Goal: Task Accomplishment & Management: Complete application form

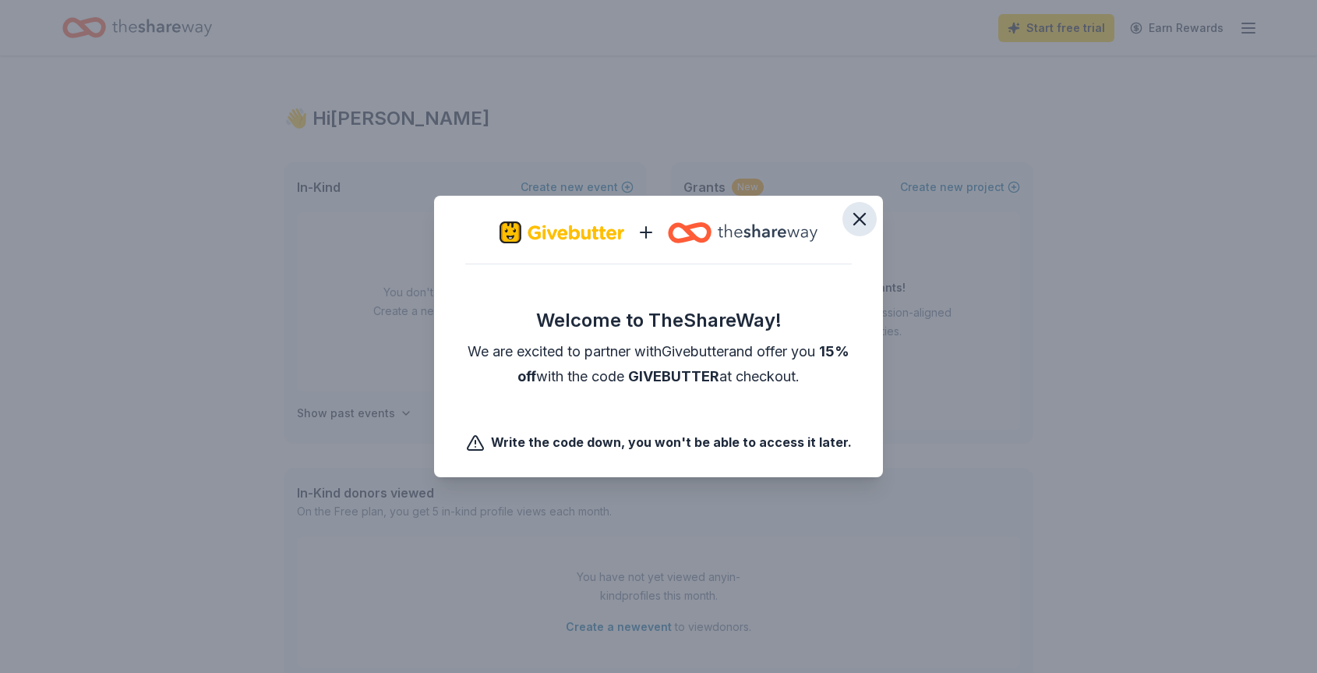
click at [860, 212] on icon "button" at bounding box center [860, 219] width 22 height 22
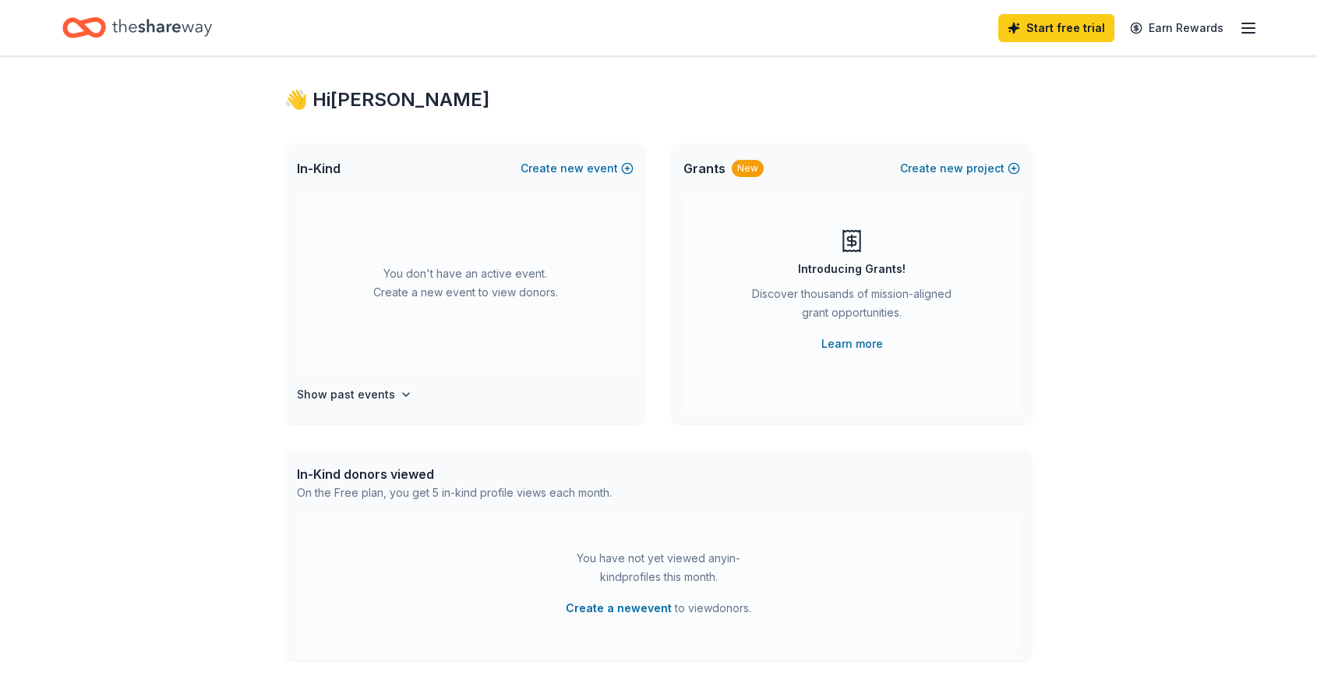
scroll to position [23, 0]
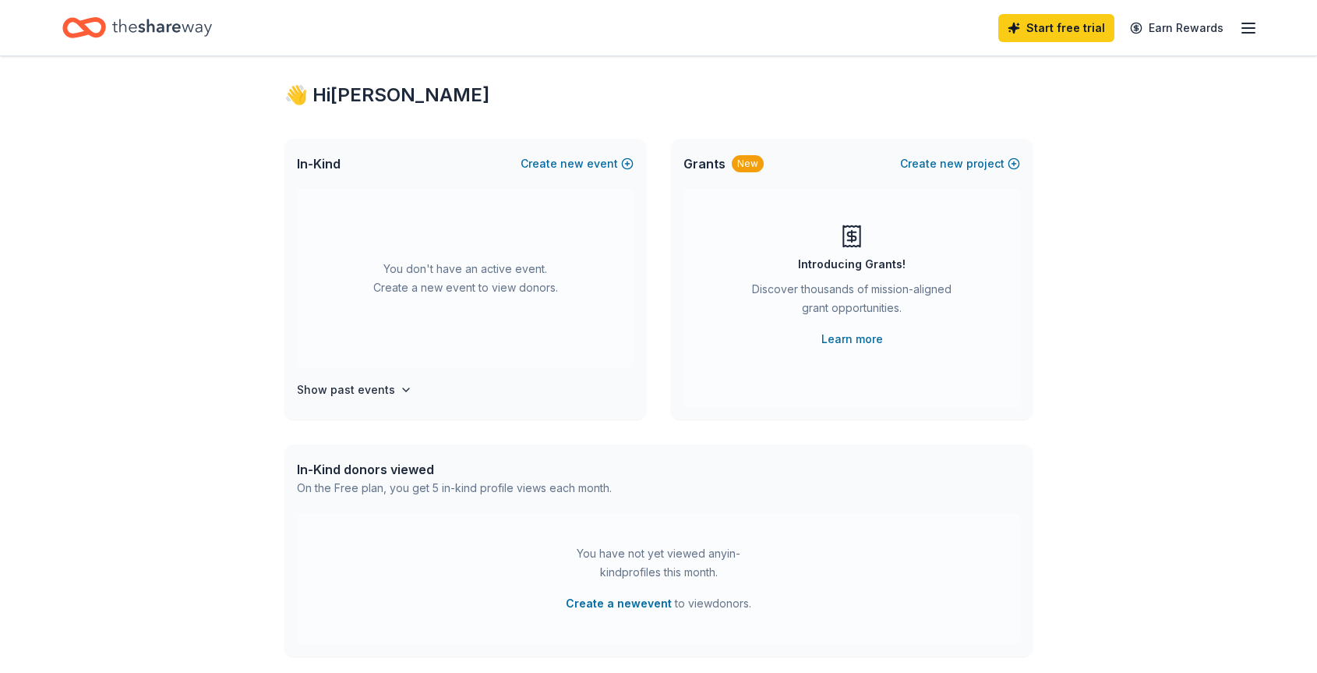
click at [1248, 28] on line "button" at bounding box center [1249, 28] width 12 height 0
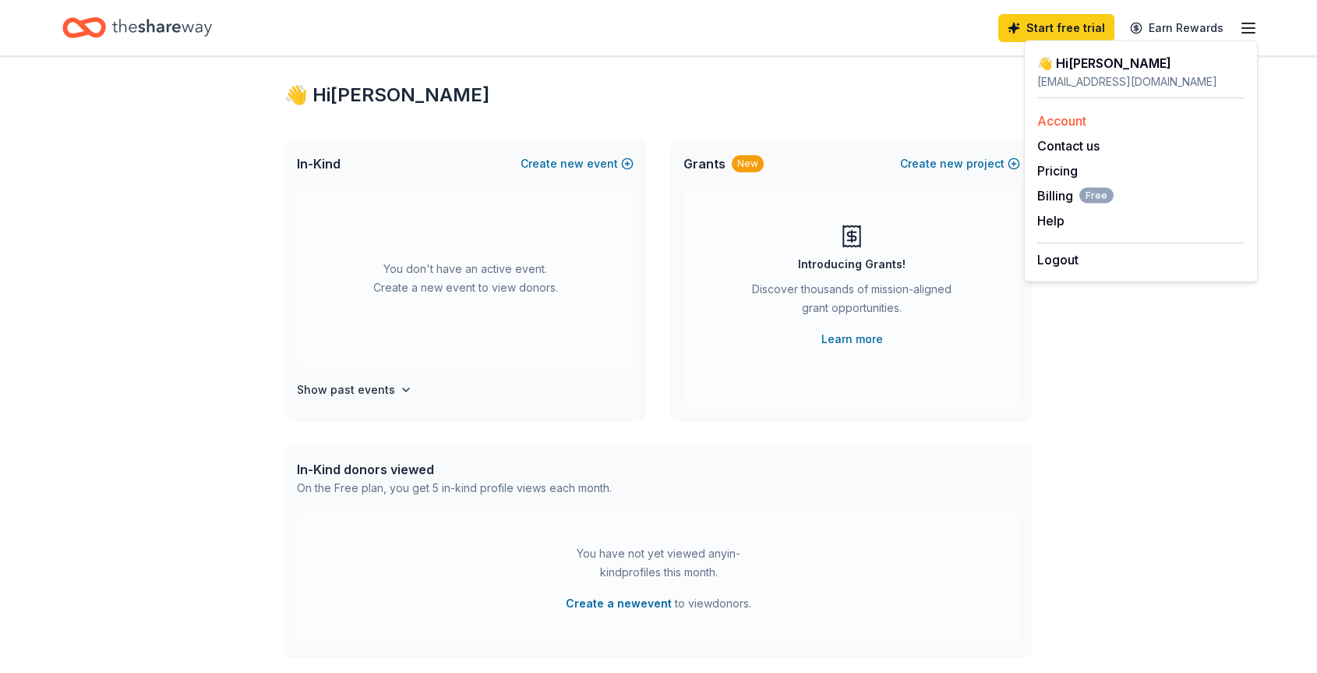
click at [1053, 122] on link "Account" at bounding box center [1062, 121] width 49 height 16
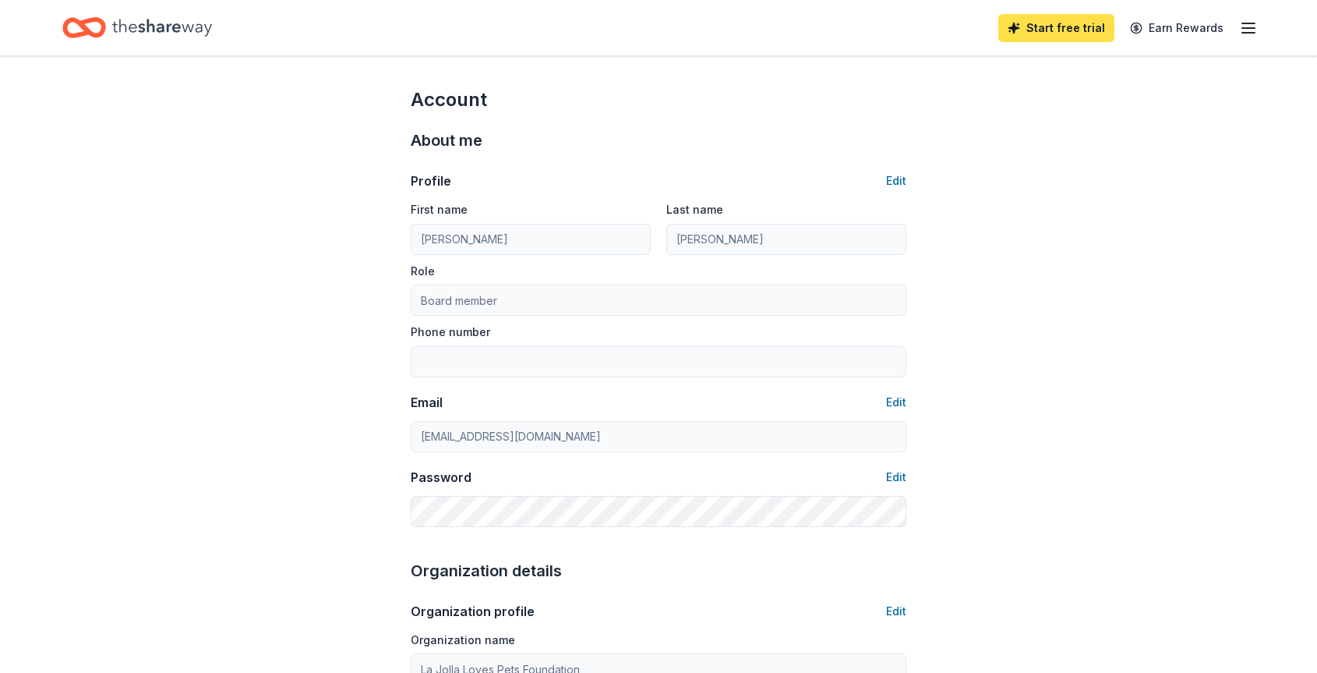
click at [1064, 37] on link "Start free trial" at bounding box center [1057, 28] width 116 height 28
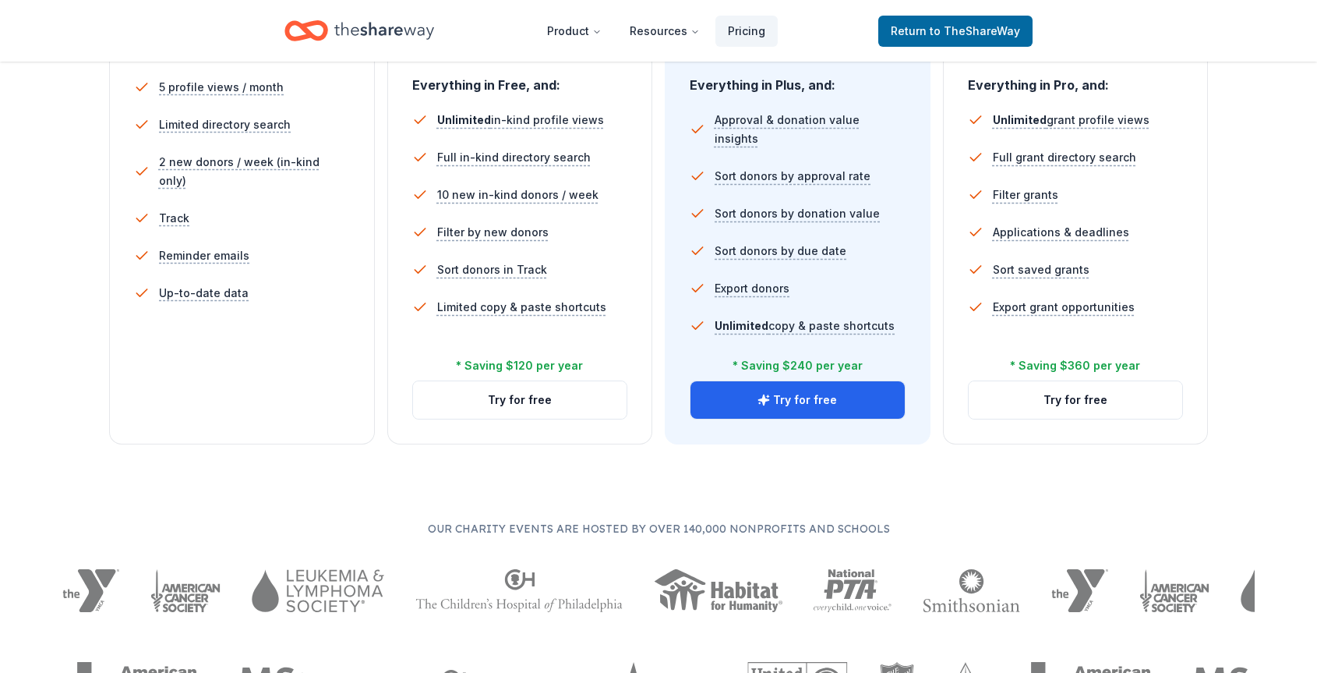
scroll to position [463, 0]
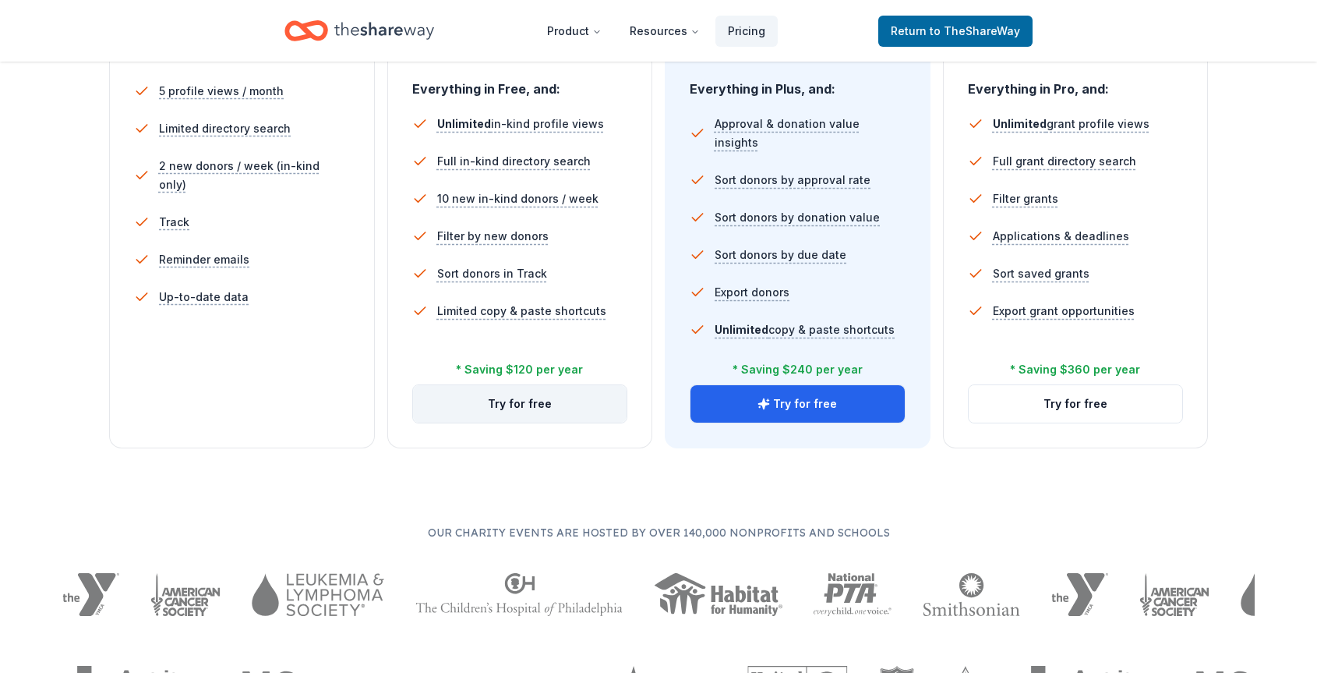
click at [524, 412] on button "Try for free" at bounding box center [520, 403] width 214 height 37
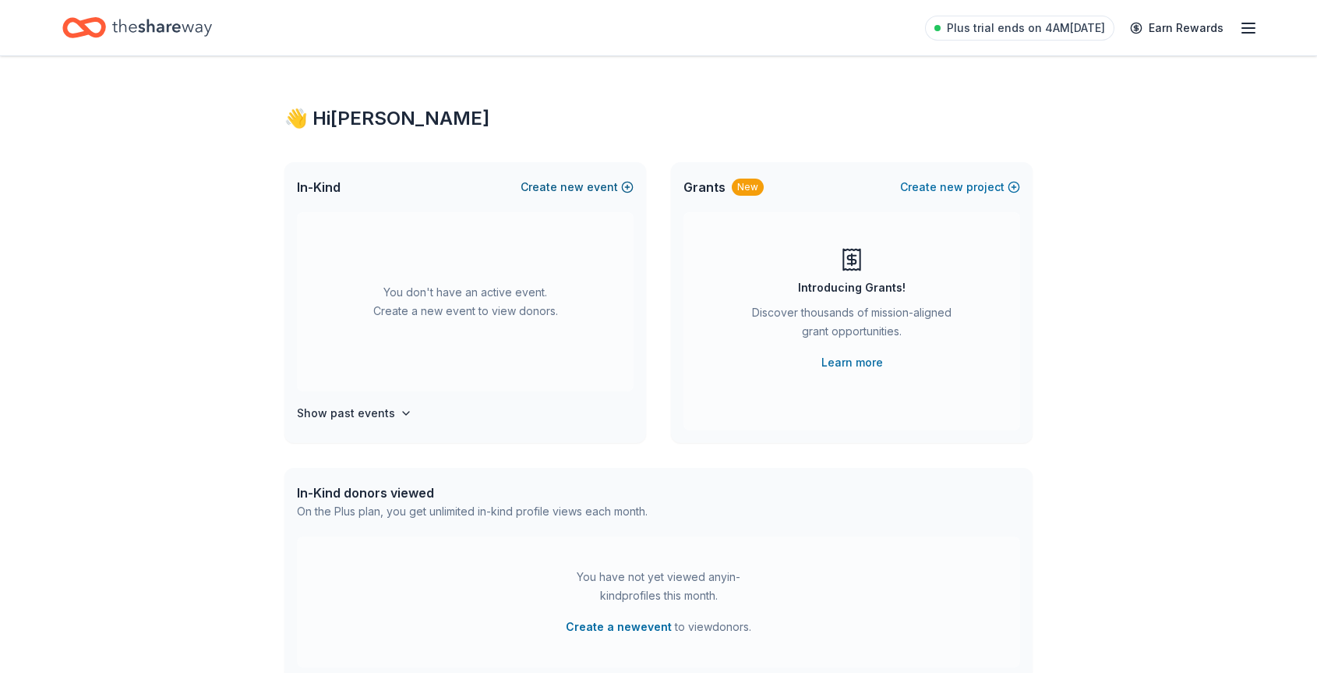
click at [592, 187] on button "Create new event" at bounding box center [577, 187] width 113 height 19
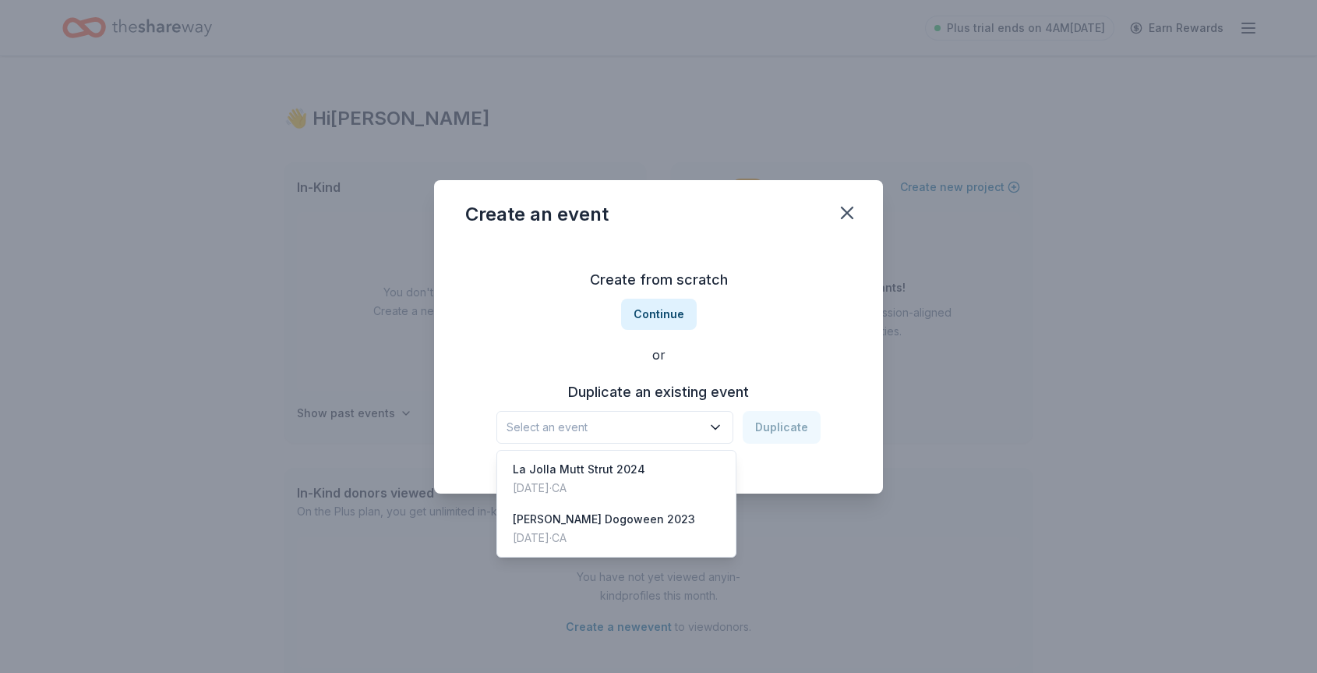
click at [665, 416] on button "Select an event" at bounding box center [615, 427] width 237 height 33
click at [606, 530] on div "Oct 29, 2023 · CA" at bounding box center [604, 538] width 182 height 19
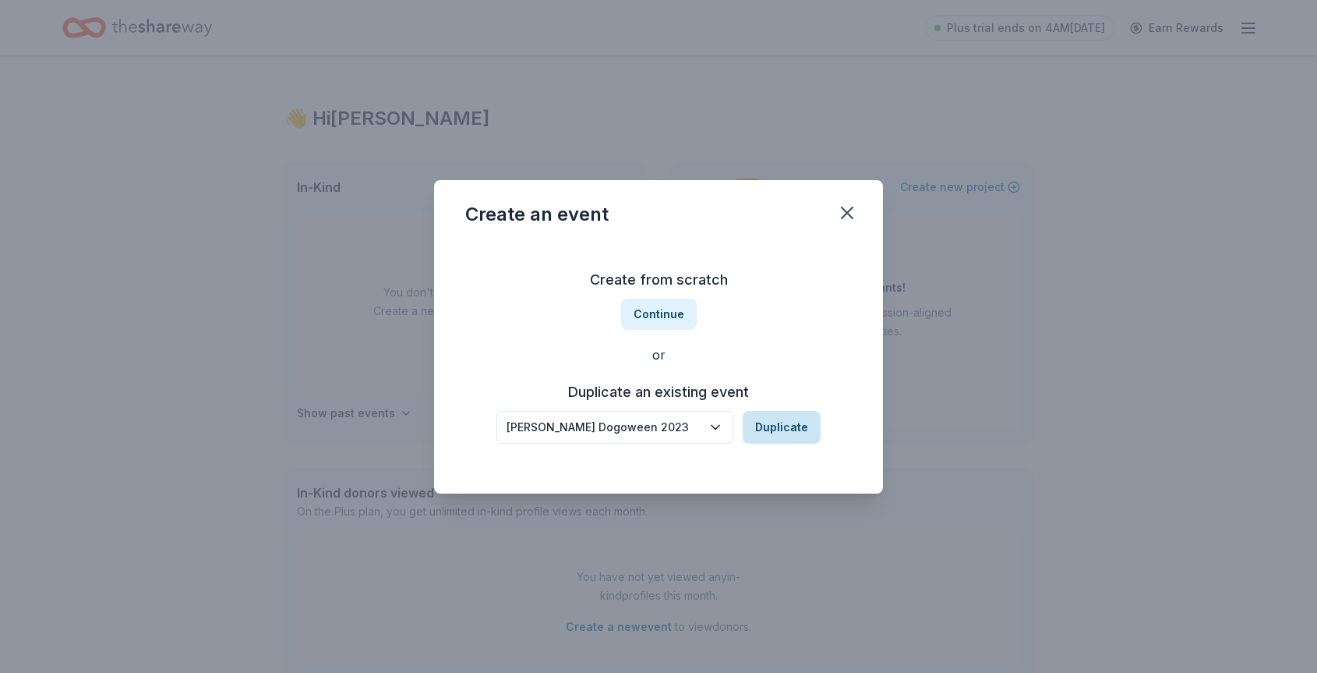
click at [782, 422] on button "Duplicate" at bounding box center [782, 427] width 78 height 33
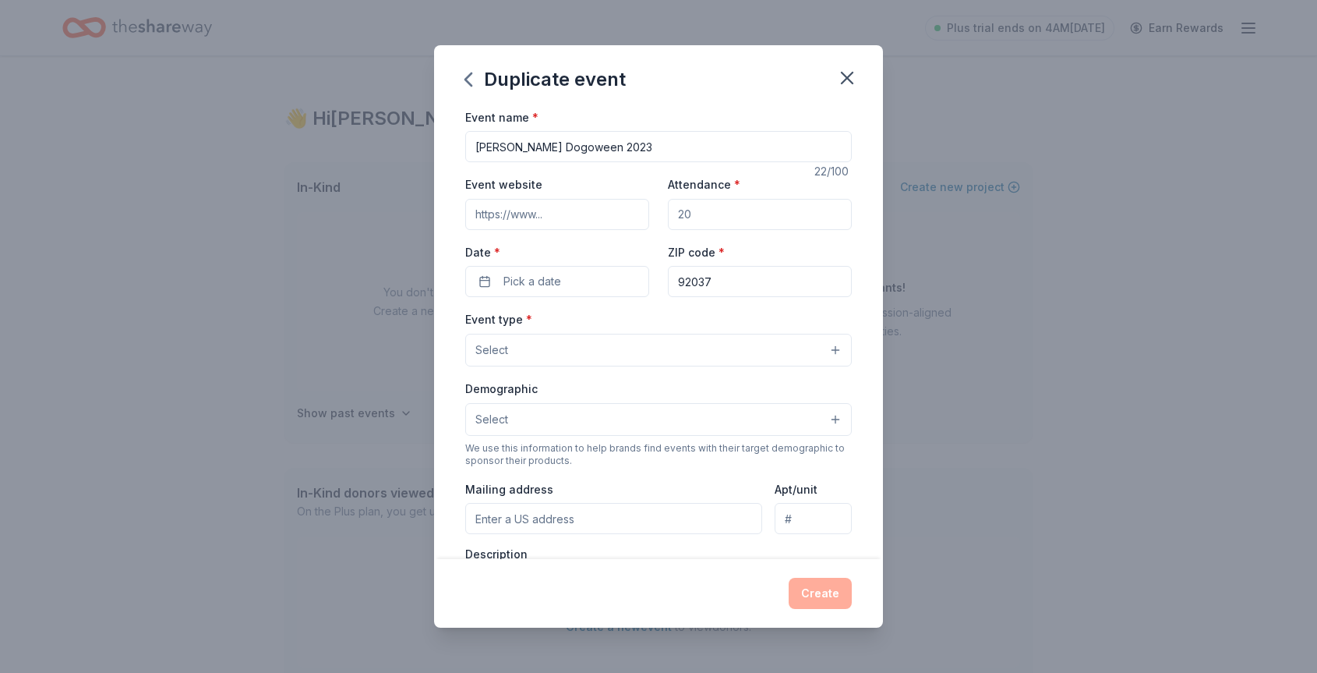
drag, startPoint x: 521, startPoint y: 147, endPoint x: 408, endPoint y: 147, distance: 113.0
click at [408, 147] on div "Duplicate event Event name * Decker's Dogoween 2023 22 /100 Event website Atten…" at bounding box center [658, 336] width 1317 height 673
click at [623, 150] on input "La Jolla Dogoween 2023" at bounding box center [658, 146] width 387 height 31
type input "La Jolla Dogoween 2025"
click at [565, 213] on input "Event website" at bounding box center [557, 214] width 184 height 31
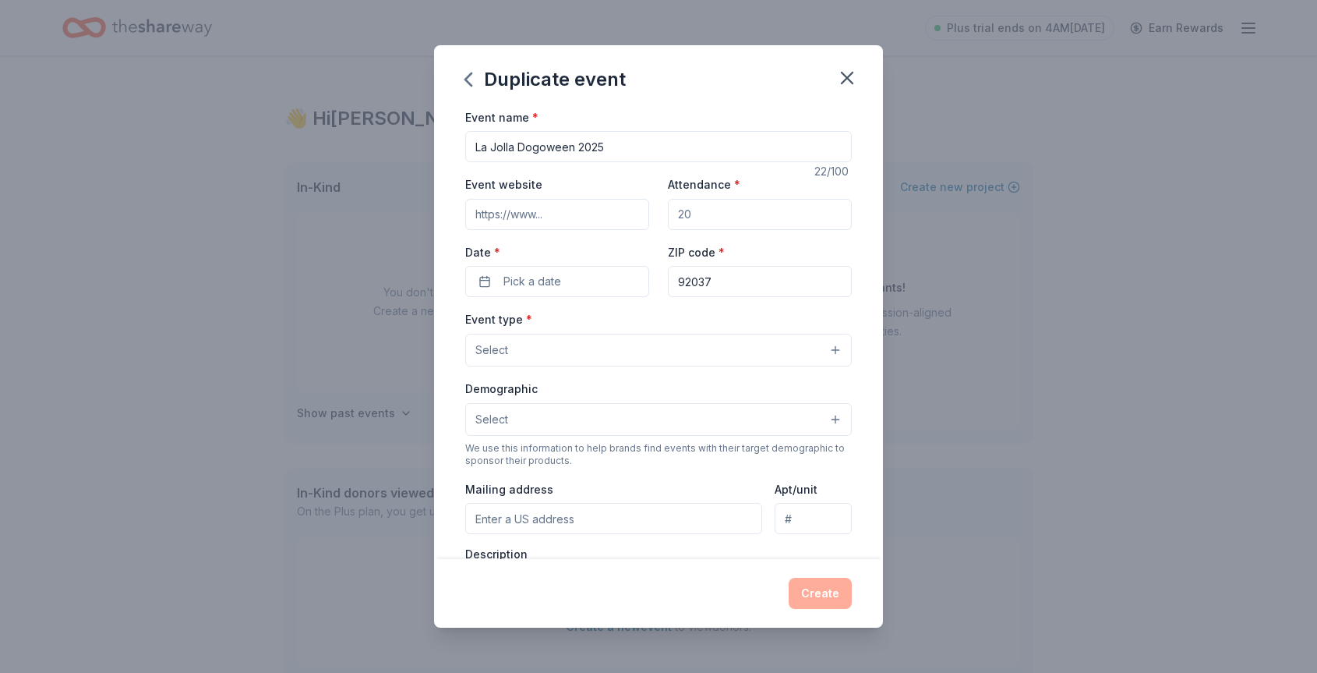
paste input "https://lajollalovespets.org/"
type input "https://lajollalovespets.org"
click at [727, 207] on input "Attendance *" at bounding box center [760, 214] width 184 height 31
type input "300"
click at [597, 277] on button "Pick a date" at bounding box center [557, 281] width 184 height 31
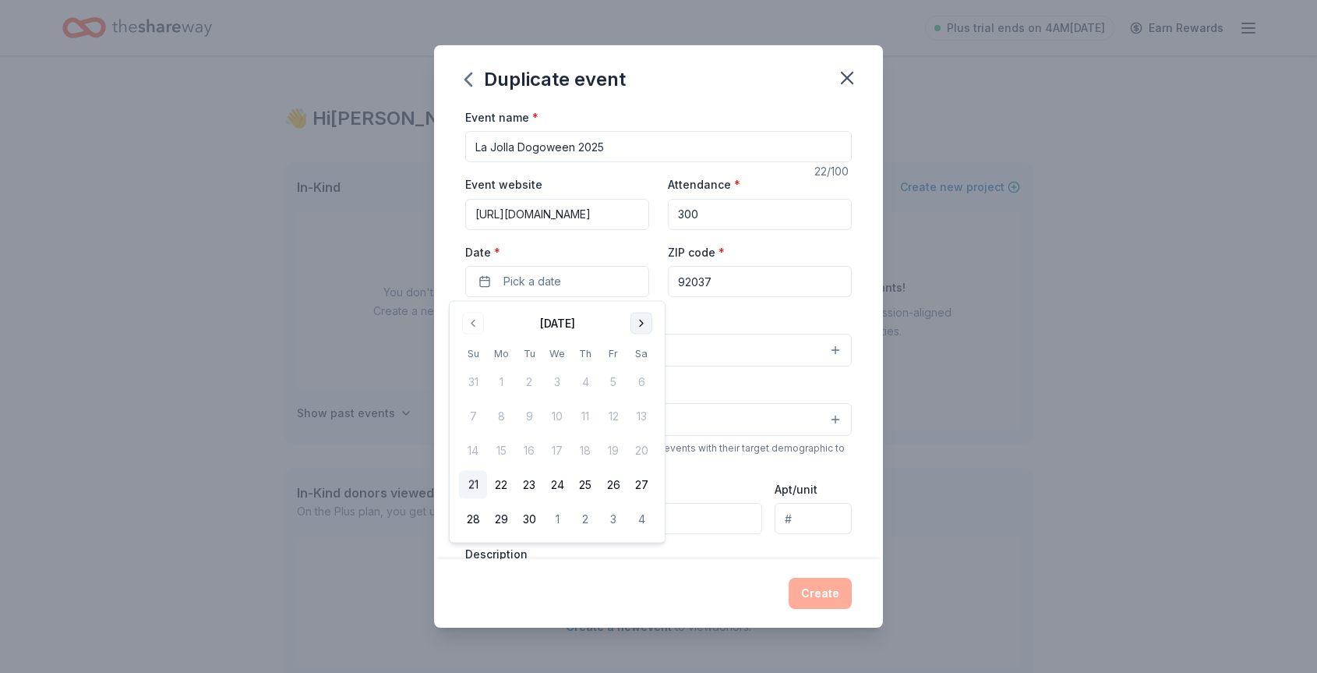
click at [646, 323] on button "Go to next month" at bounding box center [642, 324] width 22 height 22
click at [638, 483] on button "25" at bounding box center [642, 485] width 28 height 28
click at [785, 248] on div "ZIP code * 92037" at bounding box center [760, 269] width 184 height 55
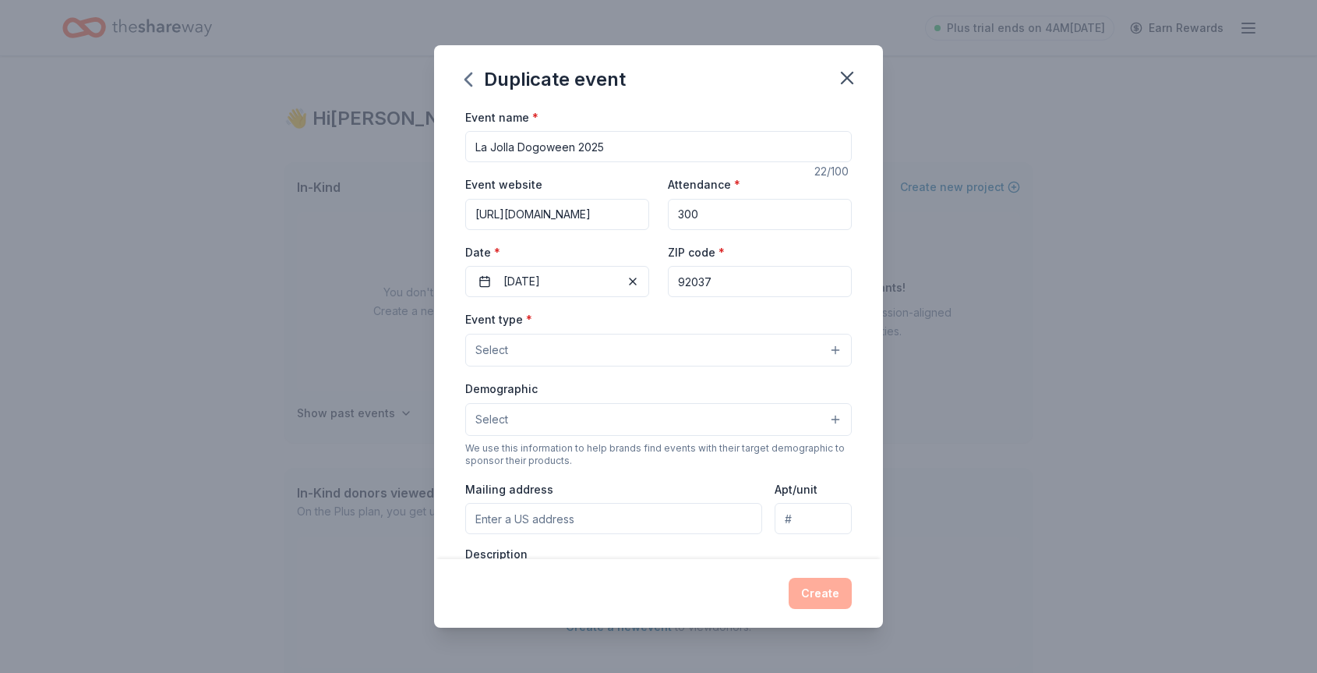
click at [583, 341] on button "Select" at bounding box center [658, 350] width 387 height 33
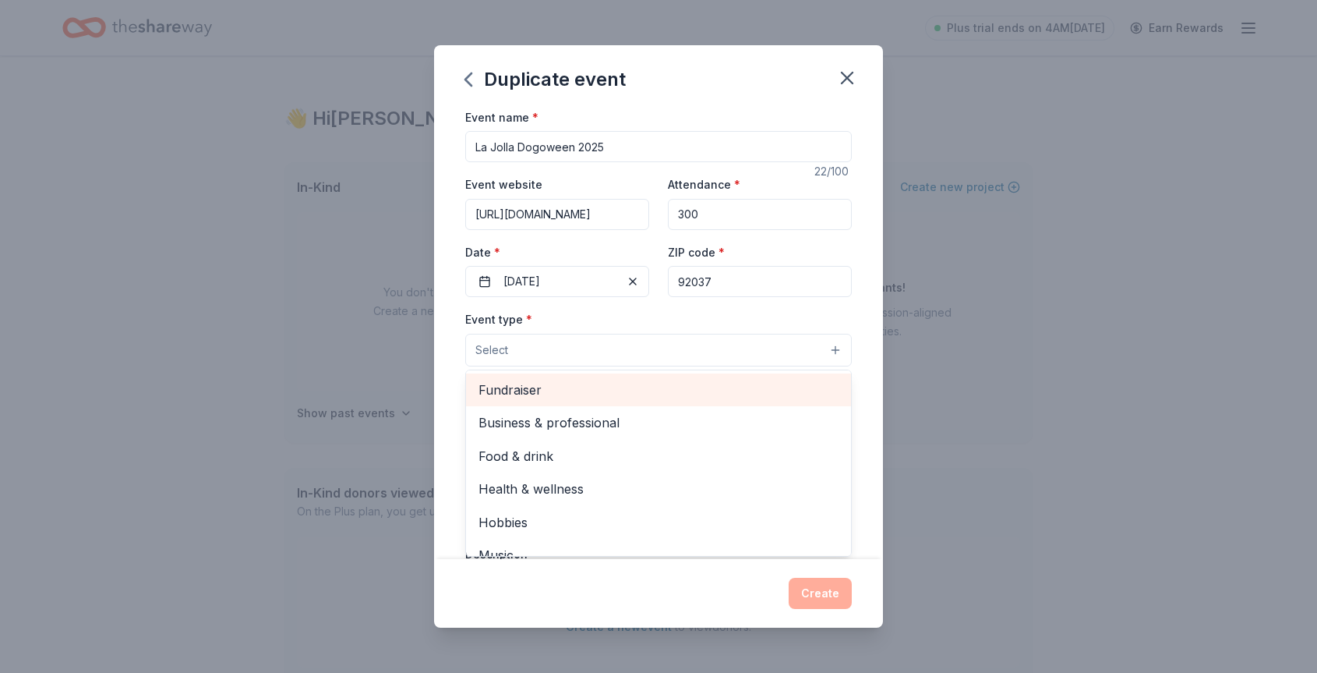
click at [568, 394] on span "Fundraiser" at bounding box center [659, 390] width 360 height 20
click at [565, 398] on span "Business & professional" at bounding box center [659, 391] width 360 height 20
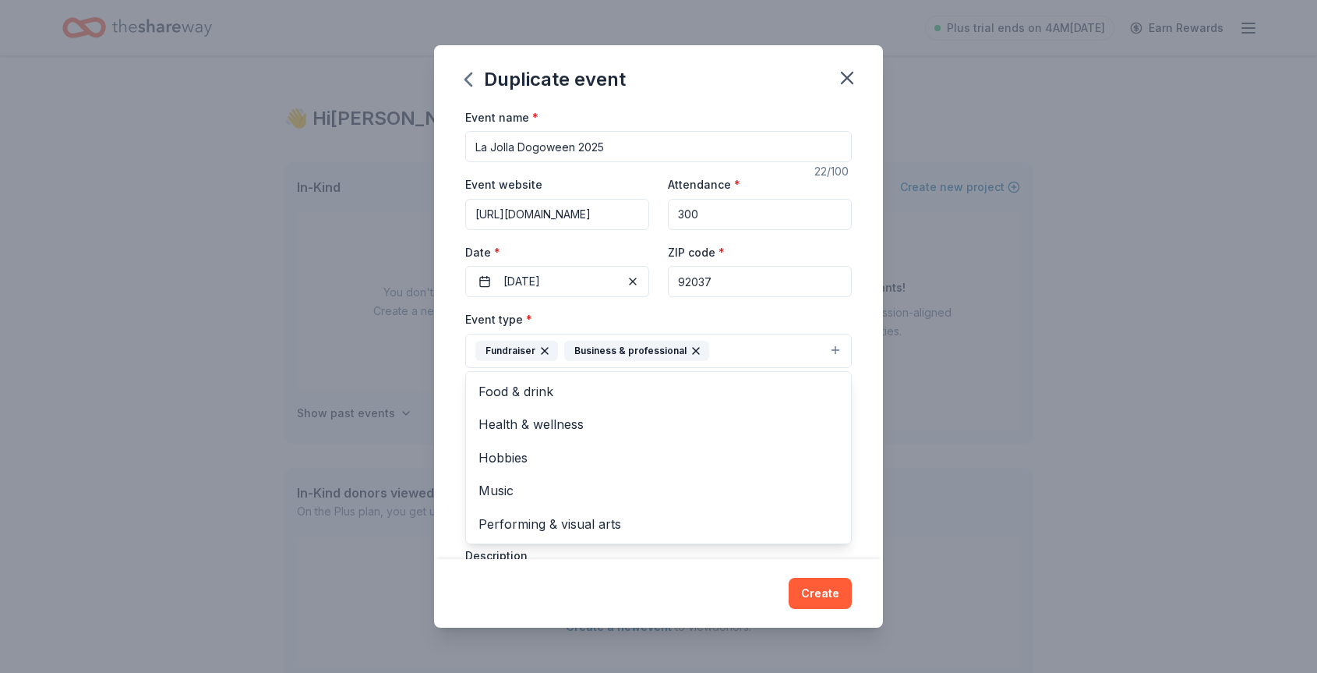
click at [691, 348] on icon "button" at bounding box center [696, 351] width 12 height 12
click at [609, 419] on button "Select" at bounding box center [658, 421] width 387 height 33
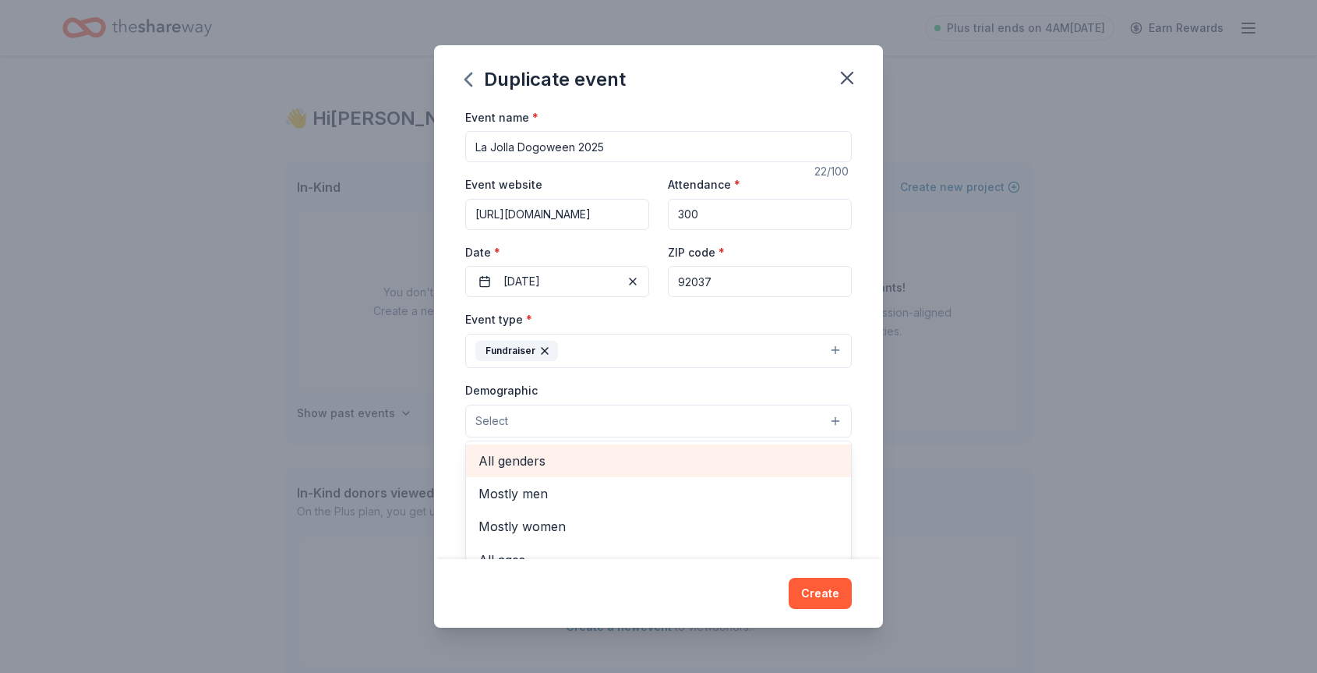
click at [582, 458] on span "All genders" at bounding box center [659, 461] width 360 height 20
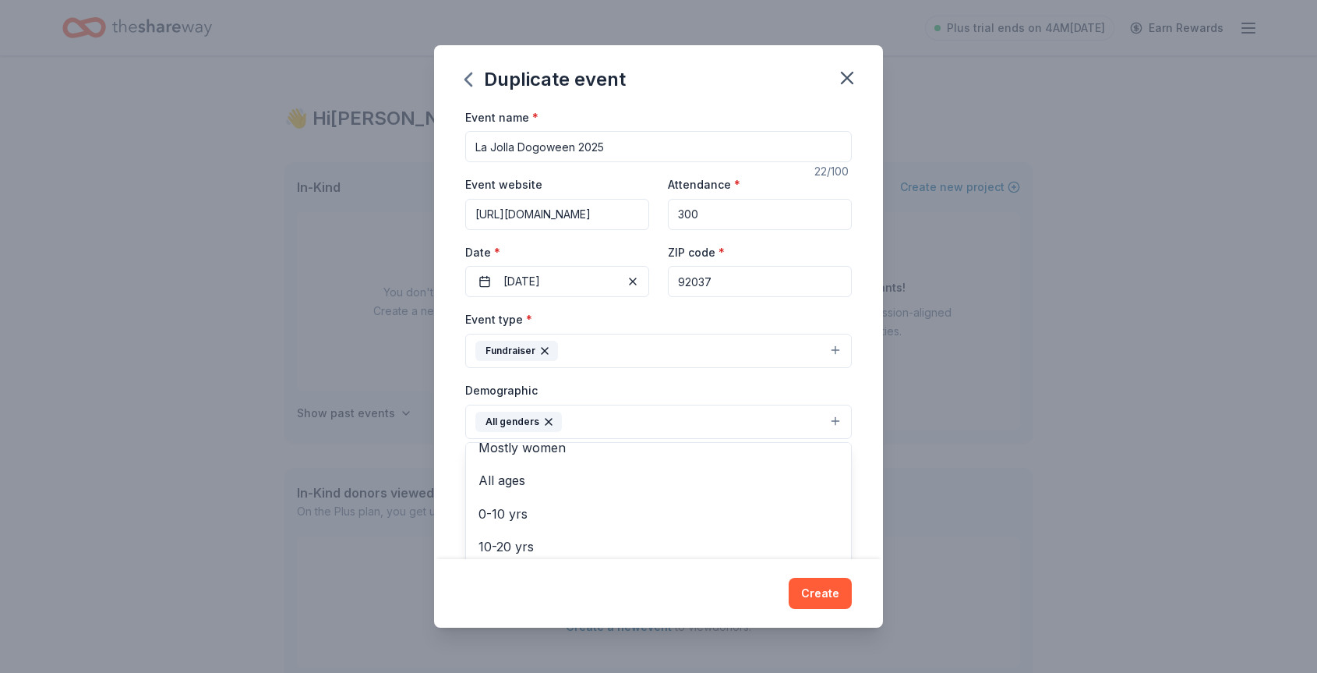
scroll to position [48, 0]
click at [858, 389] on div "Event name * La Jolla Dogoween 2025 22 /100 Event website https://lajollalovesp…" at bounding box center [658, 334] width 449 height 452
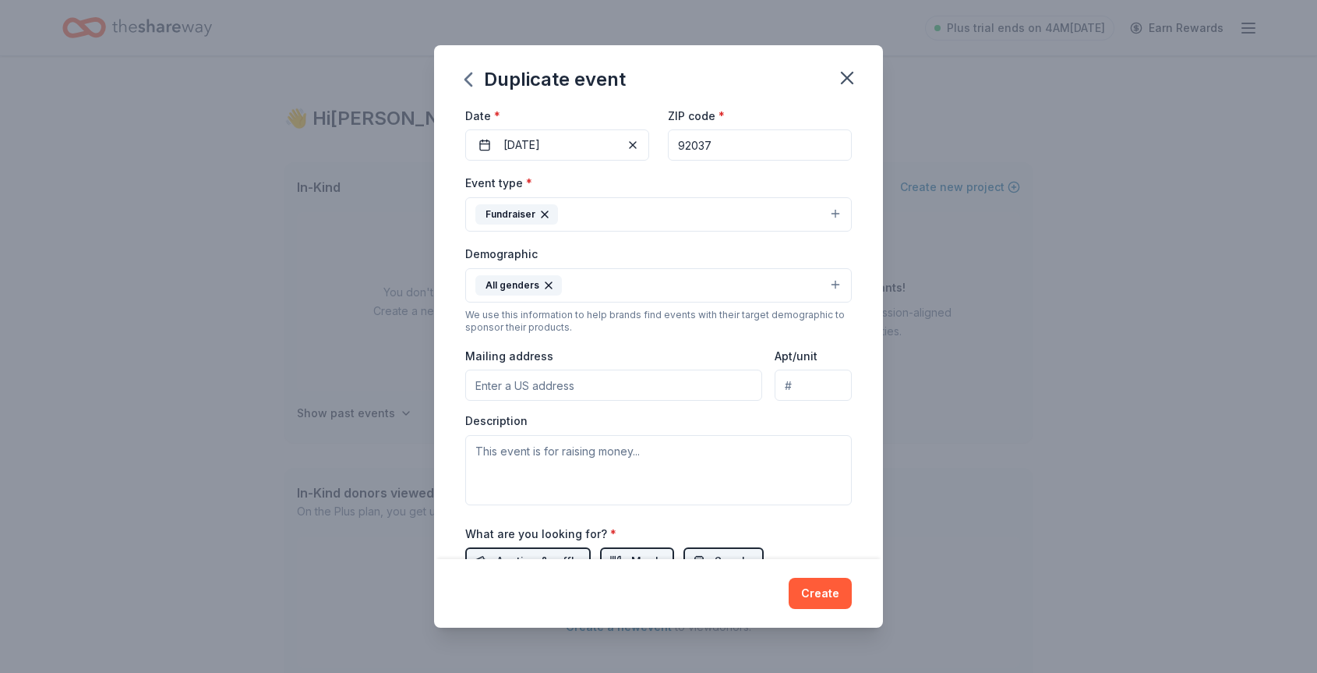
scroll to position [147, 0]
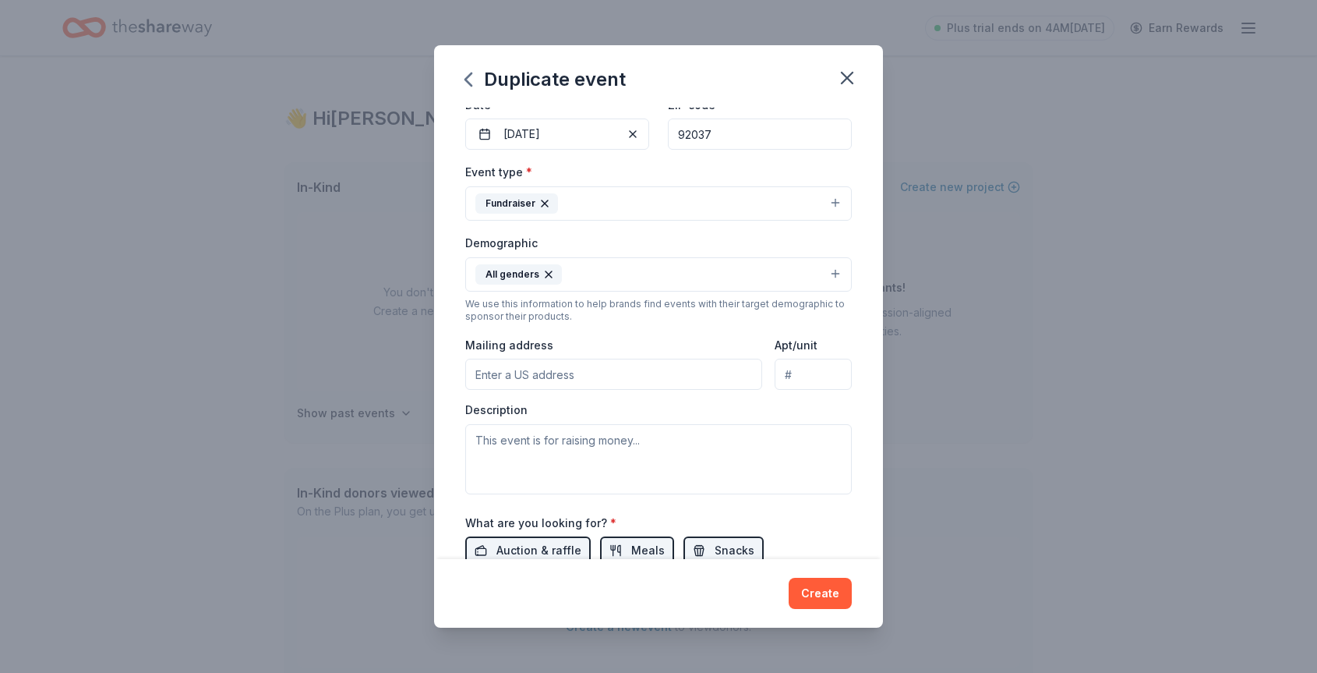
click at [668, 387] on input "Mailing address" at bounding box center [613, 374] width 297 height 31
type input "6529 Caminito Catalan, San Diego, CA, 92037"
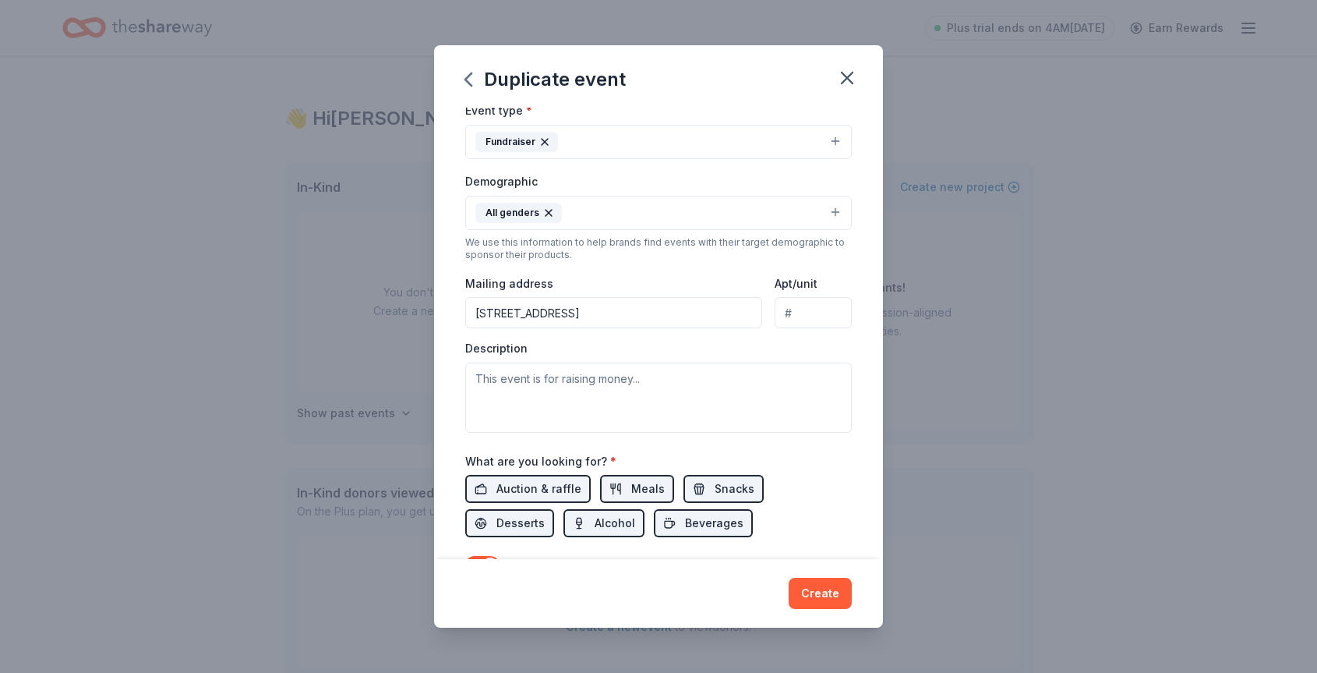
scroll to position [210, 0]
click at [585, 371] on textarea at bounding box center [658, 396] width 387 height 70
type textarea "This is a fun"
click at [532, 366] on textarea "This is a fun" at bounding box center [658, 396] width 387 height 70
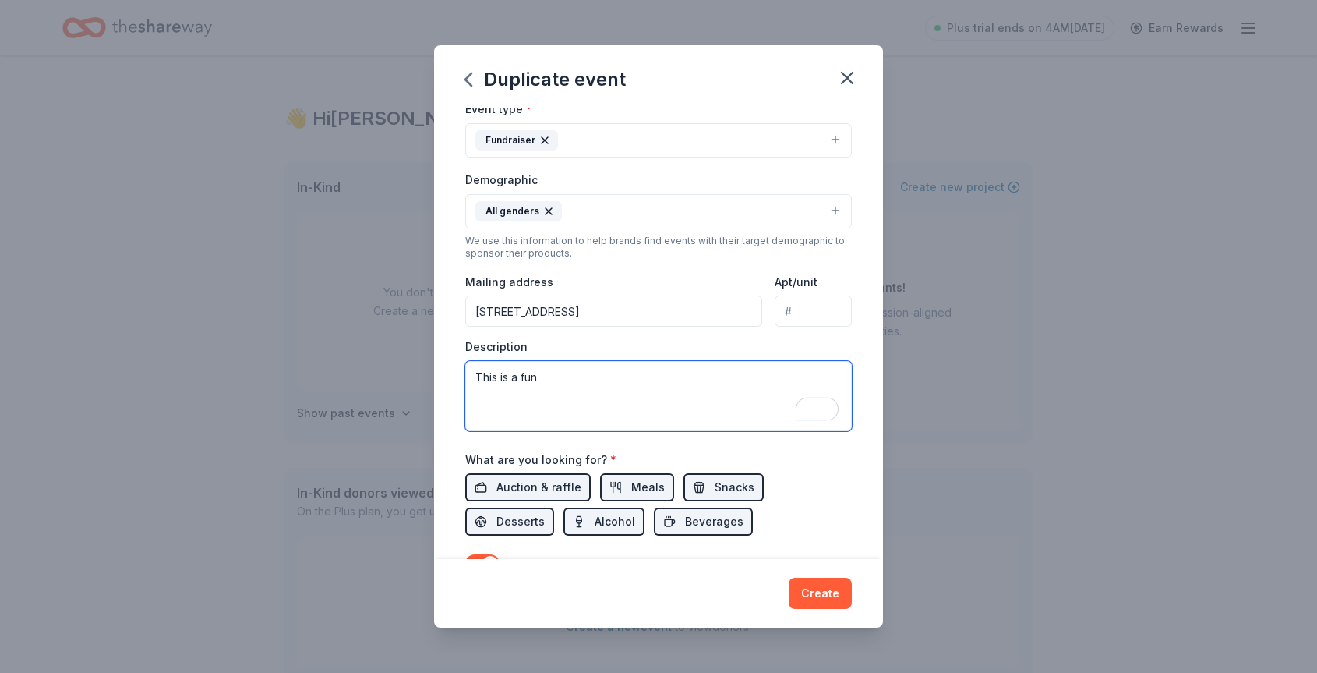
click at [532, 366] on textarea "This is a fun" at bounding box center [658, 396] width 387 height 70
paste textarea "La Jolla Dogoween is San Diego's premier Halloween dog costume contest and comm…"
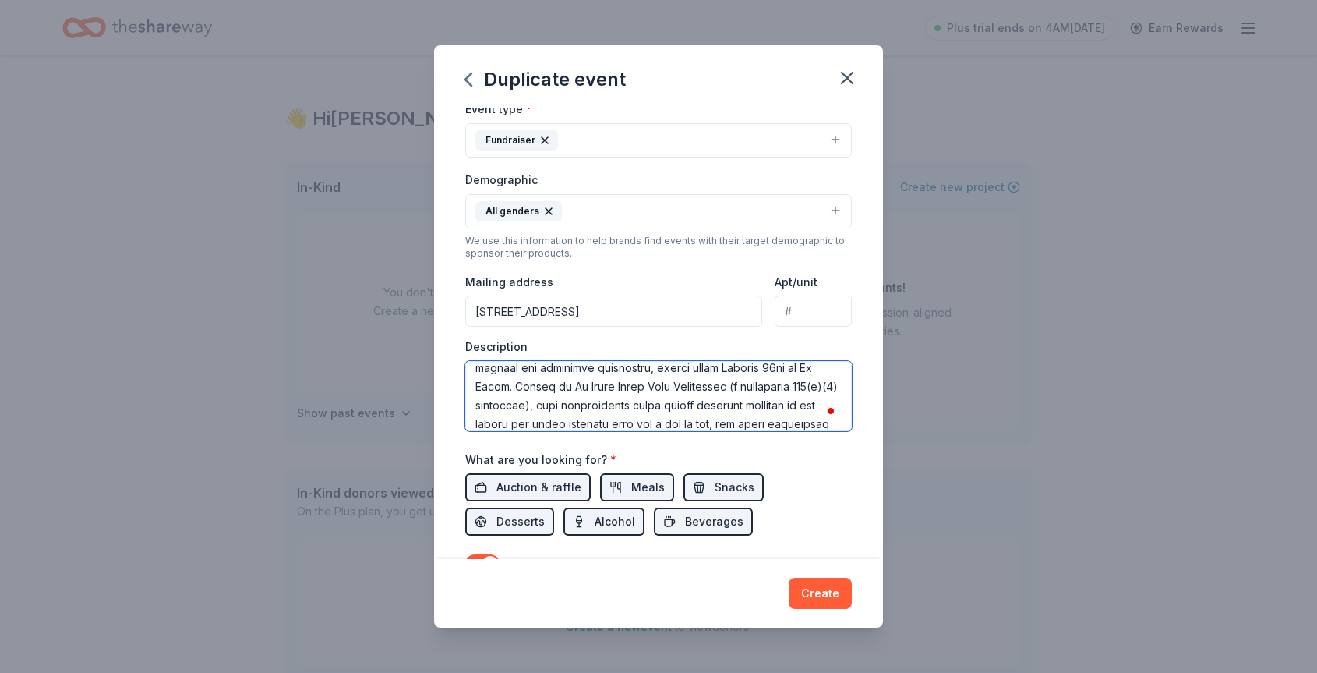
scroll to position [0, 0]
click at [478, 390] on textarea "To enrich screen reader interactions, please activate Accessibility in Grammarl…" at bounding box center [658, 396] width 387 height 70
click at [769, 384] on textarea "To enrich screen reader interactions, please activate Accessibility in Grammarl…" at bounding box center [658, 396] width 387 height 70
click at [645, 403] on textarea "To enrich screen reader interactions, please activate Accessibility in Grammarl…" at bounding box center [658, 396] width 387 height 70
drag, startPoint x: 592, startPoint y: 401, endPoint x: 740, endPoint y: 394, distance: 147.5
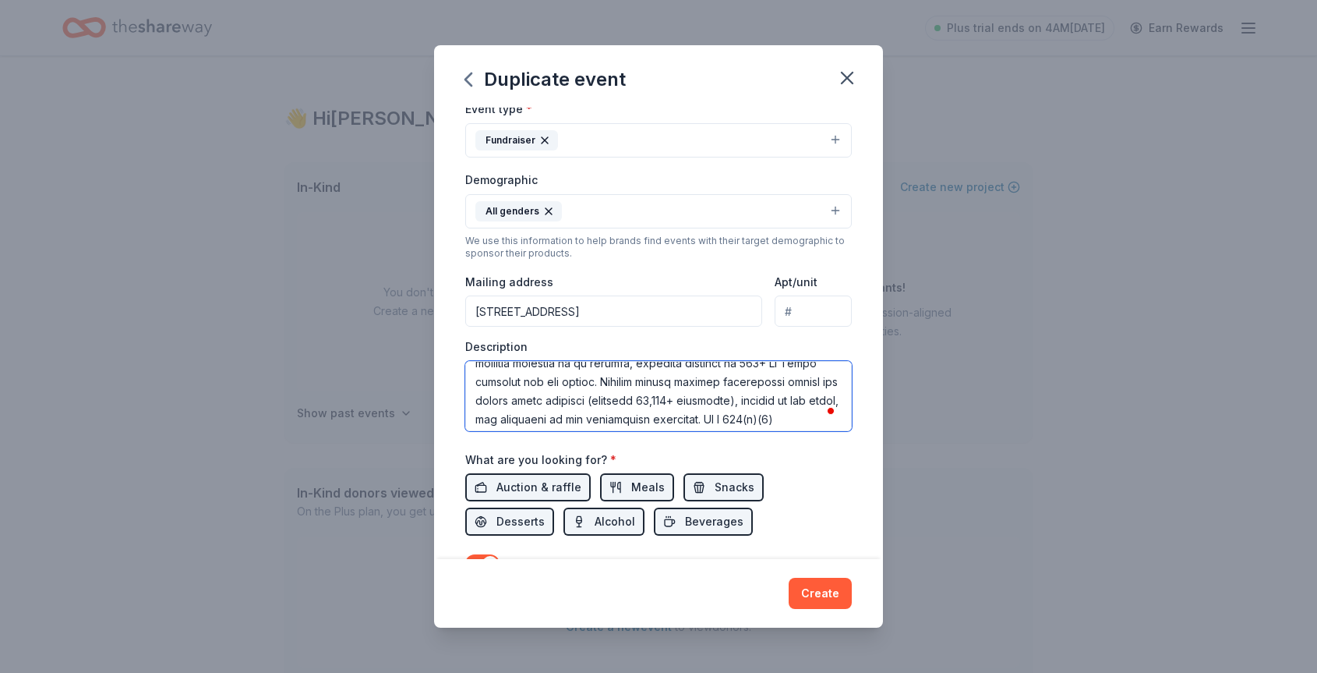
click at [740, 394] on textarea "To enrich screen reader interactions, please activate Accessibility in Grammarl…" at bounding box center [658, 396] width 387 height 70
click at [706, 376] on textarea "To enrich screen reader interactions, please activate Accessibility in Grammarl…" at bounding box center [658, 396] width 387 height 70
click at [598, 378] on textarea "To enrich screen reader interactions, please activate Accessibility in Grammarl…" at bounding box center [658, 396] width 387 height 70
click at [726, 376] on textarea "To enrich screen reader interactions, please activate Accessibility in Grammarl…" at bounding box center [658, 396] width 387 height 70
click at [768, 398] on textarea "To enrich screen reader interactions, please activate Accessibility in Grammarl…" at bounding box center [658, 396] width 387 height 70
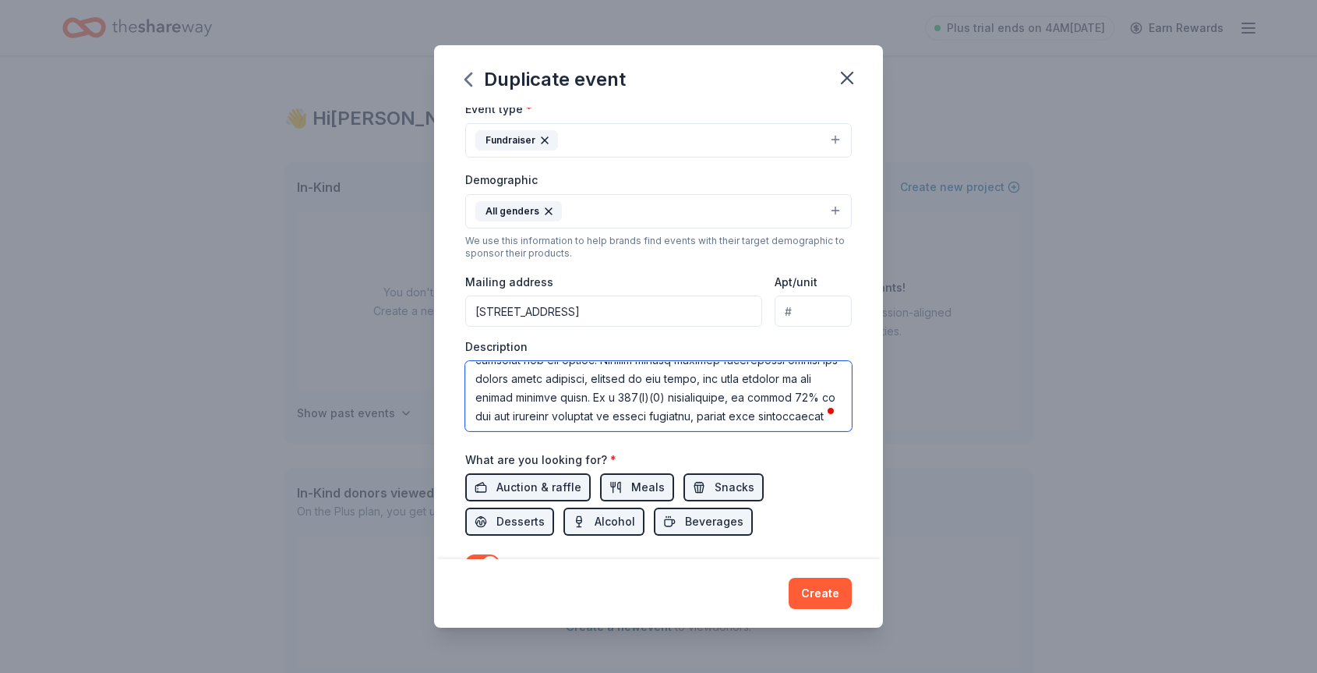
click at [783, 398] on textarea "To enrich screen reader interactions, please activate Accessibility in Grammarl…" at bounding box center [658, 396] width 387 height 70
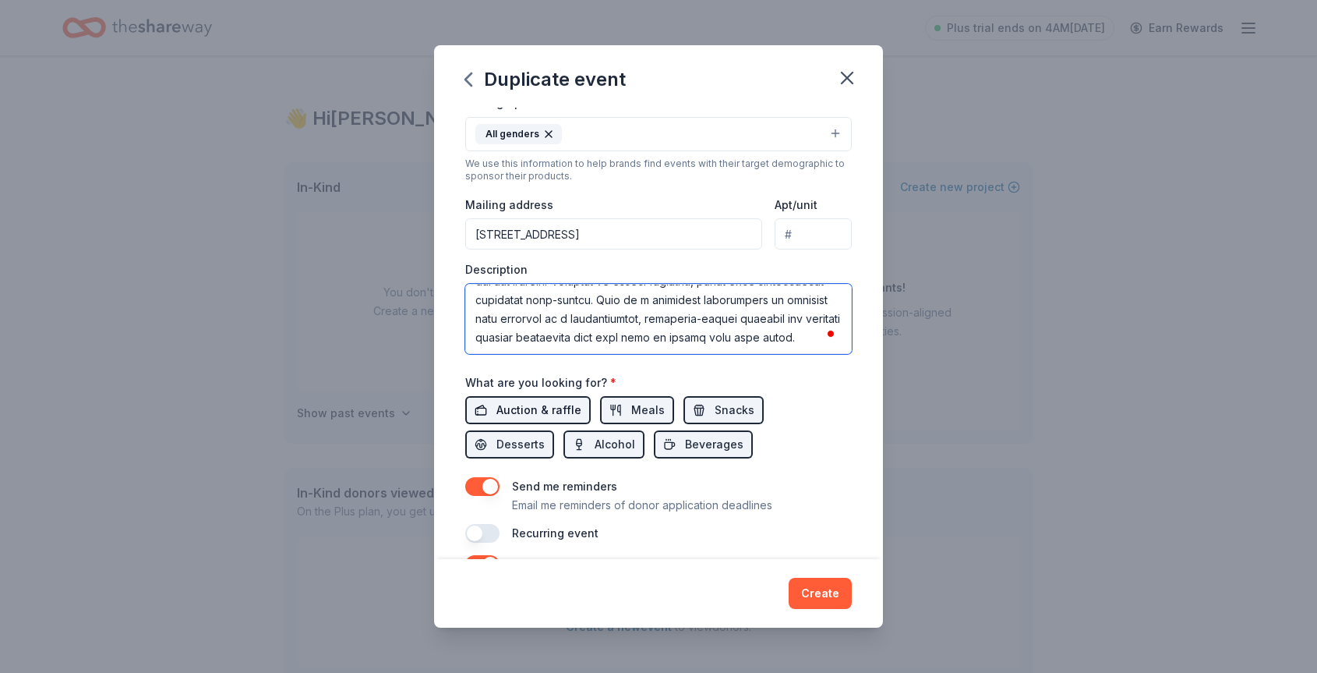
type textarea "La Jolla Dogoween is San Diego's premier Halloween dog costume contest and comm…"
click at [507, 408] on span "Auction & raffle" at bounding box center [539, 410] width 85 height 19
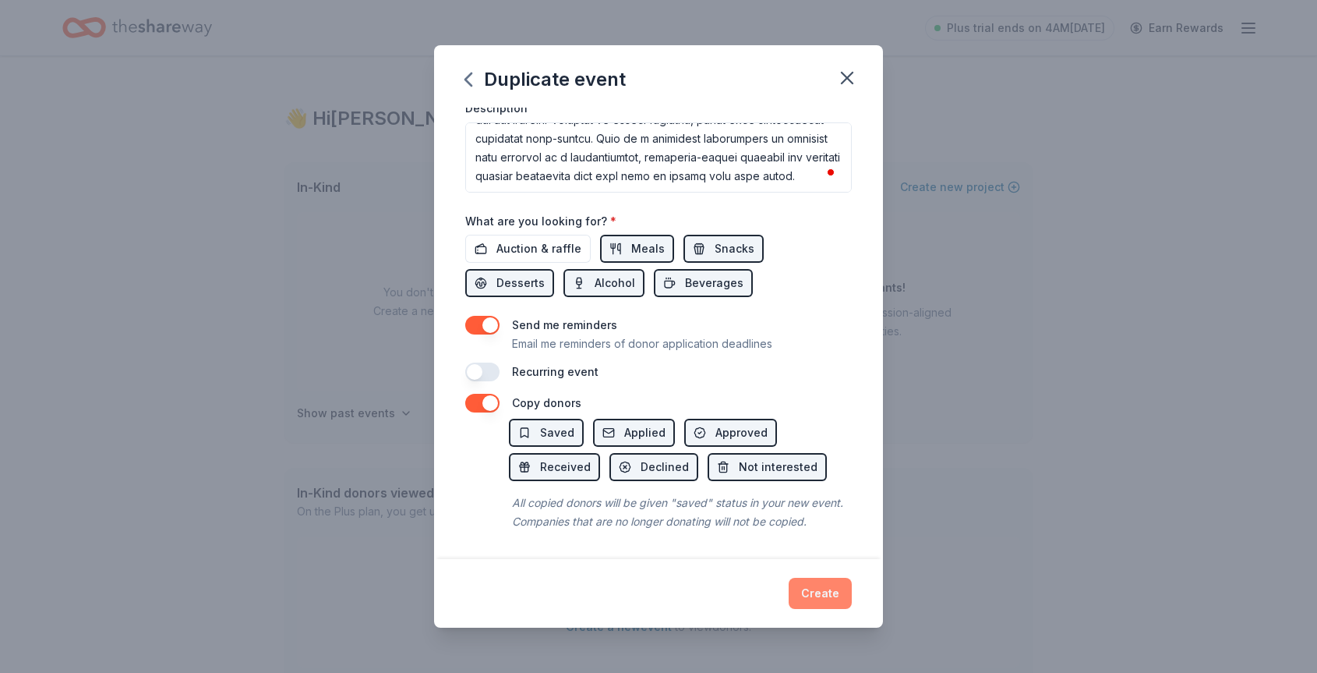
click at [817, 592] on button "Create" at bounding box center [820, 593] width 63 height 31
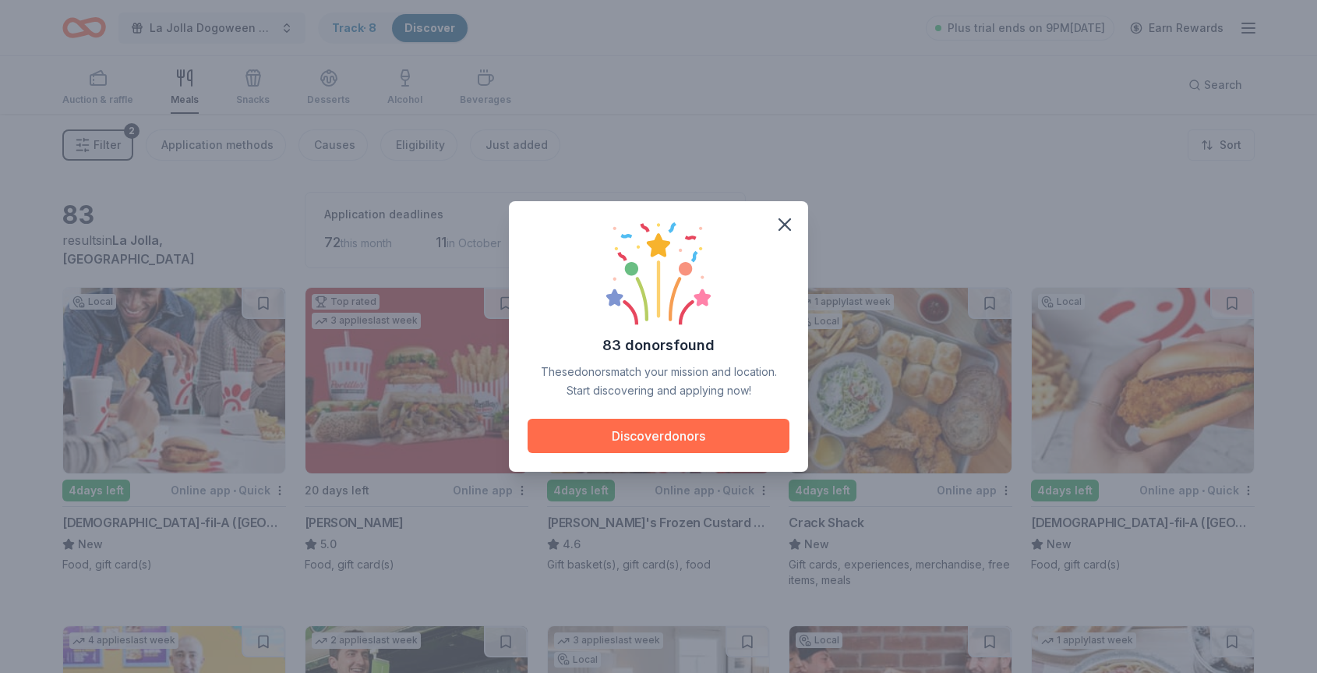
click at [648, 436] on button "Discover donors" at bounding box center [659, 436] width 262 height 34
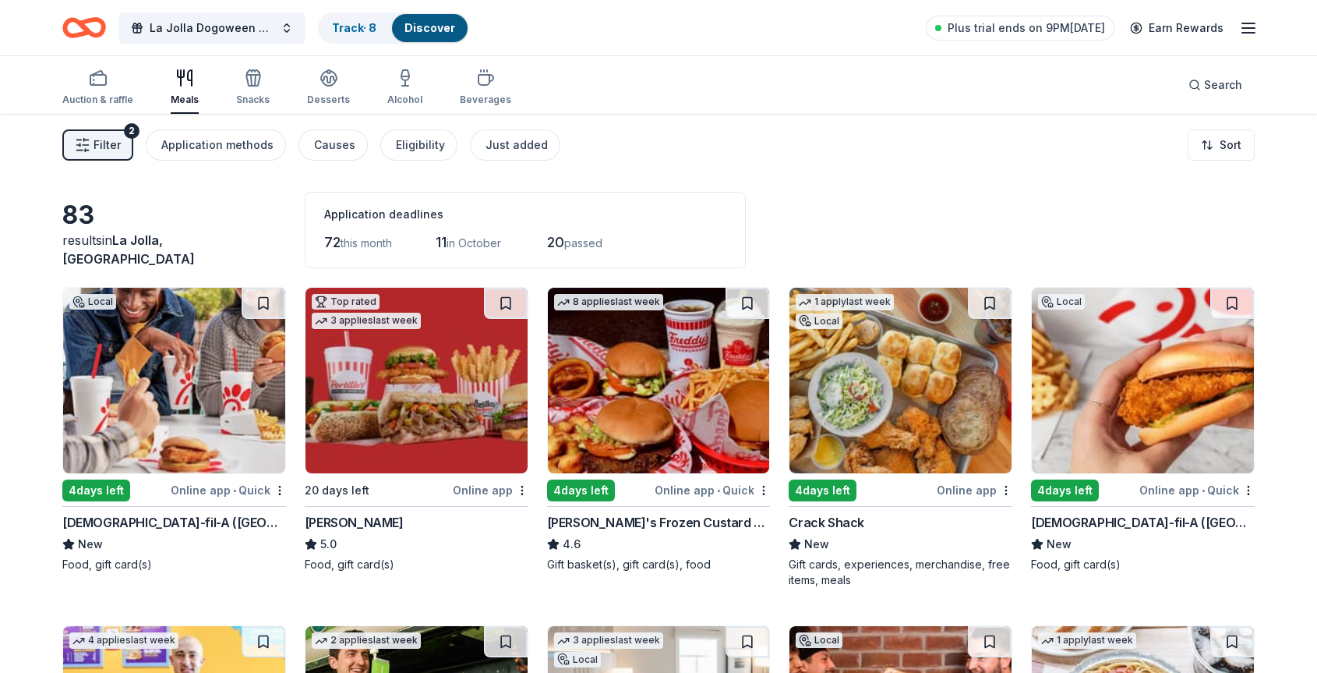
click at [215, 434] on img at bounding box center [174, 381] width 222 height 186
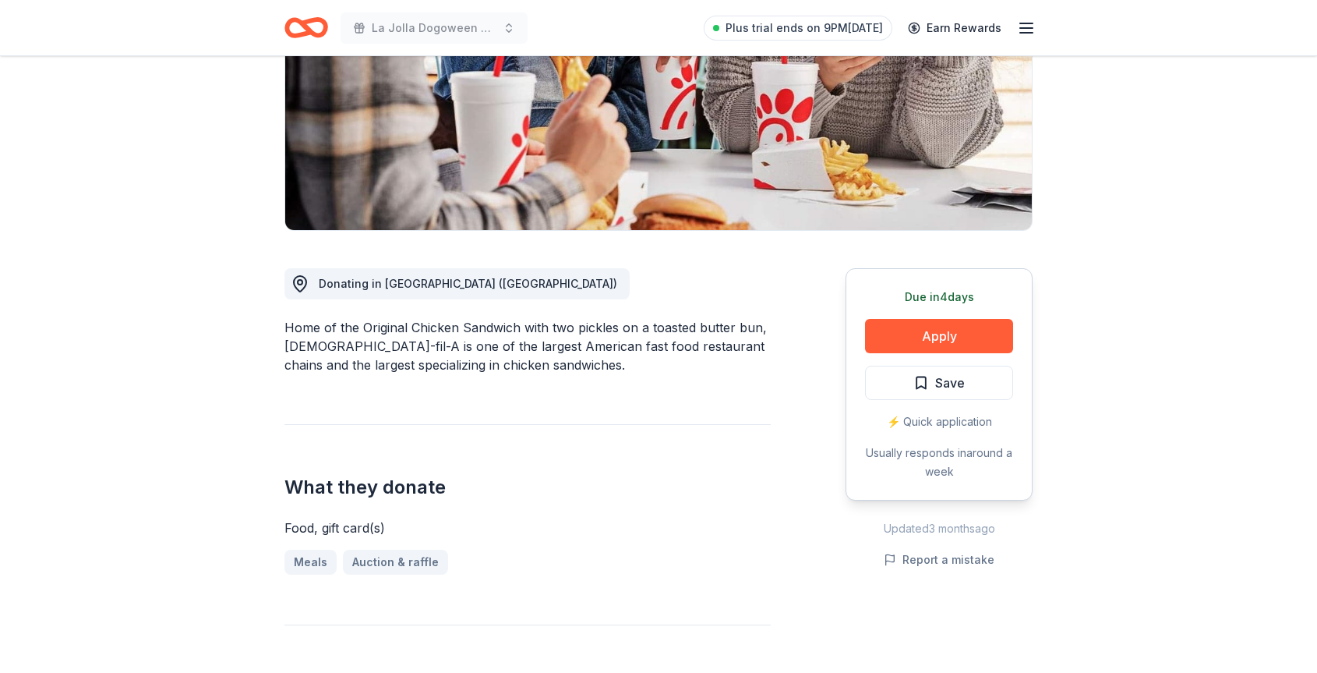
scroll to position [318, 0]
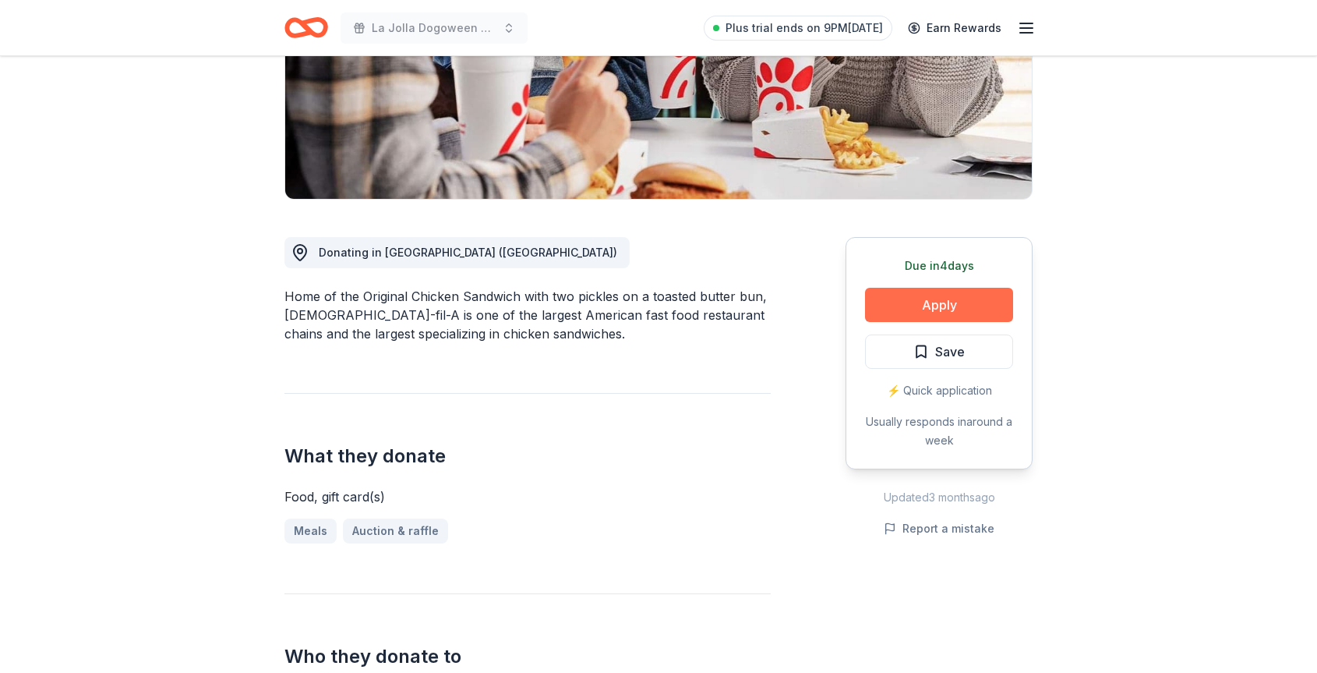
click at [931, 288] on button "Apply" at bounding box center [939, 305] width 148 height 34
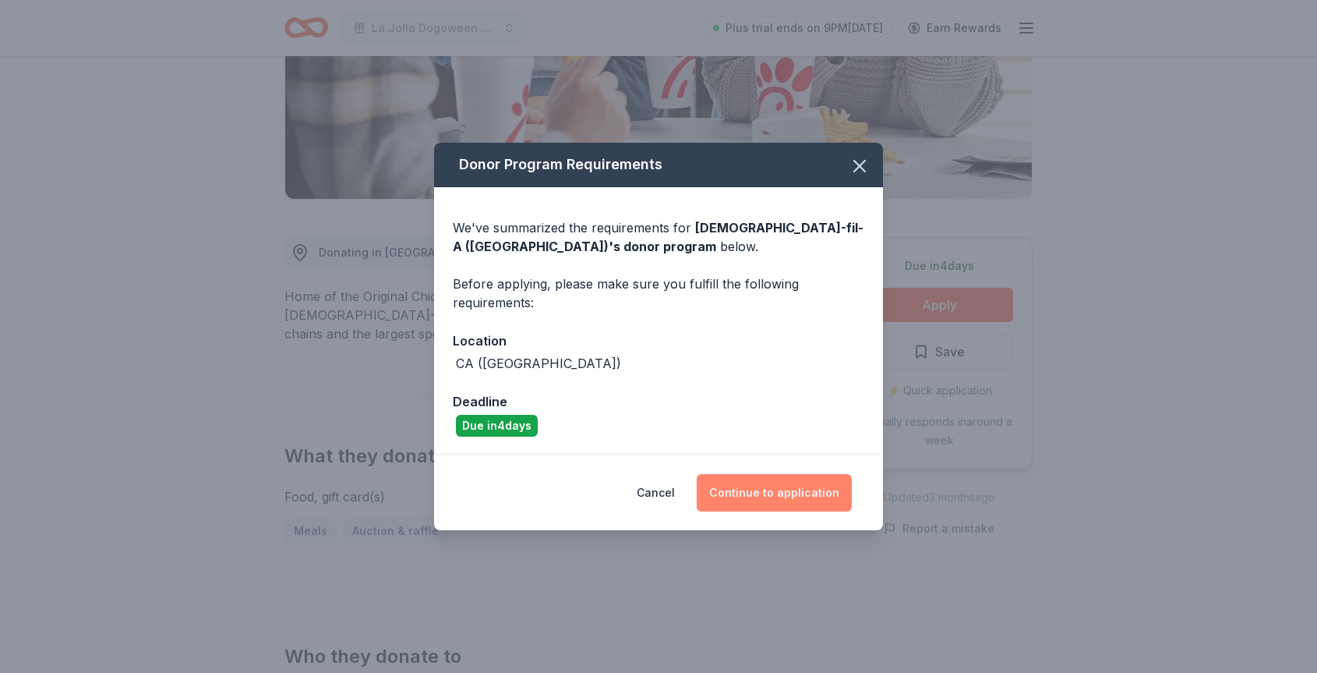
click at [810, 493] on button "Continue to application" at bounding box center [774, 492] width 155 height 37
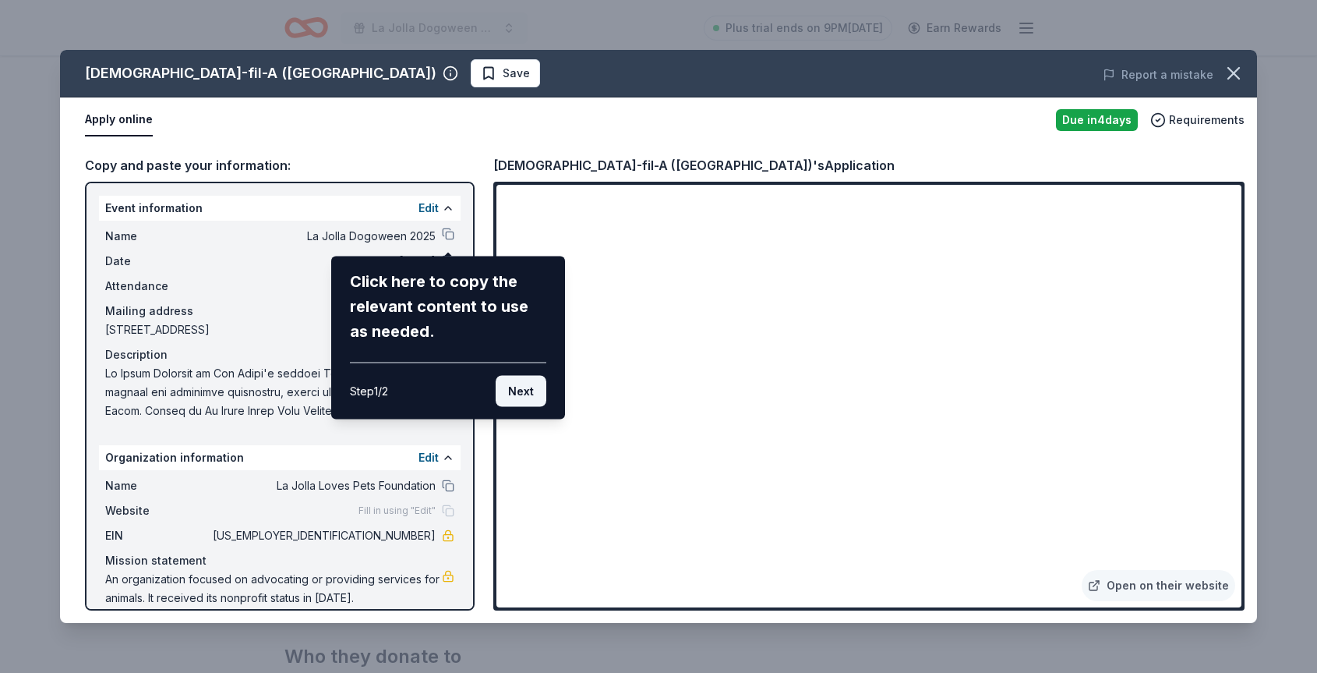
click at [531, 401] on button "Next" at bounding box center [521, 391] width 51 height 31
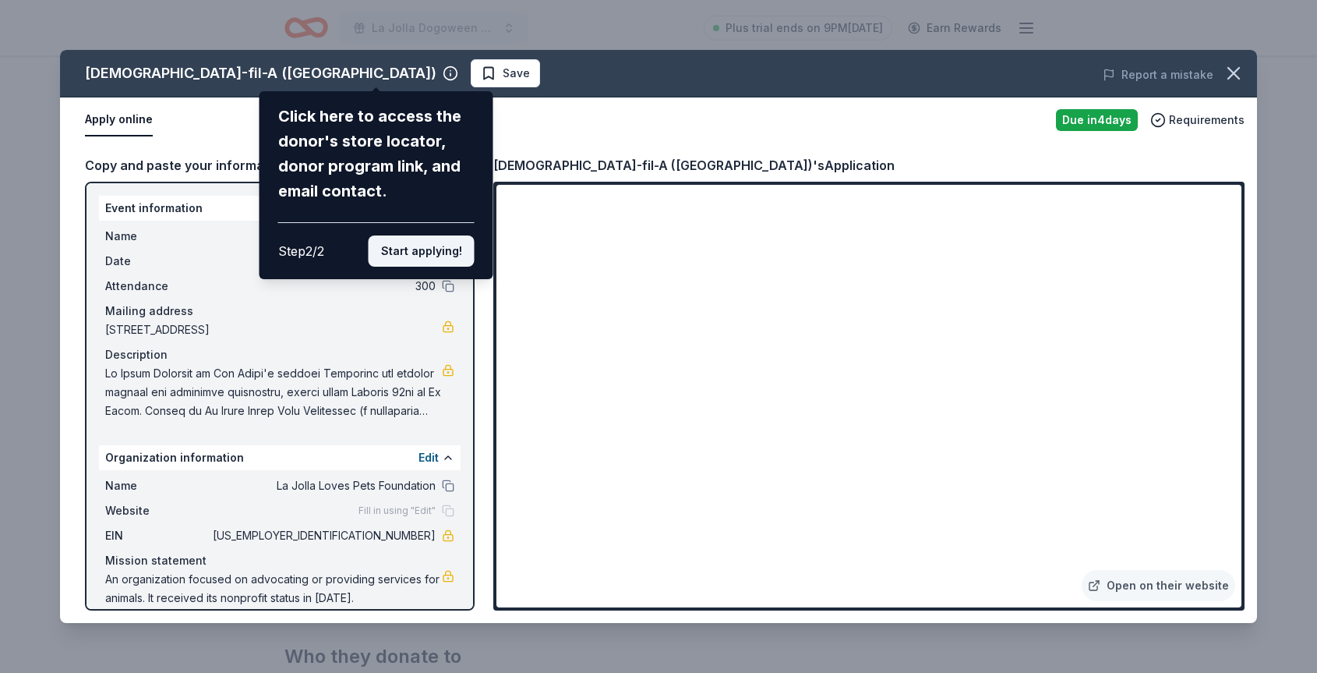
click at [445, 256] on button "Start applying!" at bounding box center [422, 250] width 106 height 31
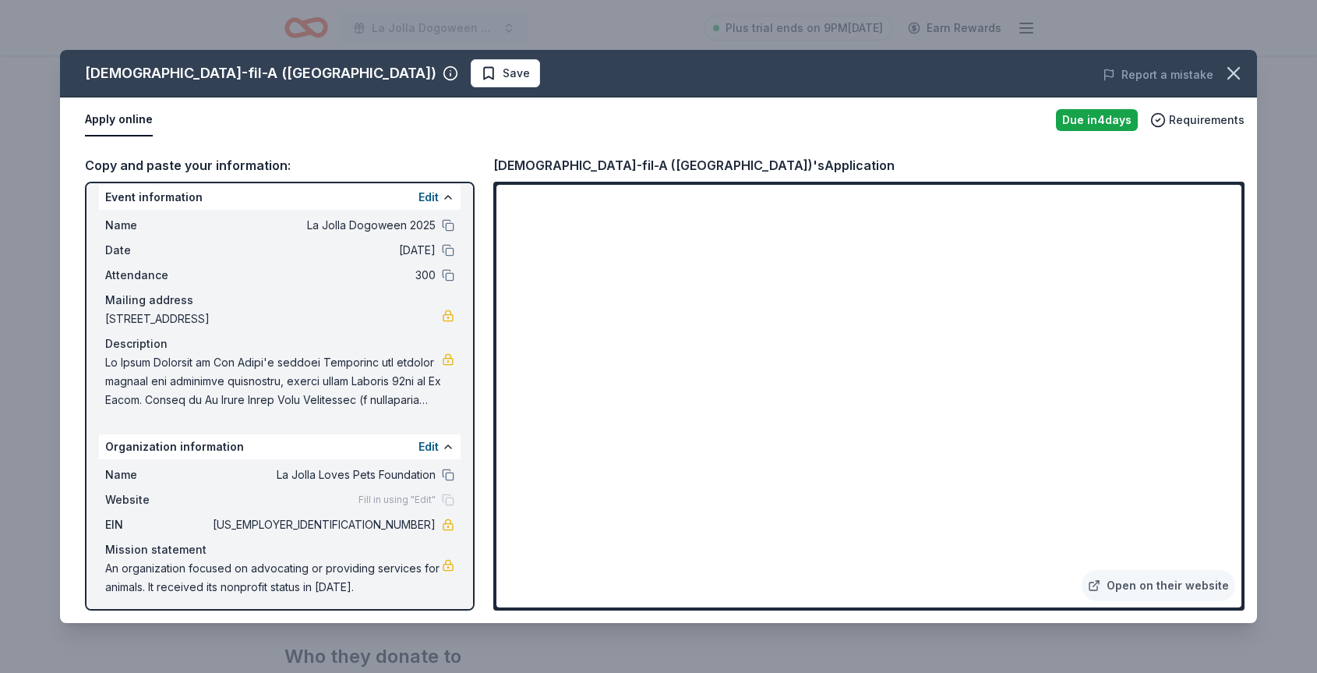
scroll to position [17, 0]
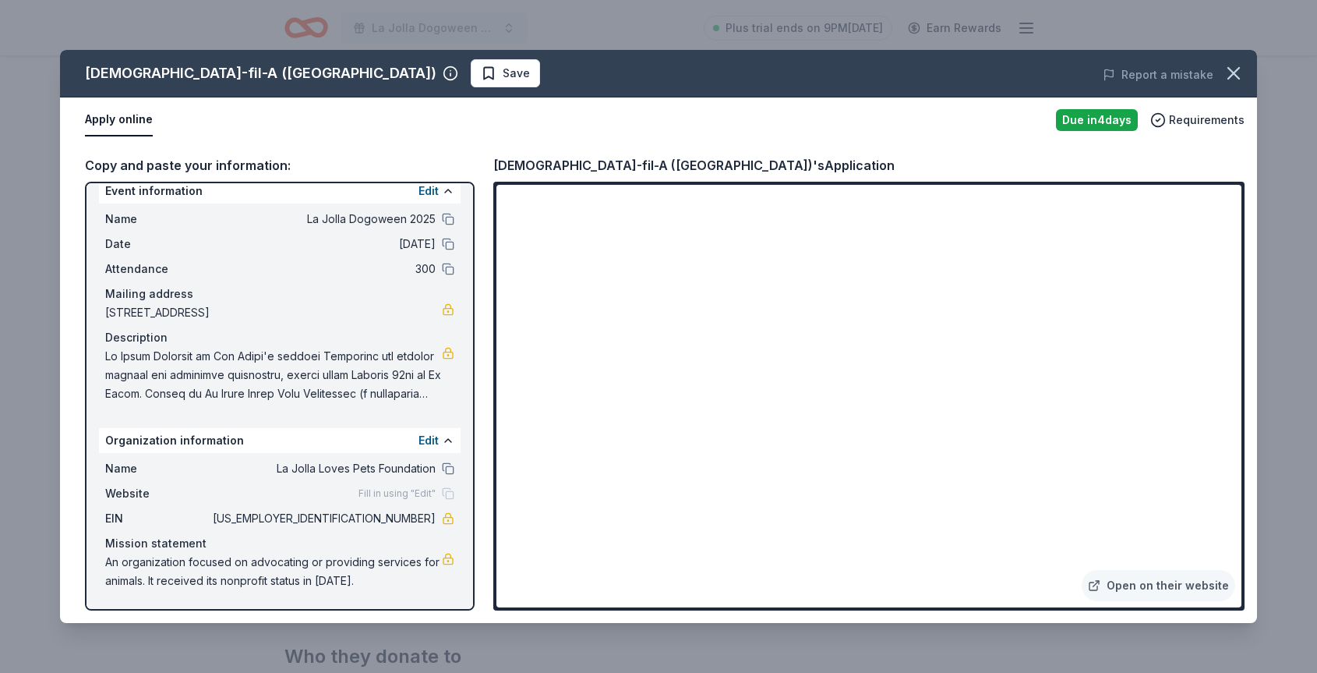
click at [440, 490] on div "Fill in using "Edit"" at bounding box center [407, 493] width 96 height 12
click at [404, 493] on span "Fill in using "Edit"" at bounding box center [397, 493] width 77 height 12
click at [1233, 71] on icon "button" at bounding box center [1234, 73] width 22 height 22
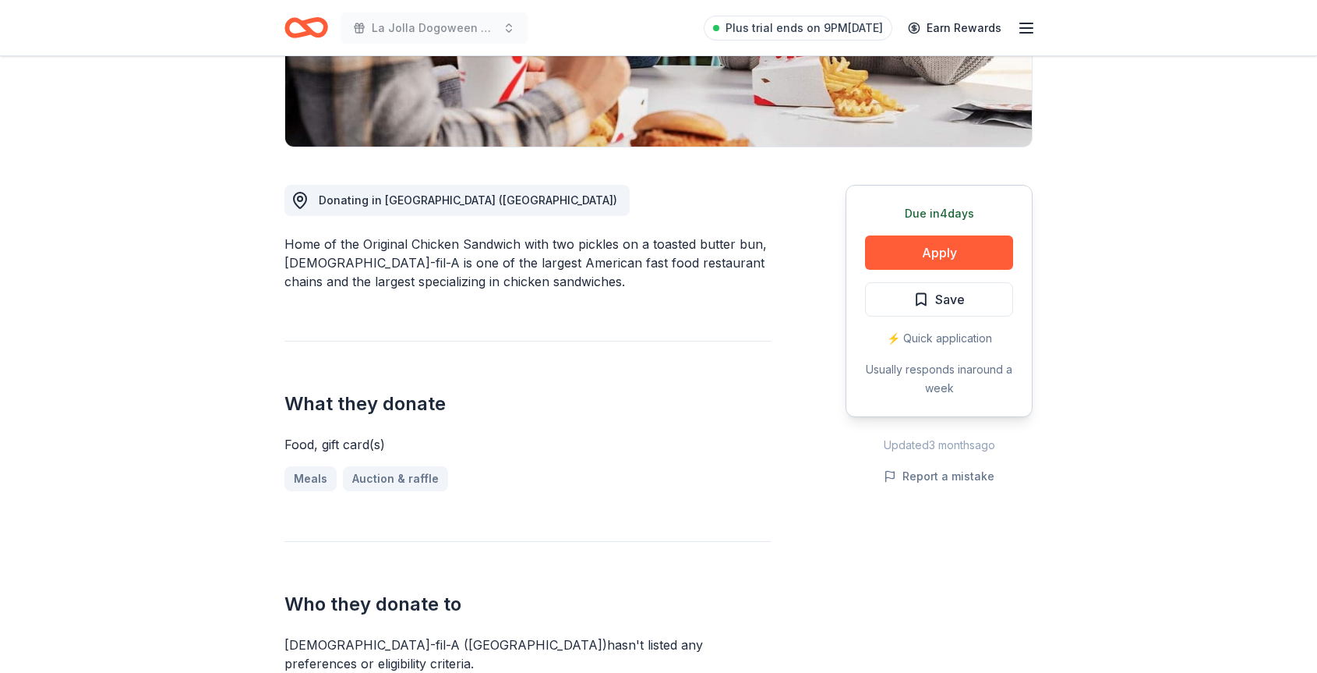
scroll to position [217, 0]
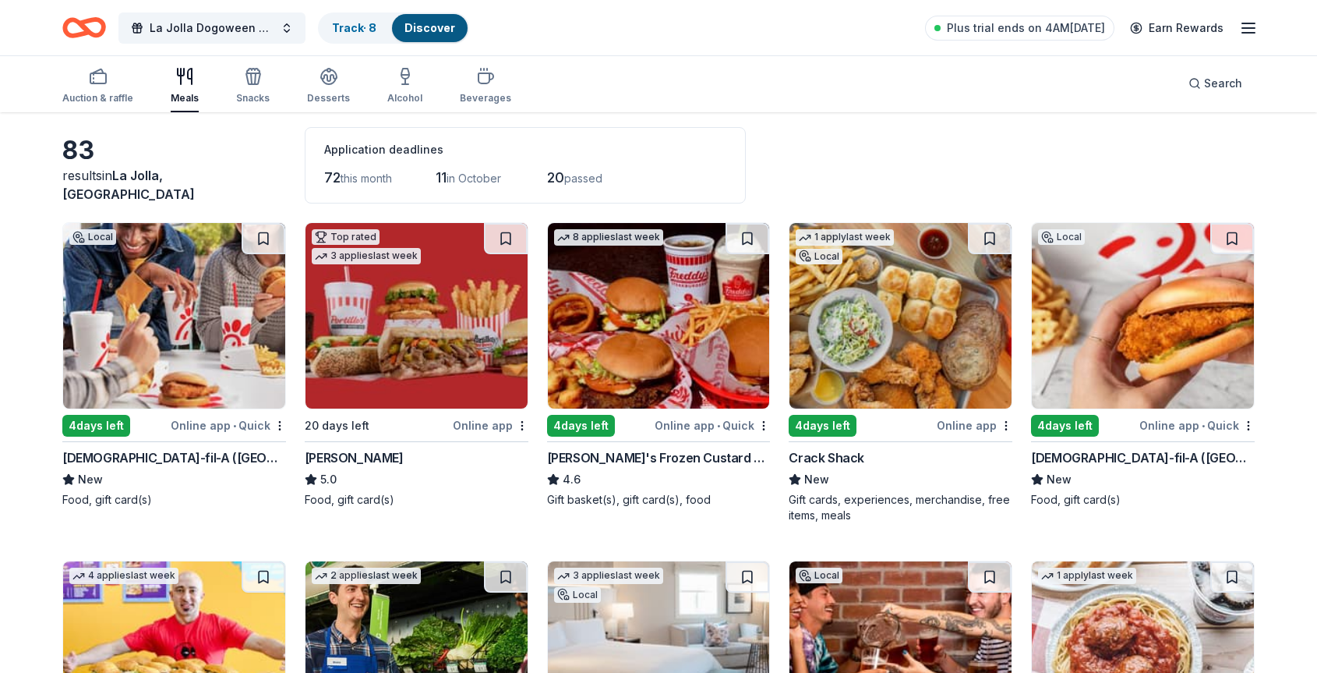
scroll to position [65, 0]
click at [262, 235] on button at bounding box center [264, 237] width 44 height 31
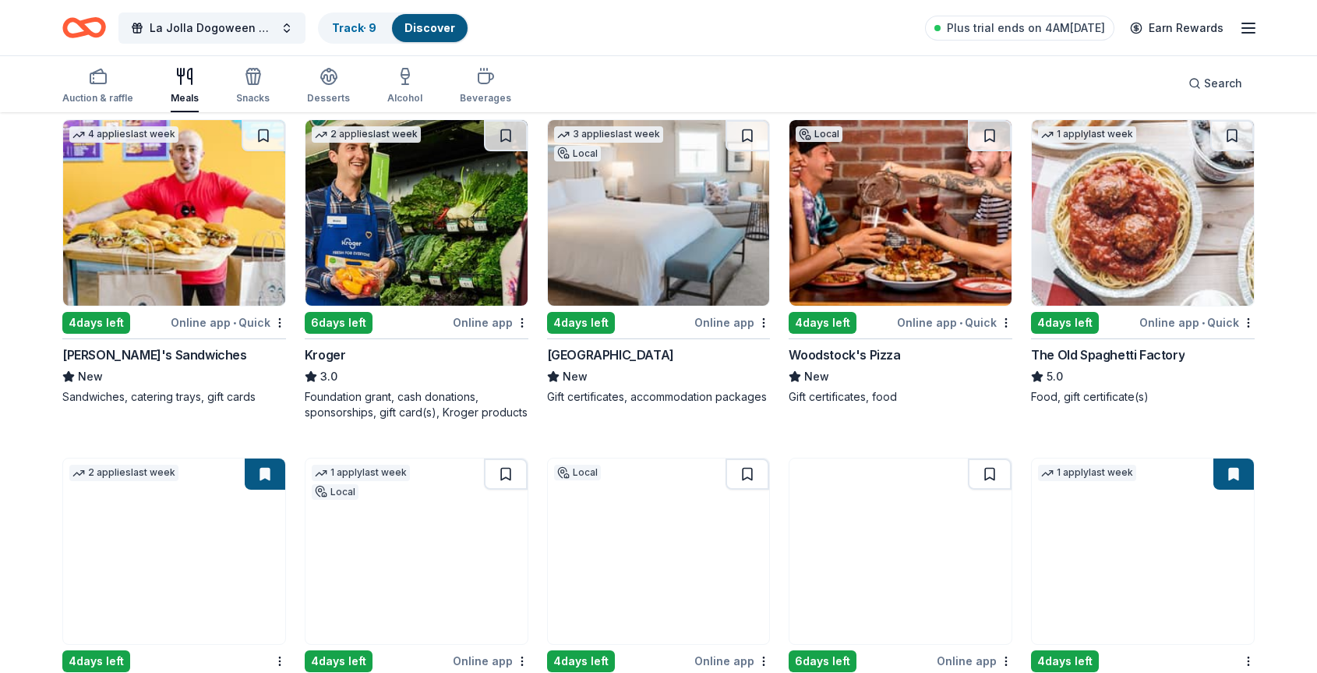
scroll to position [507, 0]
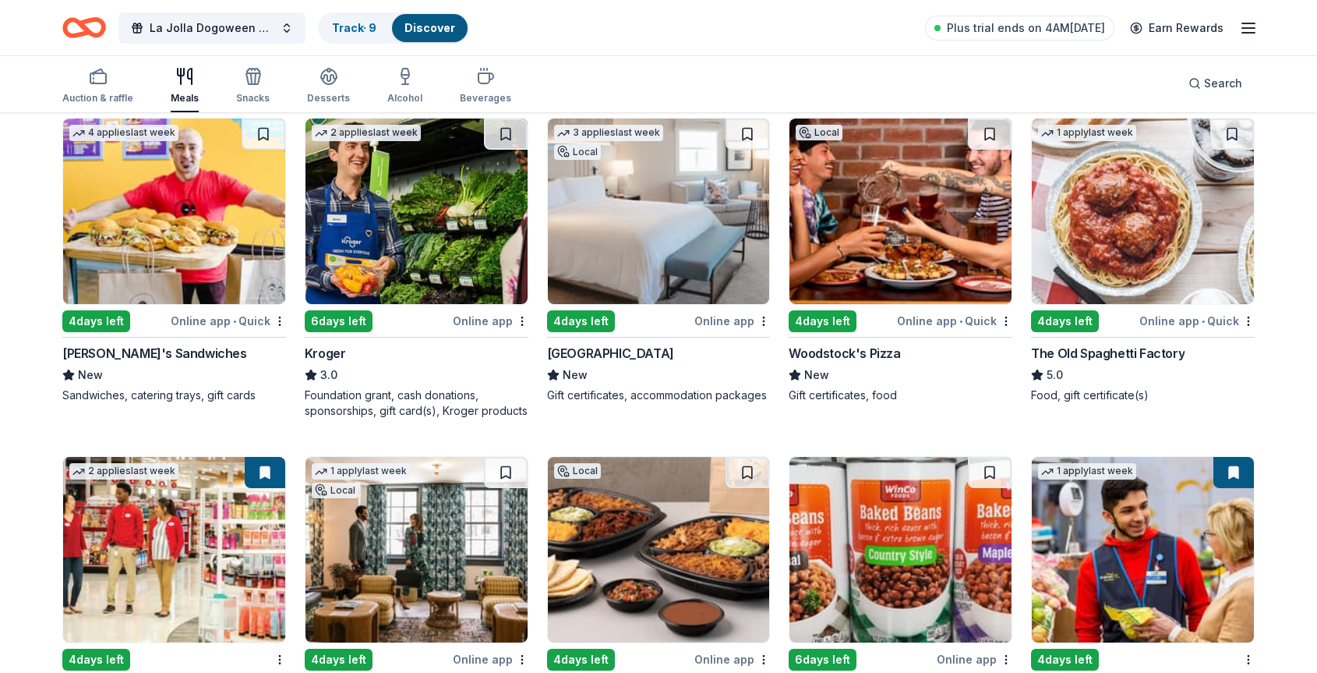
click at [575, 317] on div "4 days left" at bounding box center [581, 321] width 68 height 22
click at [744, 132] on button at bounding box center [748, 133] width 44 height 31
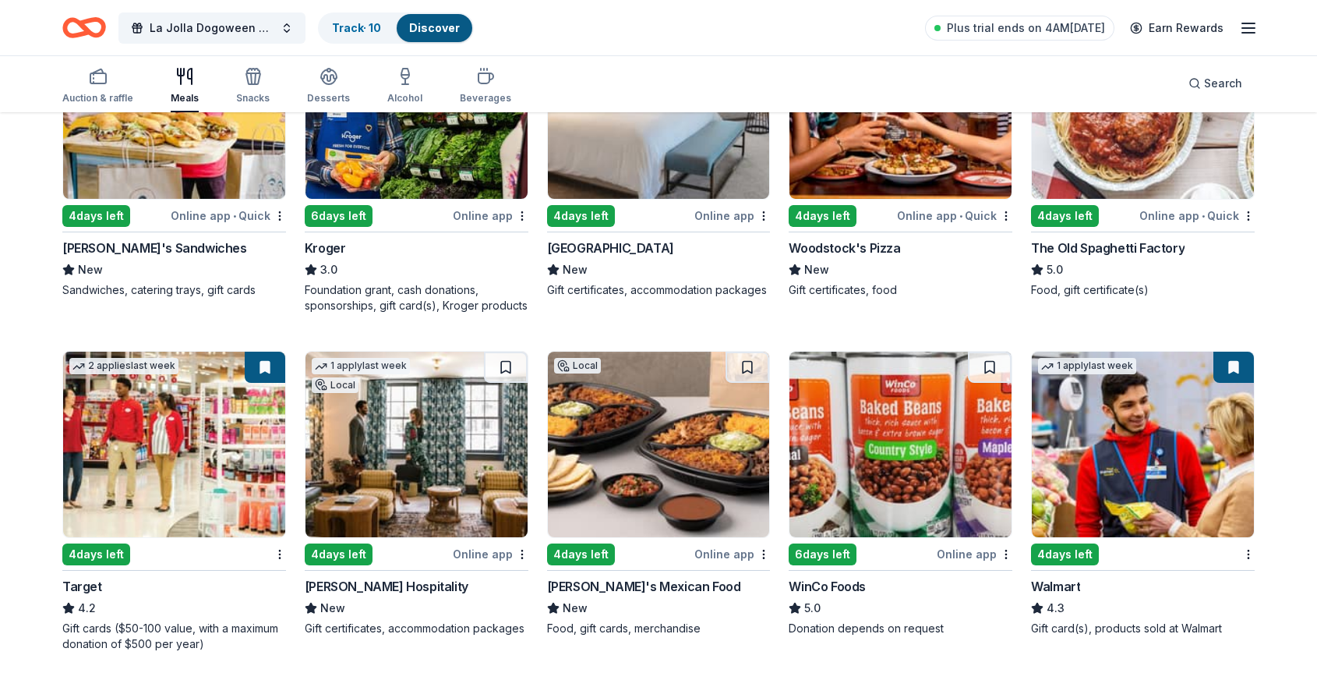
scroll to position [614, 0]
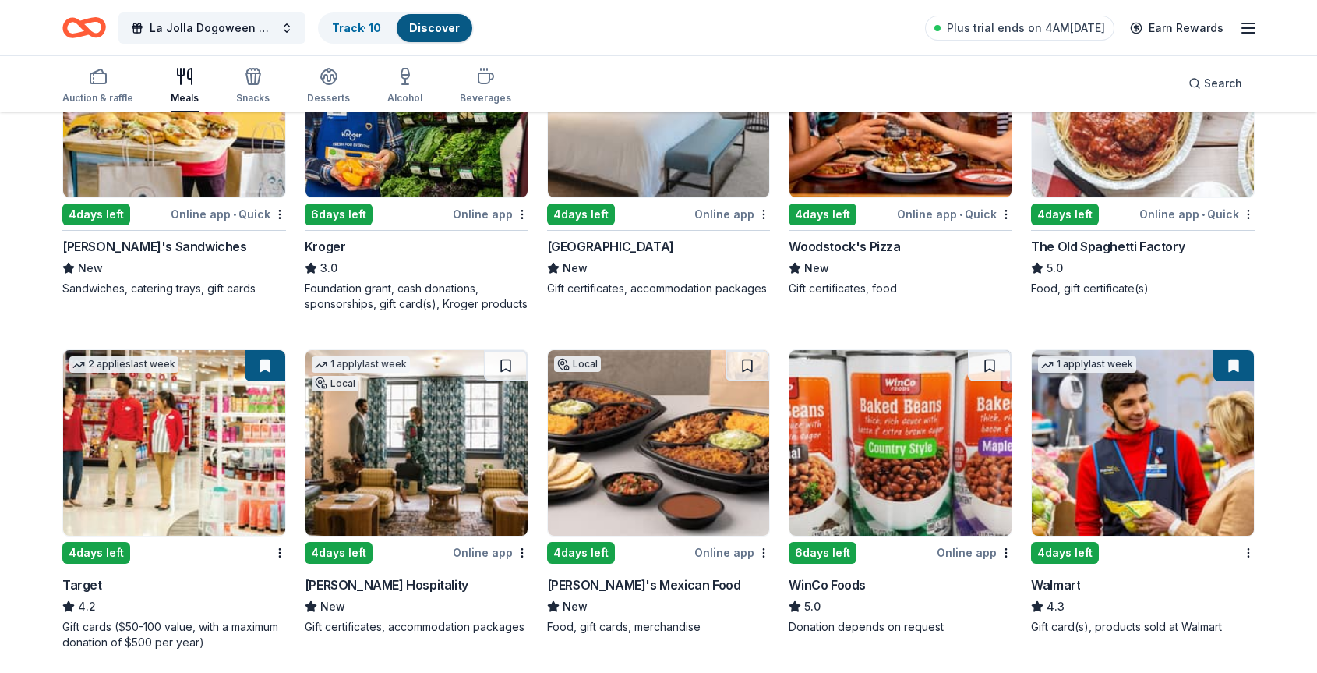
click at [159, 449] on img at bounding box center [174, 443] width 222 height 186
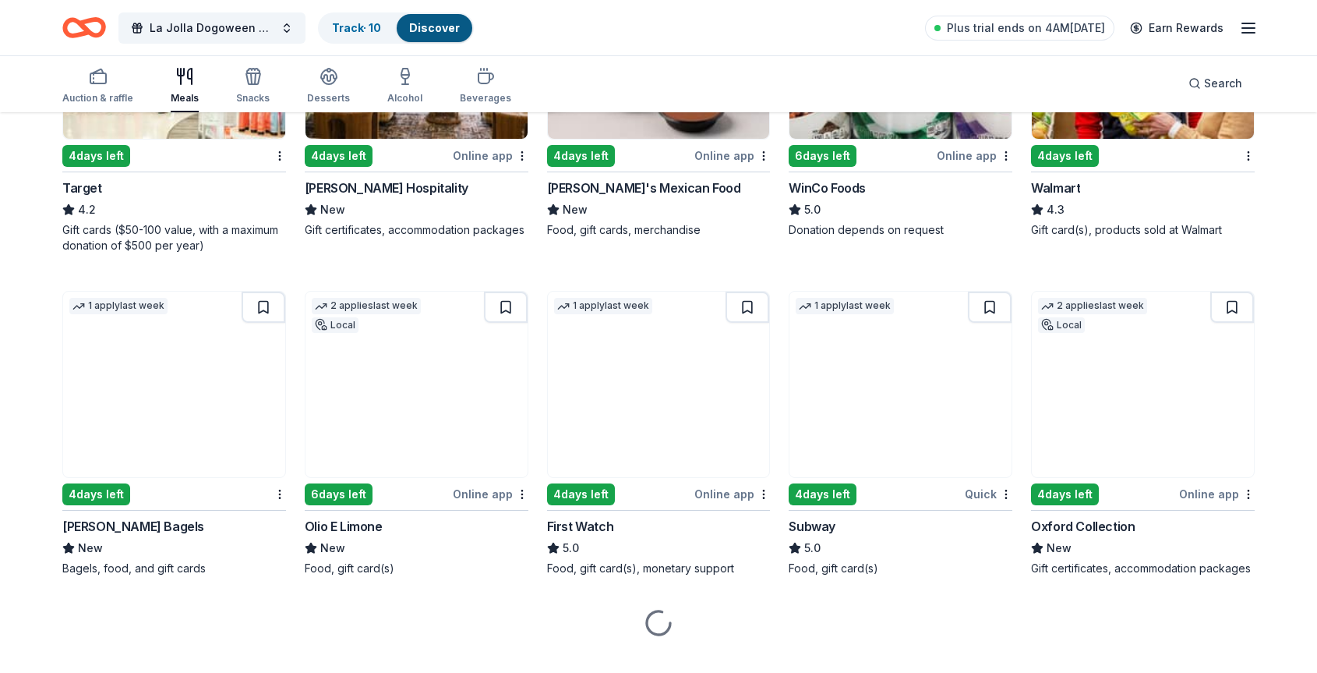
scroll to position [1034, 0]
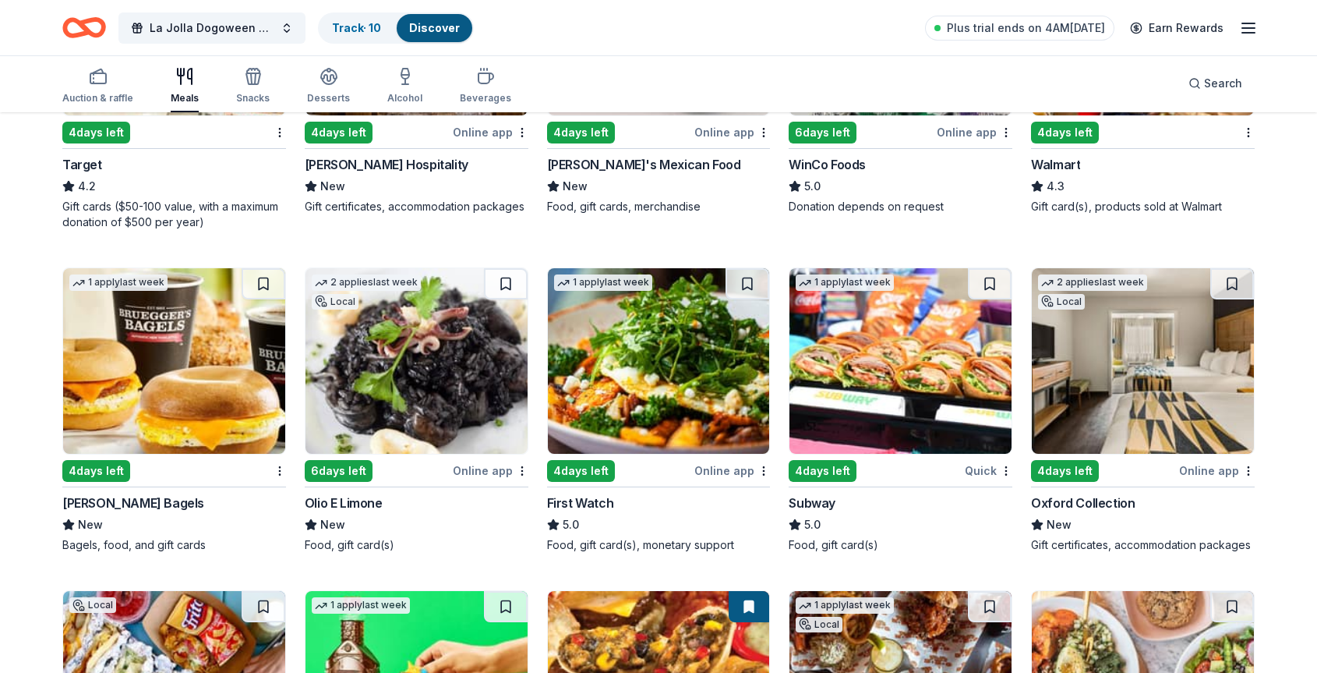
click at [192, 364] on img at bounding box center [174, 361] width 222 height 186
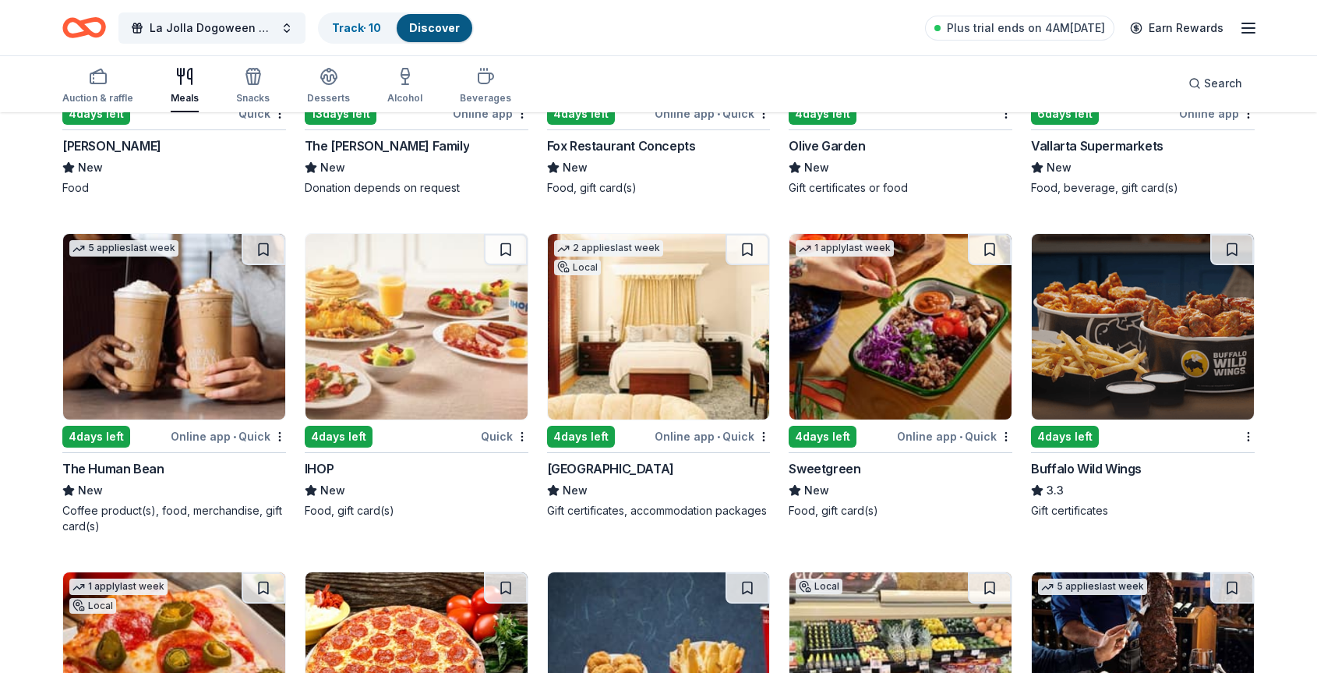
scroll to position [2041, 0]
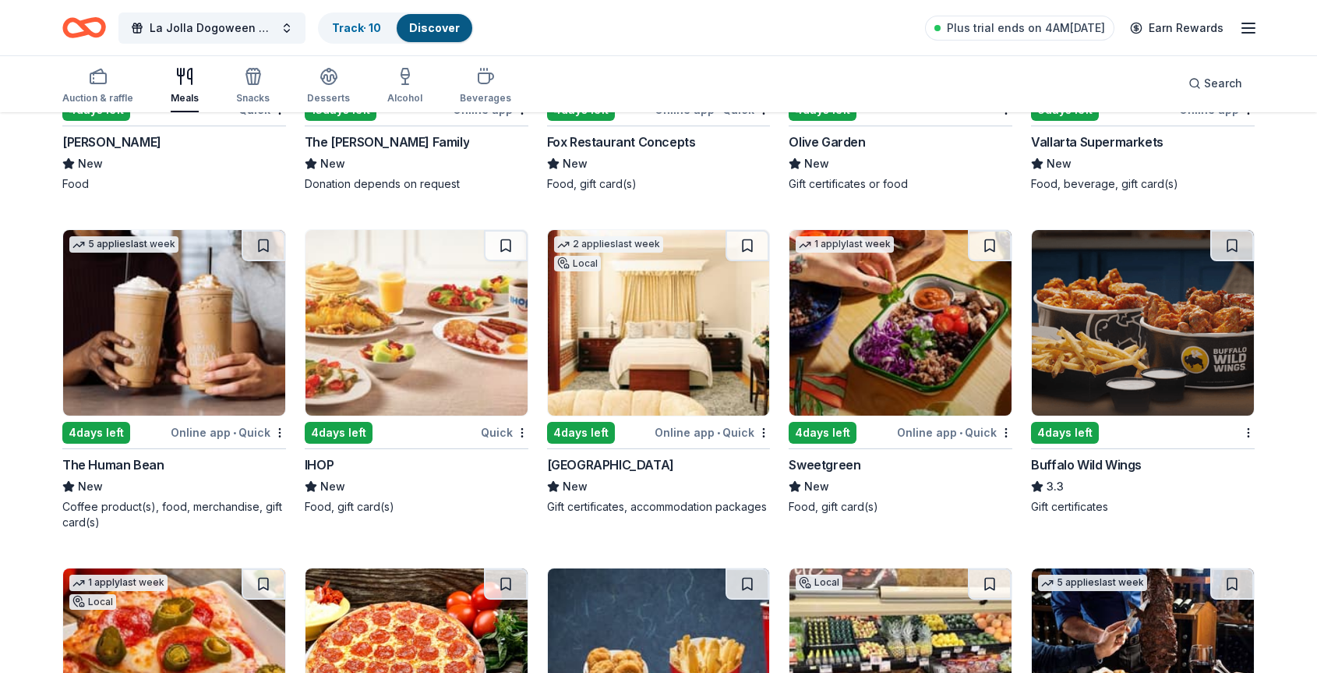
click at [630, 346] on img at bounding box center [659, 323] width 222 height 186
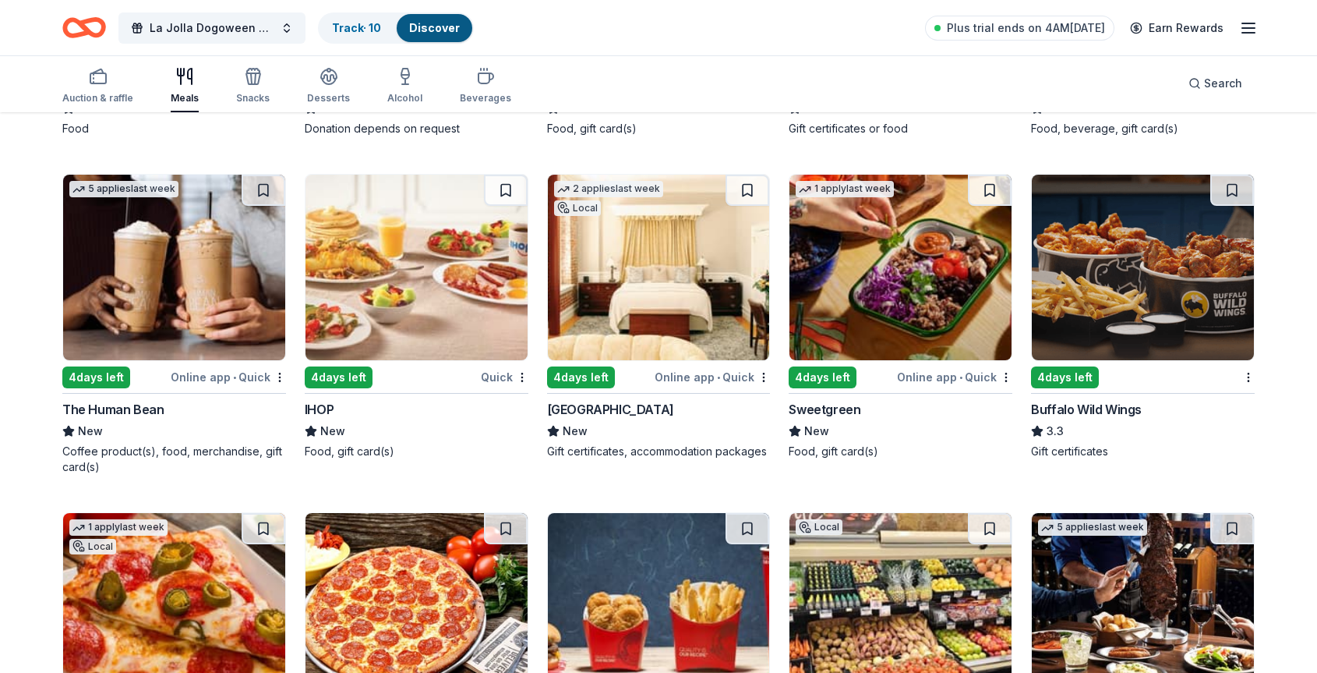
scroll to position [2097, 0]
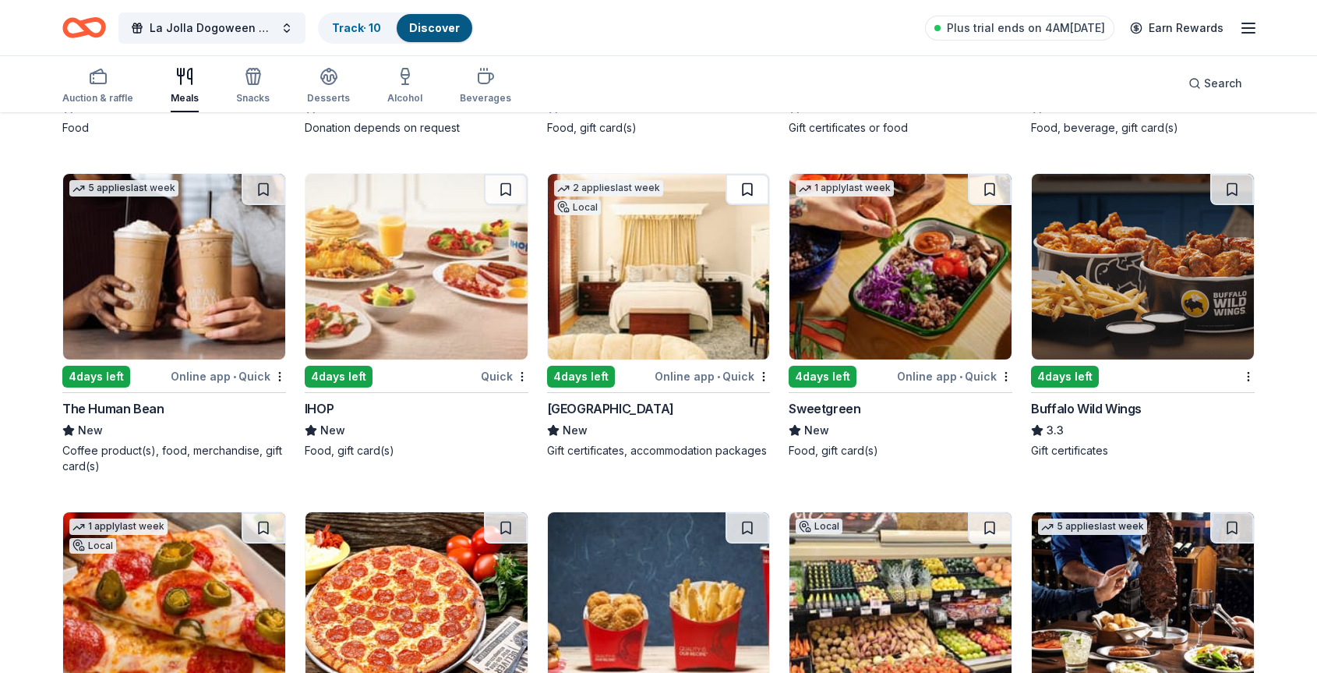
click at [744, 187] on button at bounding box center [748, 189] width 44 height 31
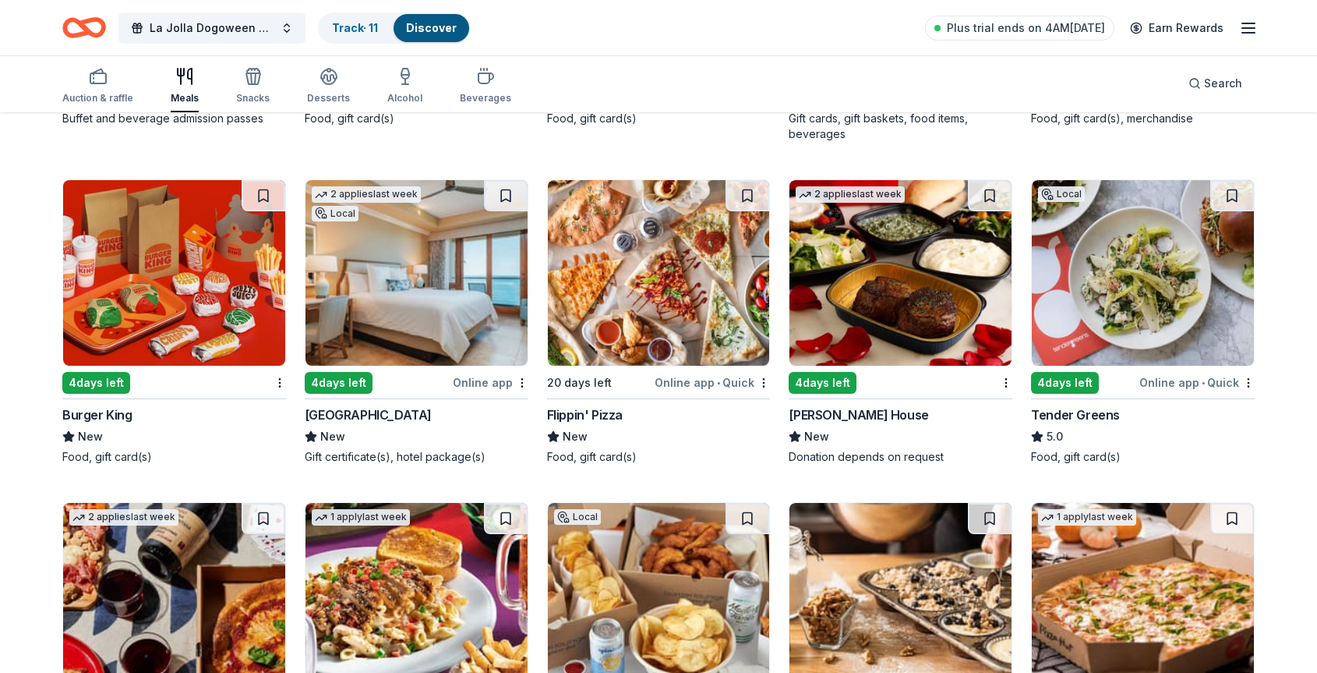
scroll to position [2774, 0]
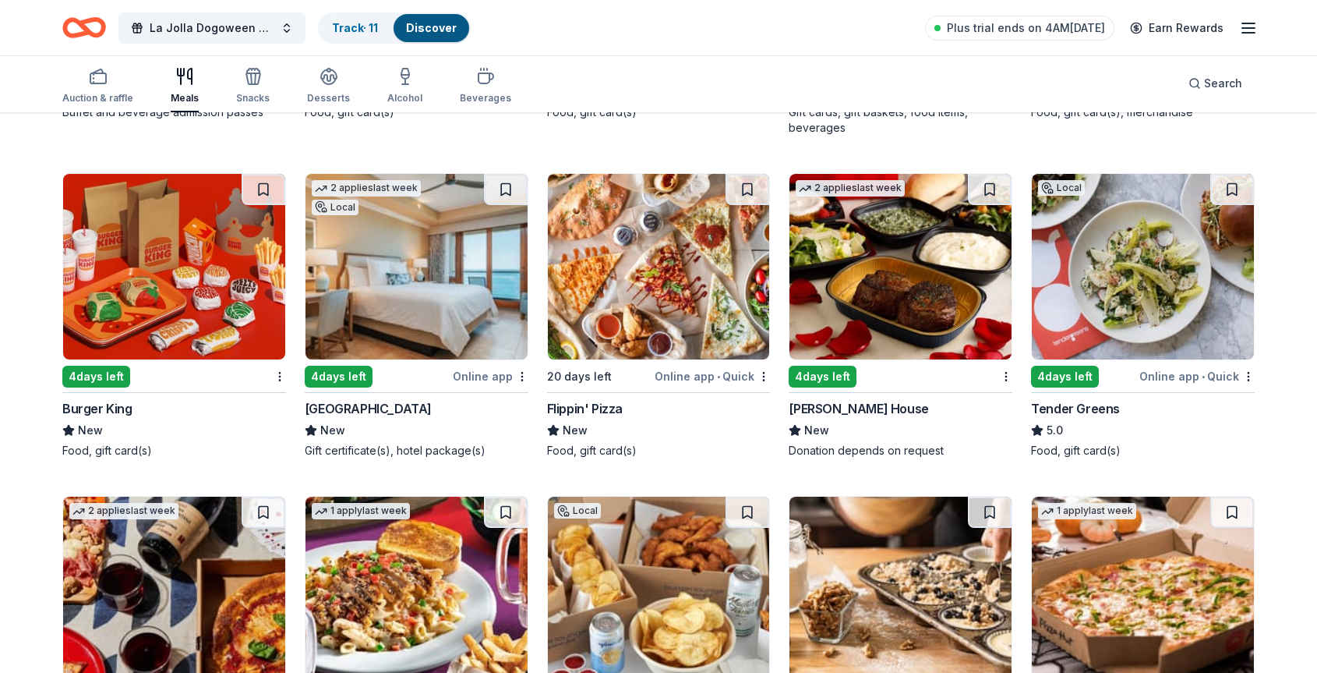
click at [883, 281] on img at bounding box center [901, 267] width 222 height 186
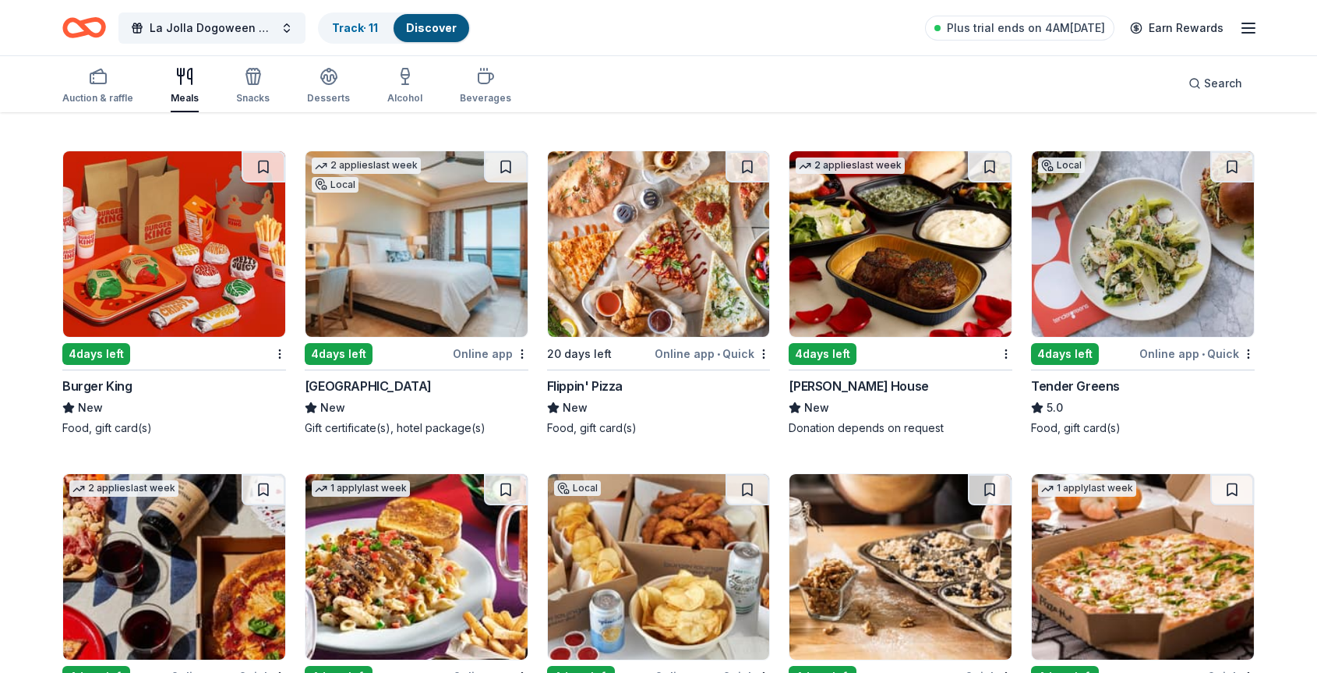
scroll to position [2767, 0]
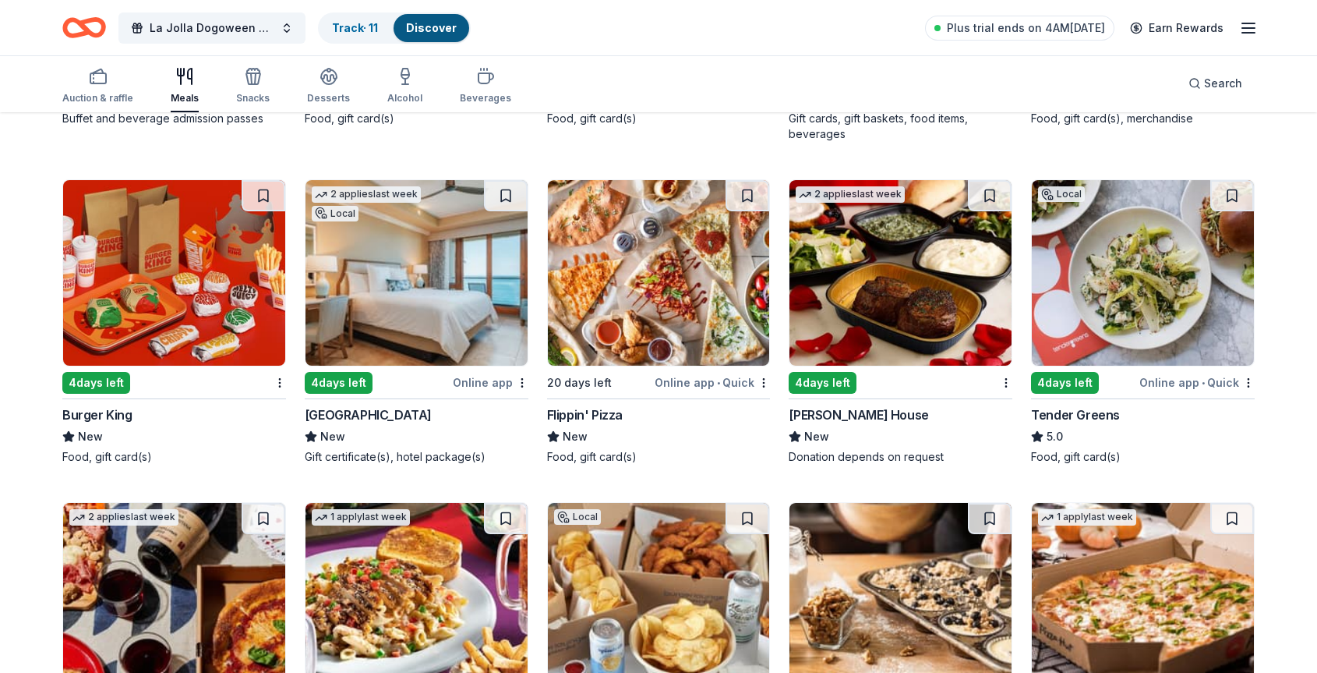
click at [1151, 245] on img at bounding box center [1143, 273] width 222 height 186
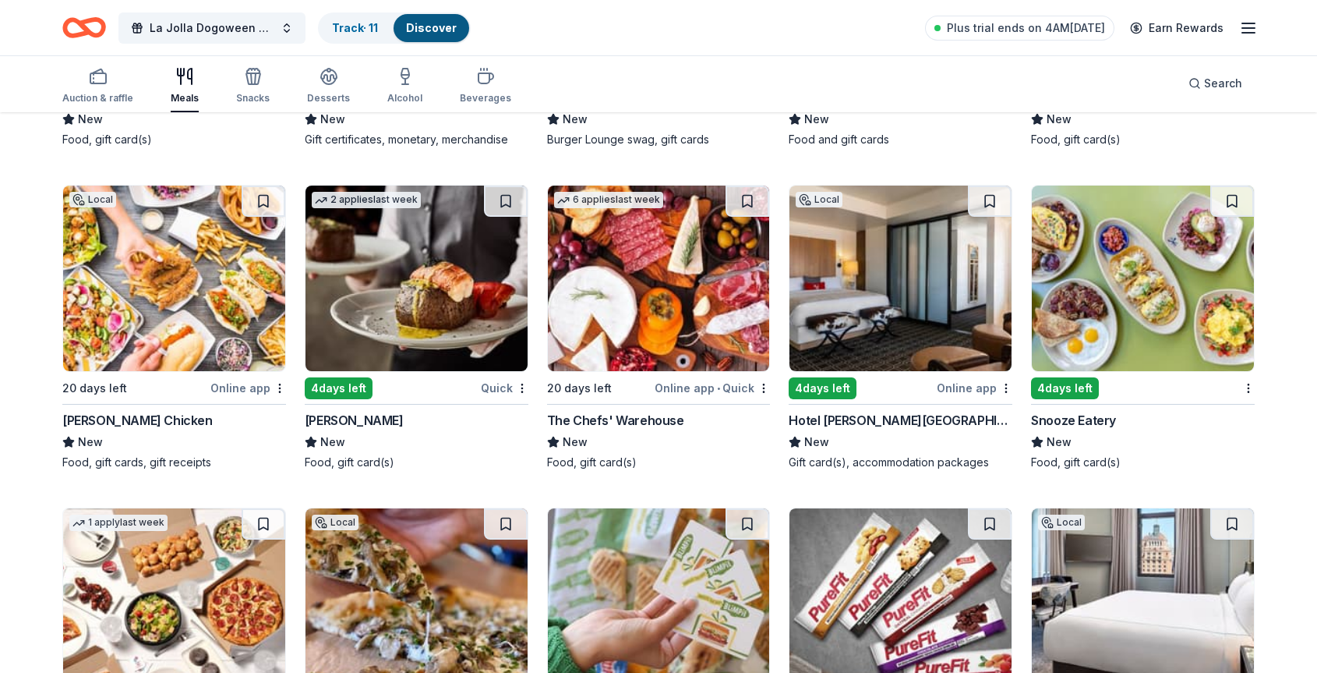
scroll to position [3386, 0]
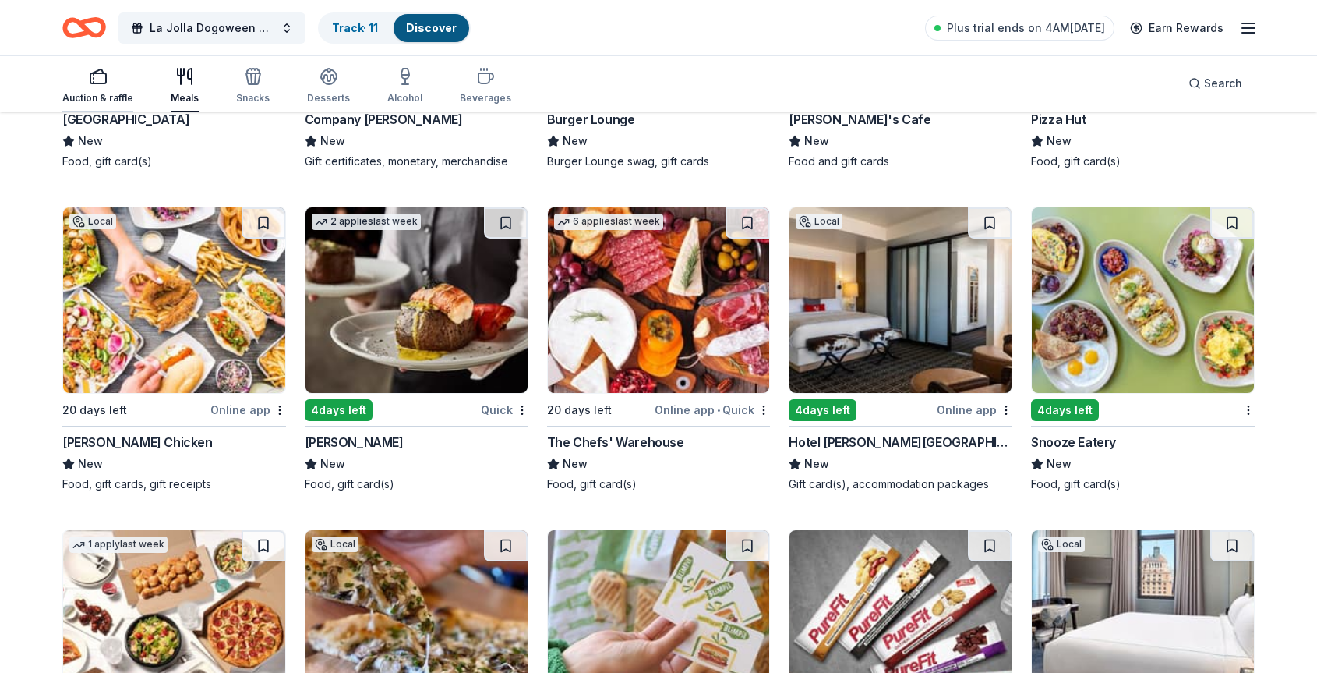
click at [102, 83] on rect "button" at bounding box center [98, 78] width 16 height 10
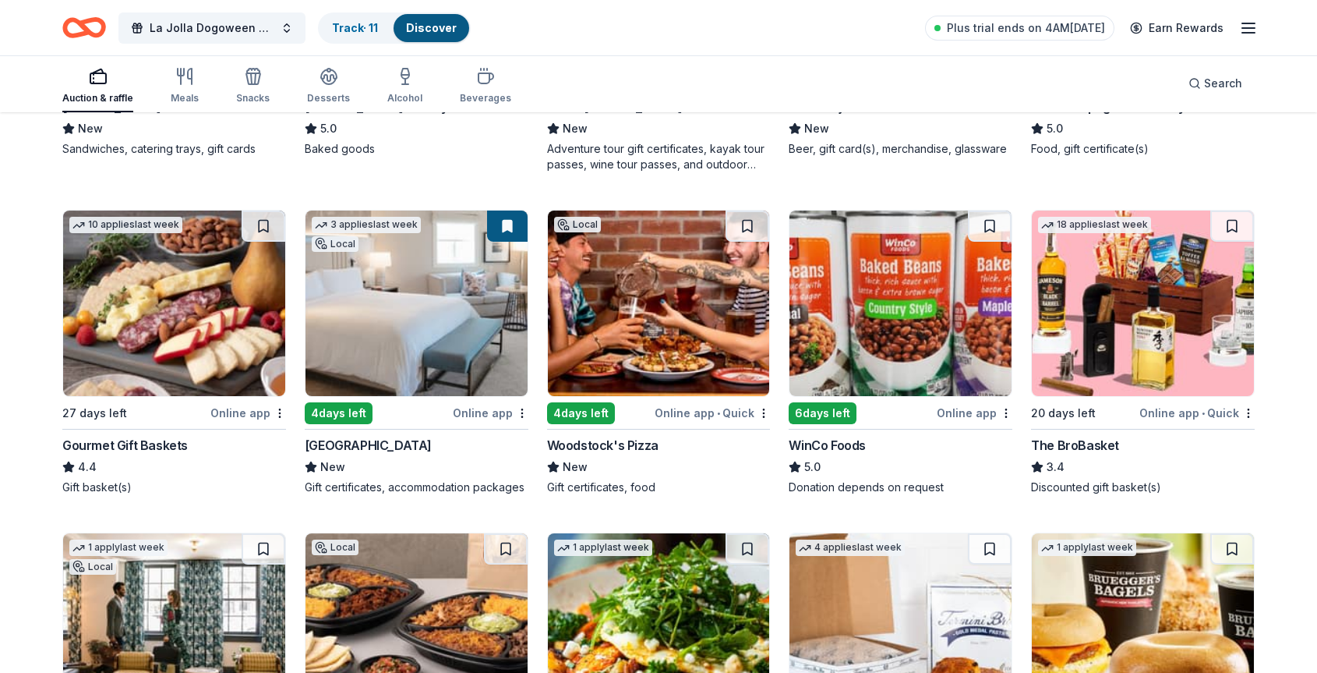
scroll to position [747, 0]
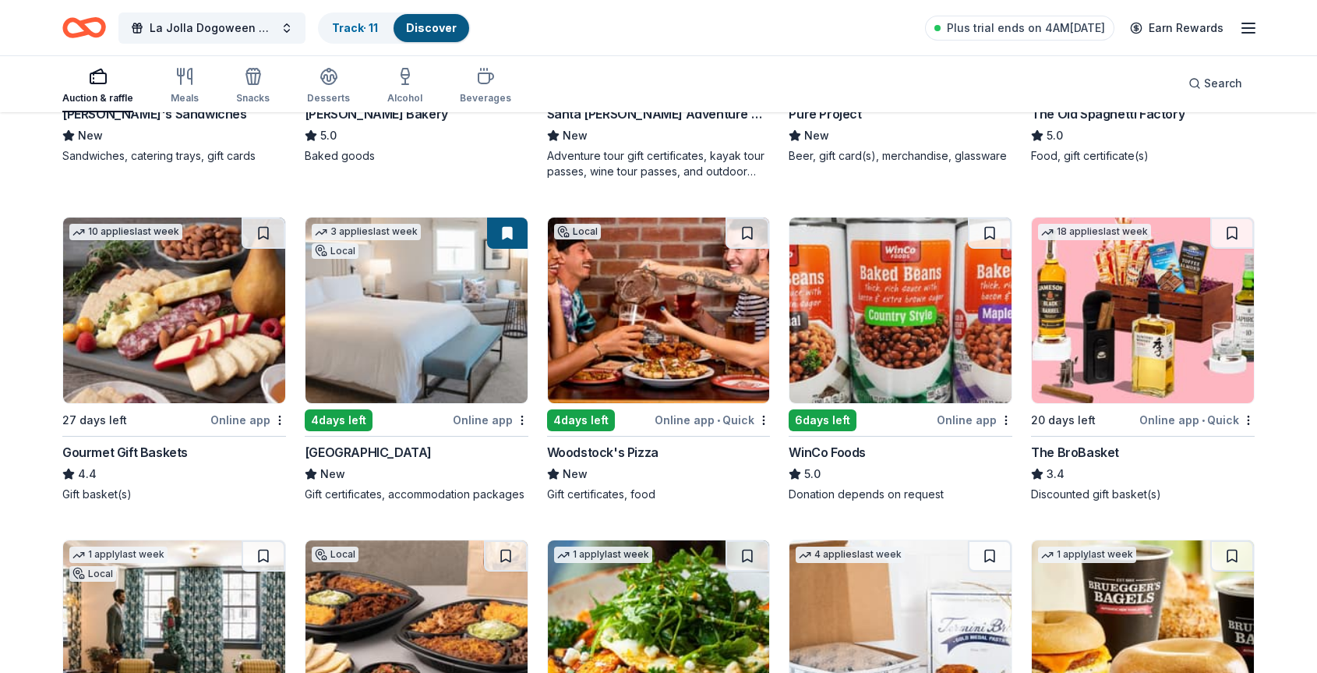
click at [201, 281] on img at bounding box center [174, 310] width 222 height 186
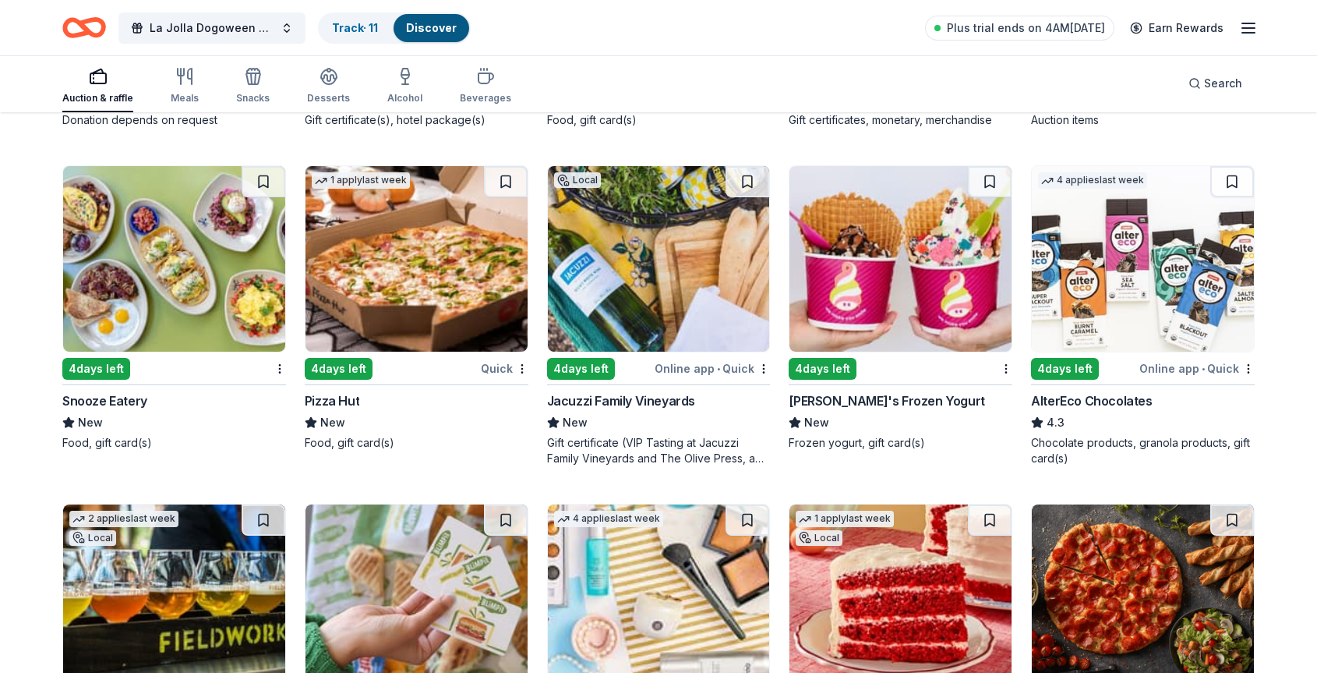
scroll to position [4438, 0]
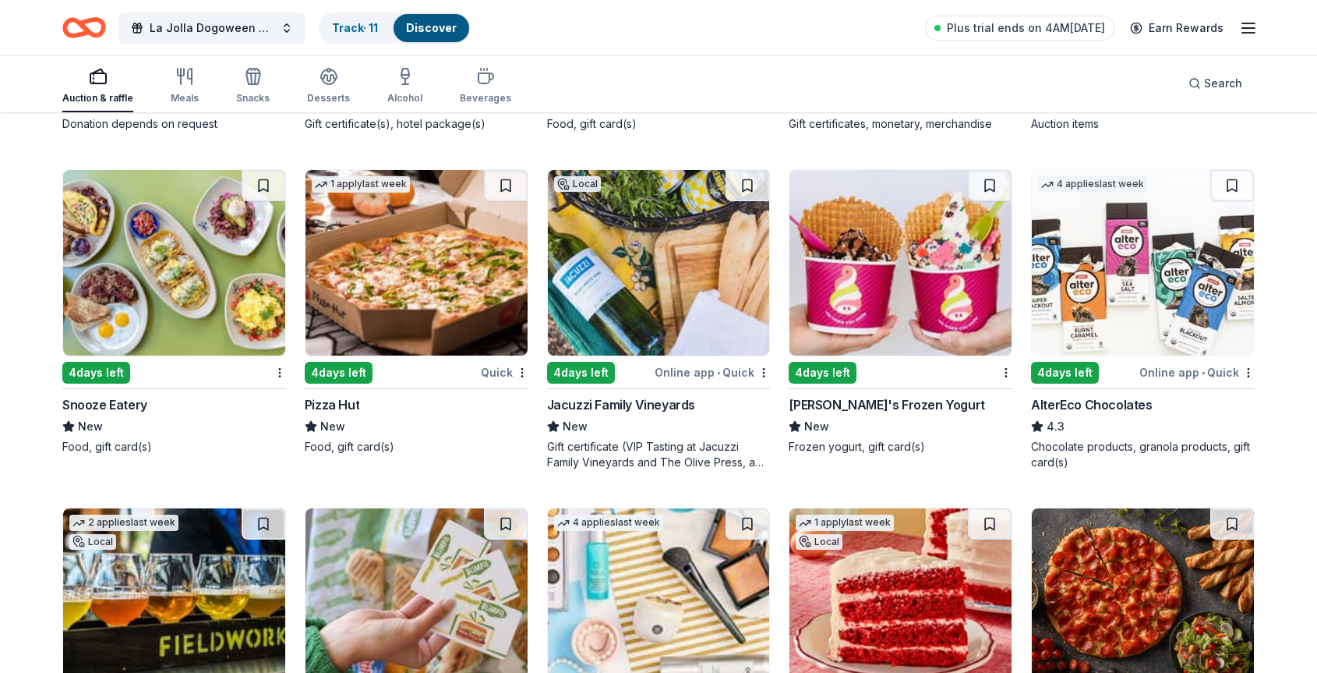
click at [670, 292] on img at bounding box center [659, 263] width 222 height 186
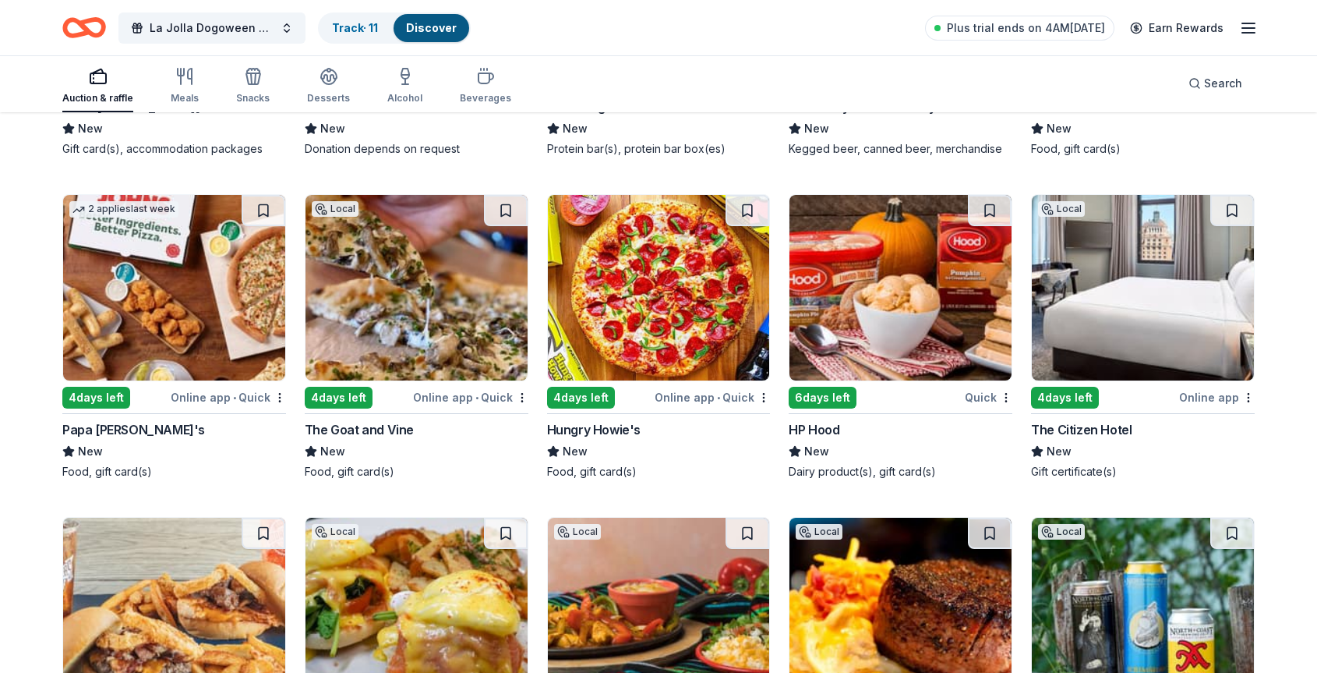
scroll to position [6068, 0]
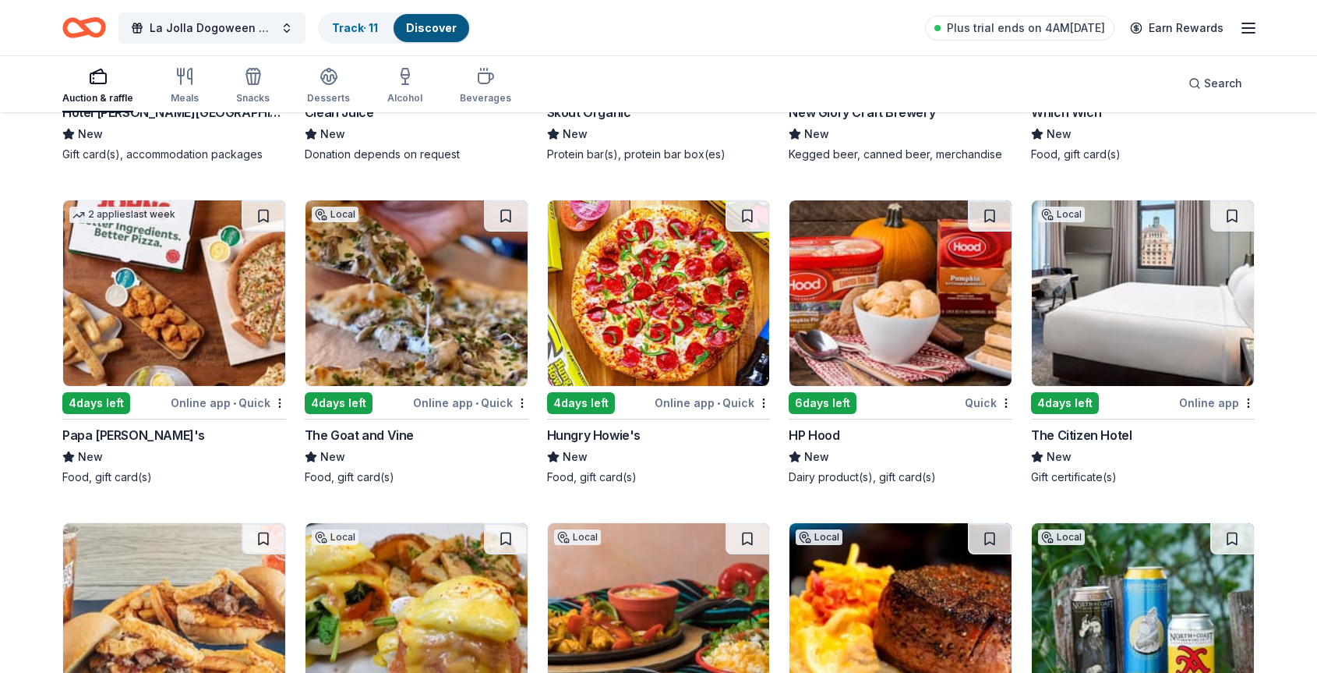
click at [1119, 295] on img at bounding box center [1143, 293] width 222 height 186
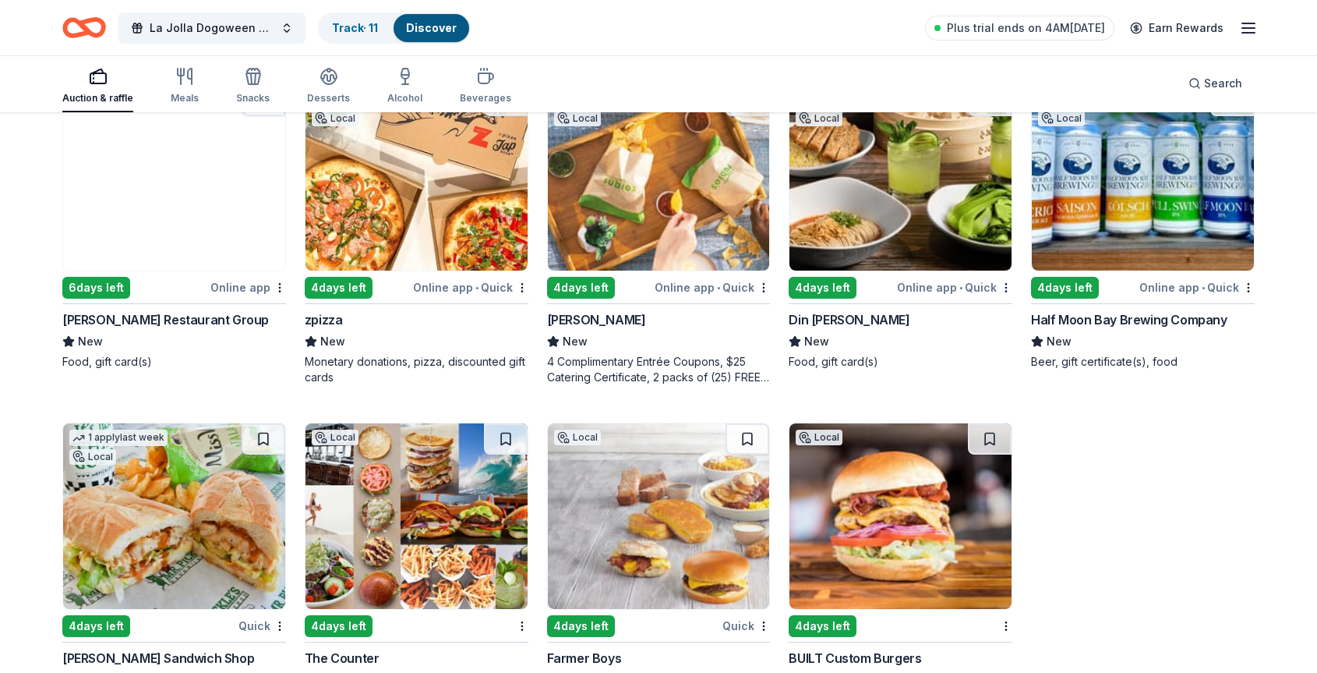
scroll to position [7144, 0]
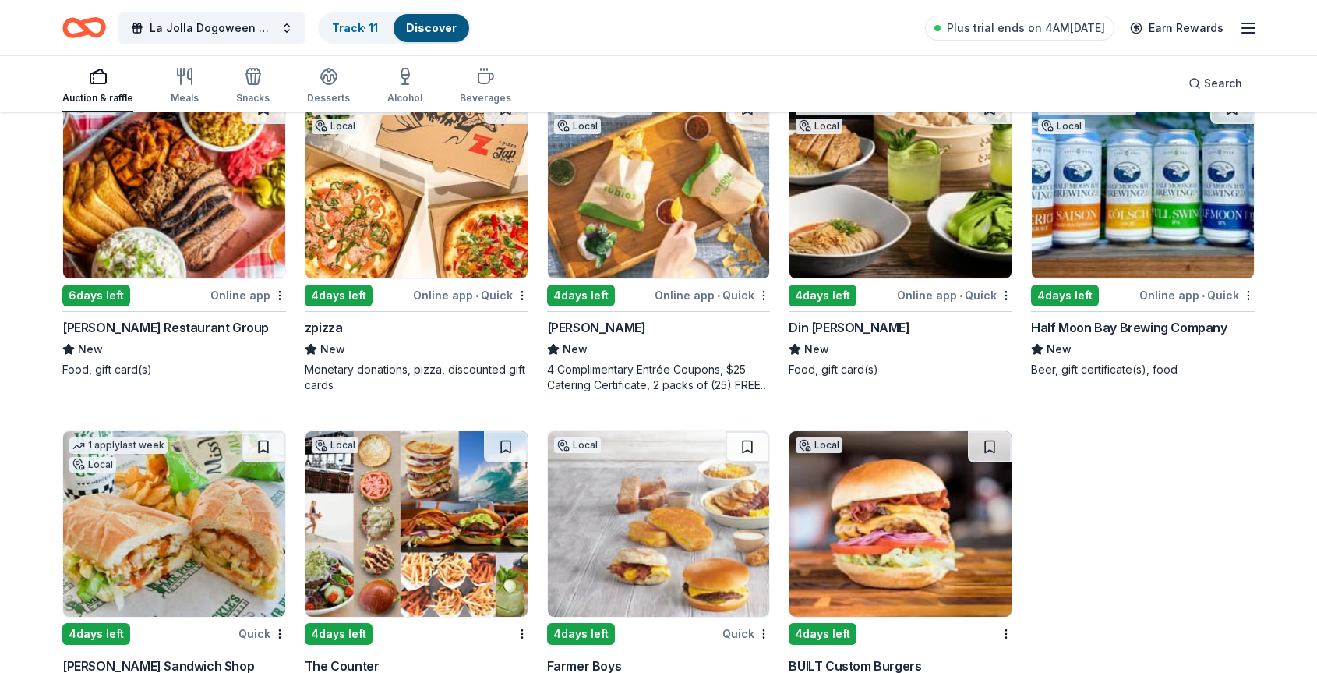
click at [597, 229] on img at bounding box center [659, 186] width 222 height 186
click at [398, 80] on icon "button" at bounding box center [405, 76] width 19 height 19
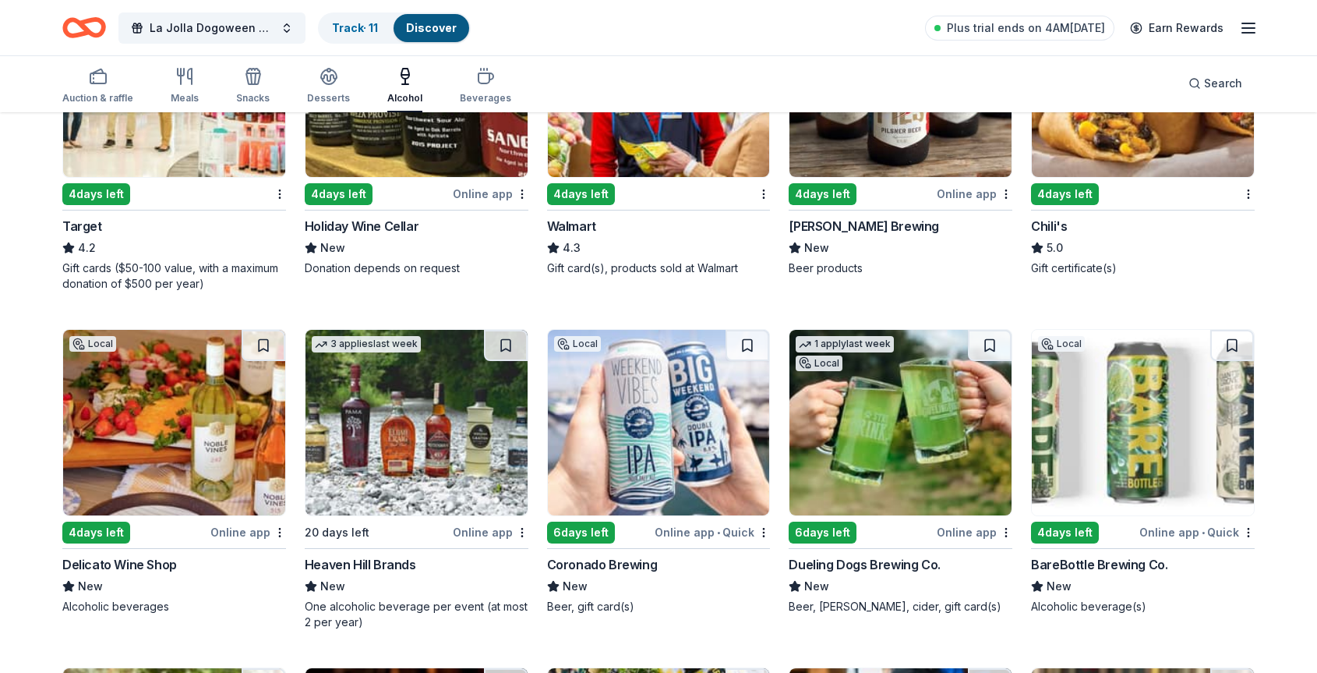
scroll to position [967, 0]
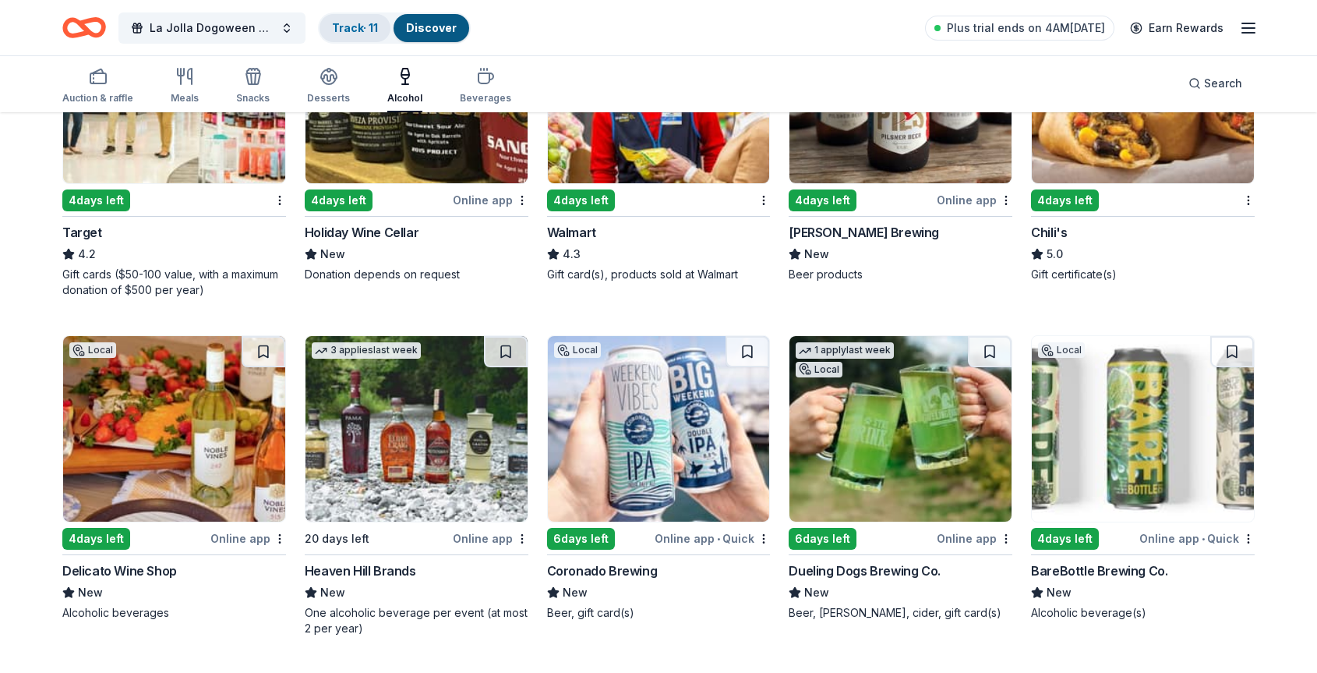
click at [363, 23] on link "Track · 11" at bounding box center [355, 27] width 46 height 13
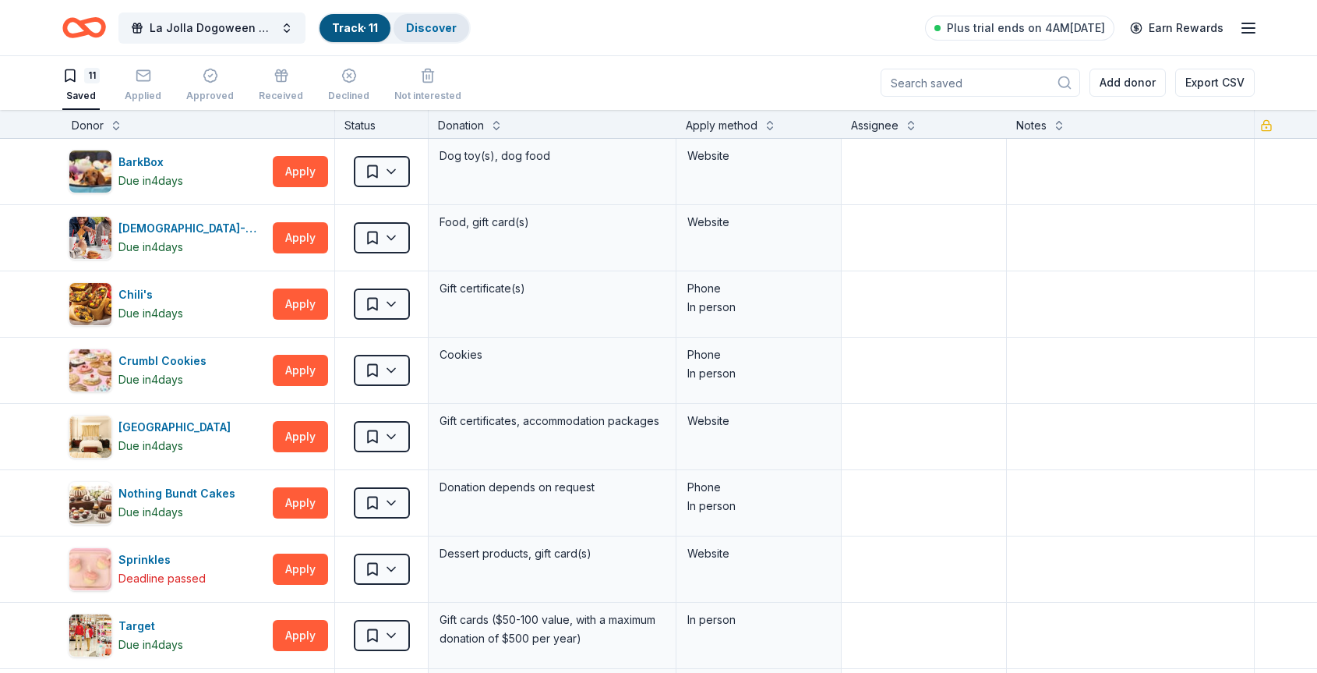
click at [440, 24] on link "Discover" at bounding box center [431, 27] width 51 height 13
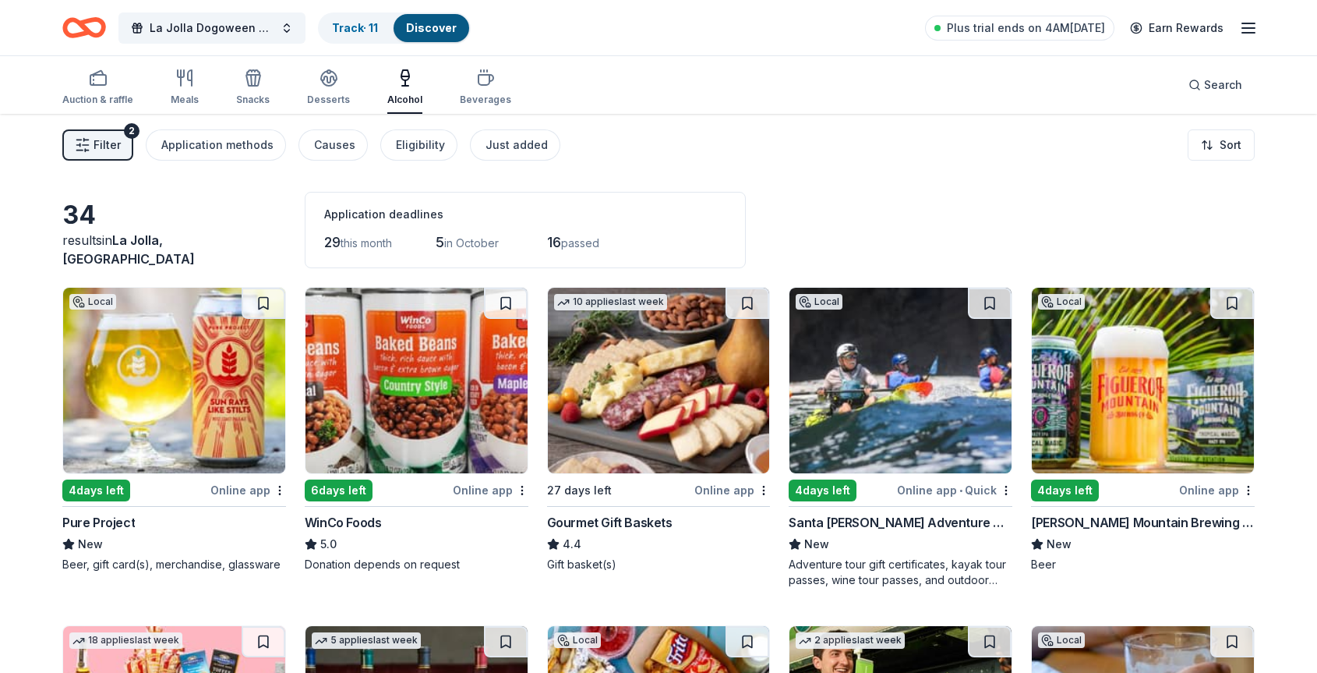
click at [117, 142] on span "Filter" at bounding box center [107, 145] width 27 height 19
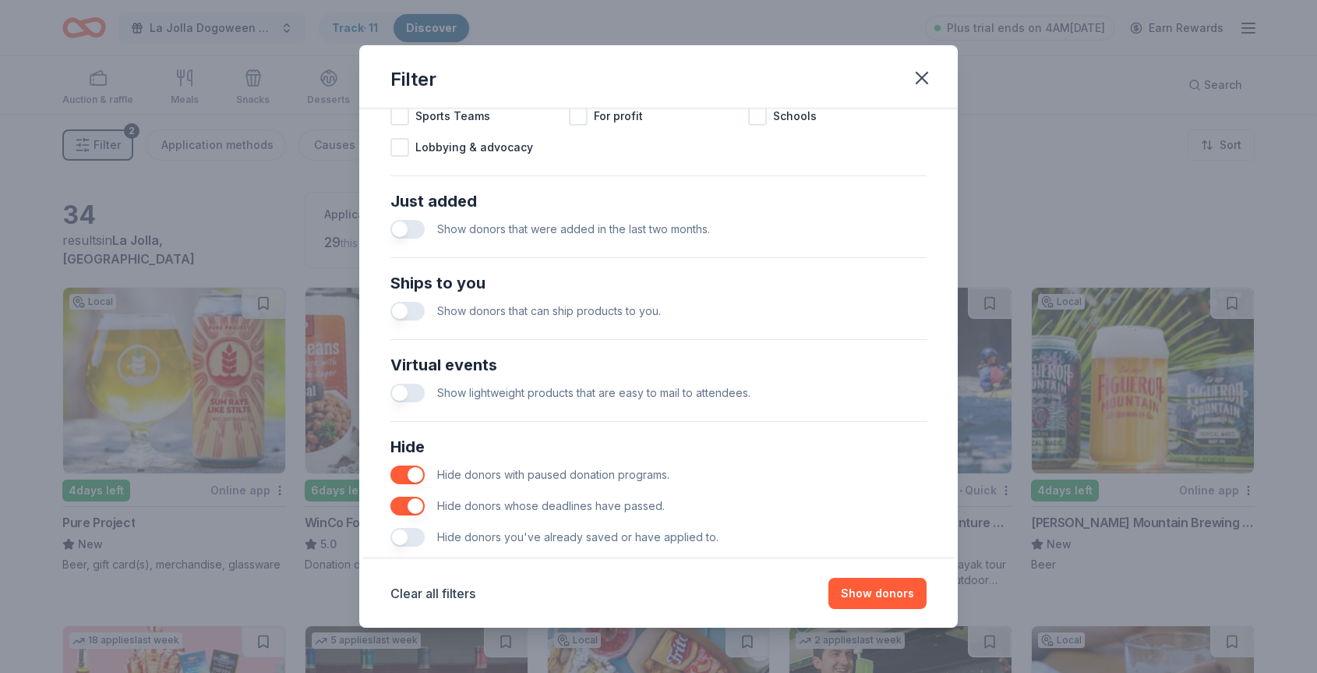
scroll to position [576, 0]
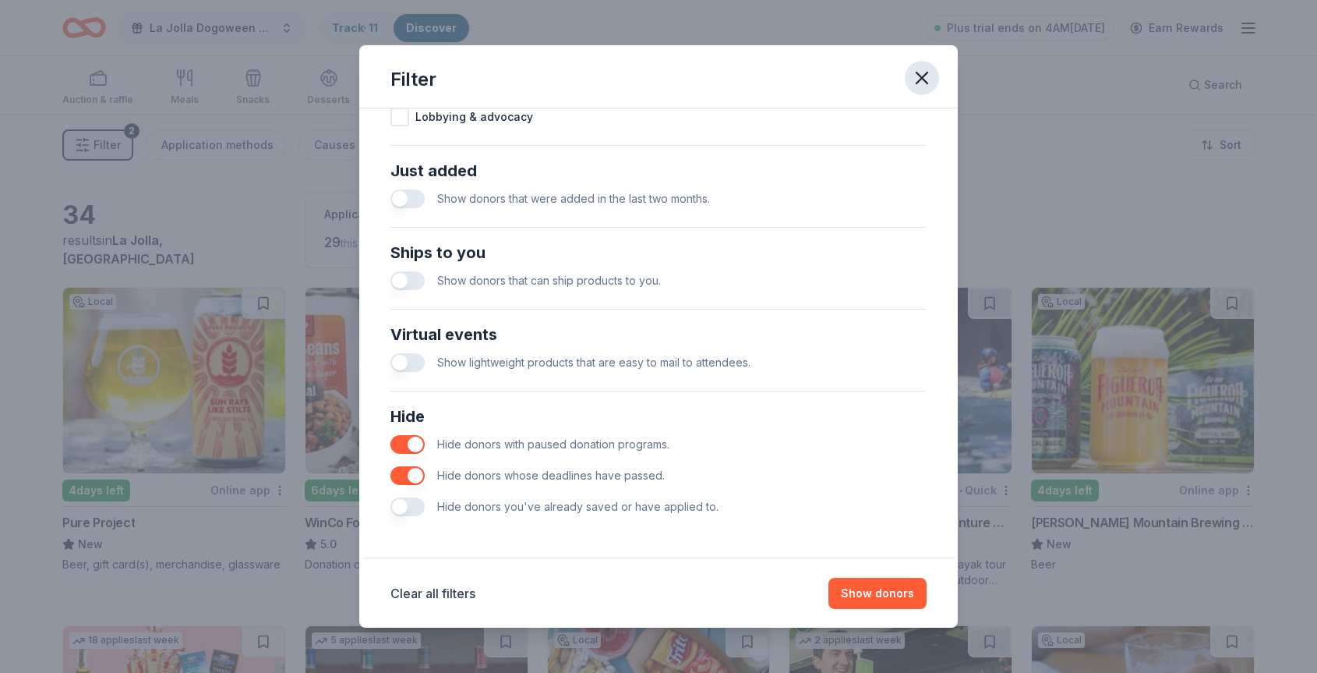
click at [924, 75] on icon "button" at bounding box center [922, 77] width 11 height 11
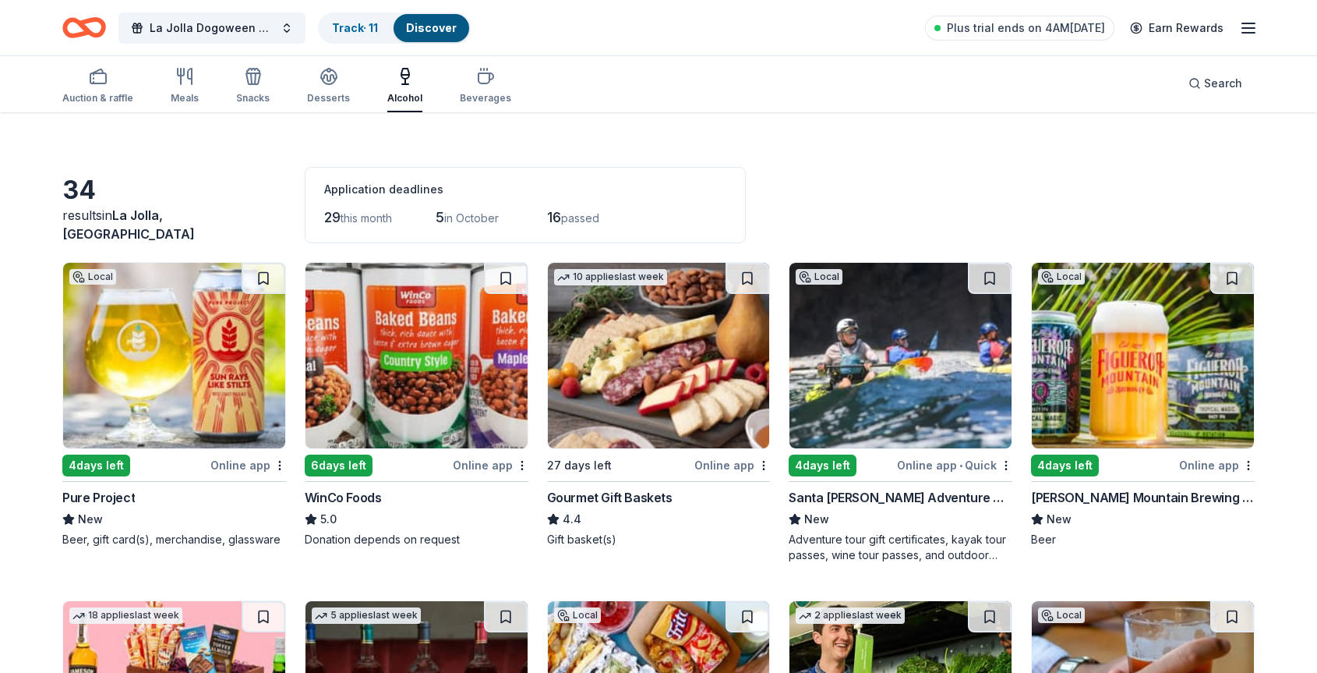
scroll to position [0, 0]
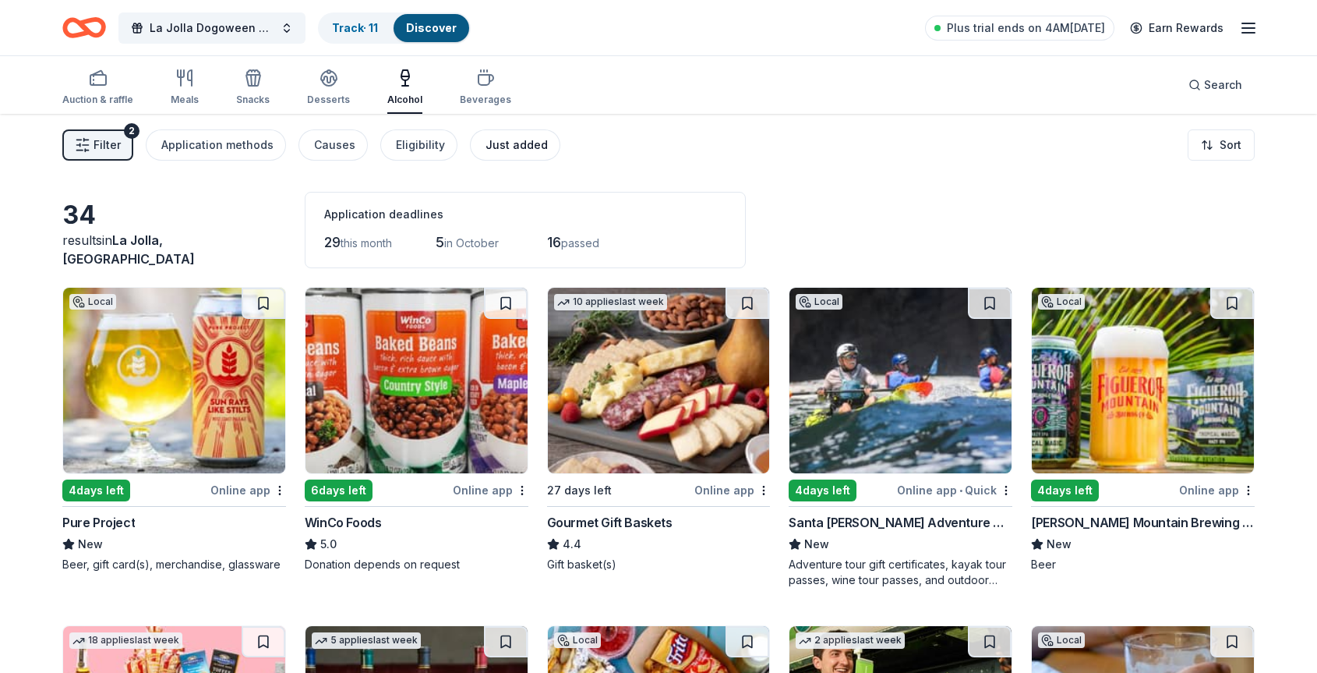
click at [522, 146] on div "Just added" at bounding box center [517, 145] width 62 height 19
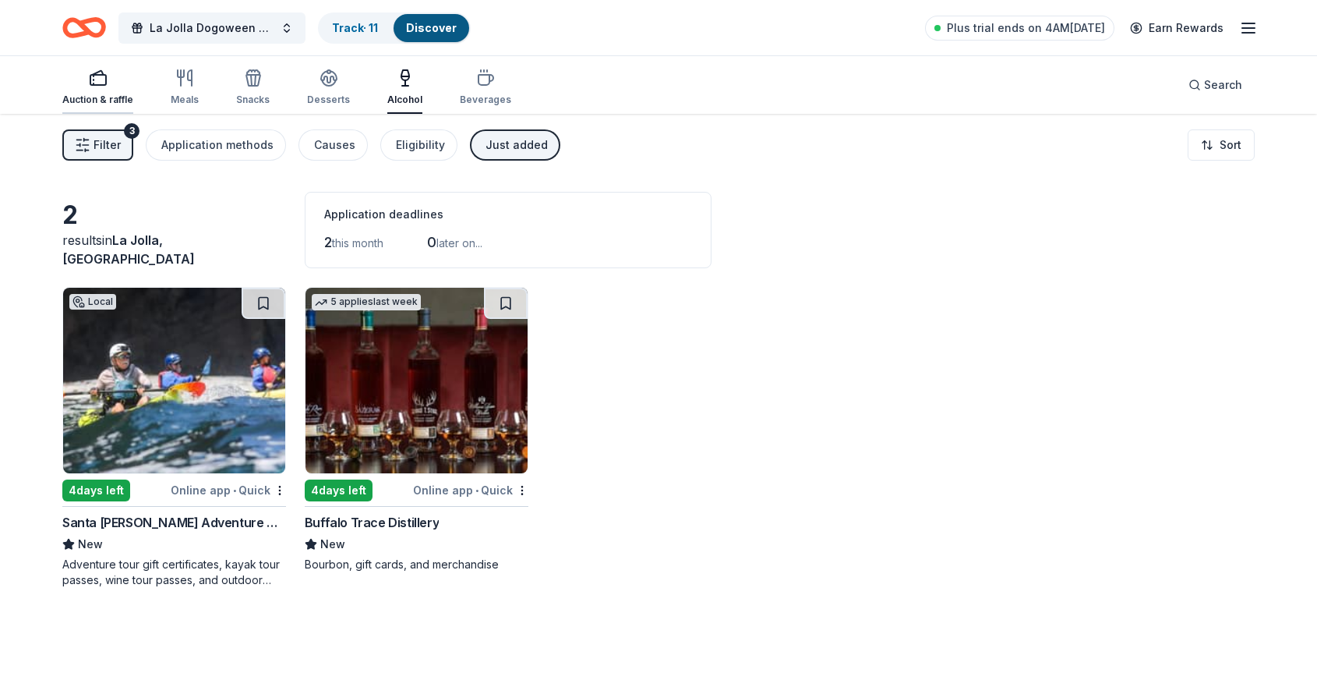
click at [100, 88] on div "Auction & raffle" at bounding box center [97, 87] width 71 height 37
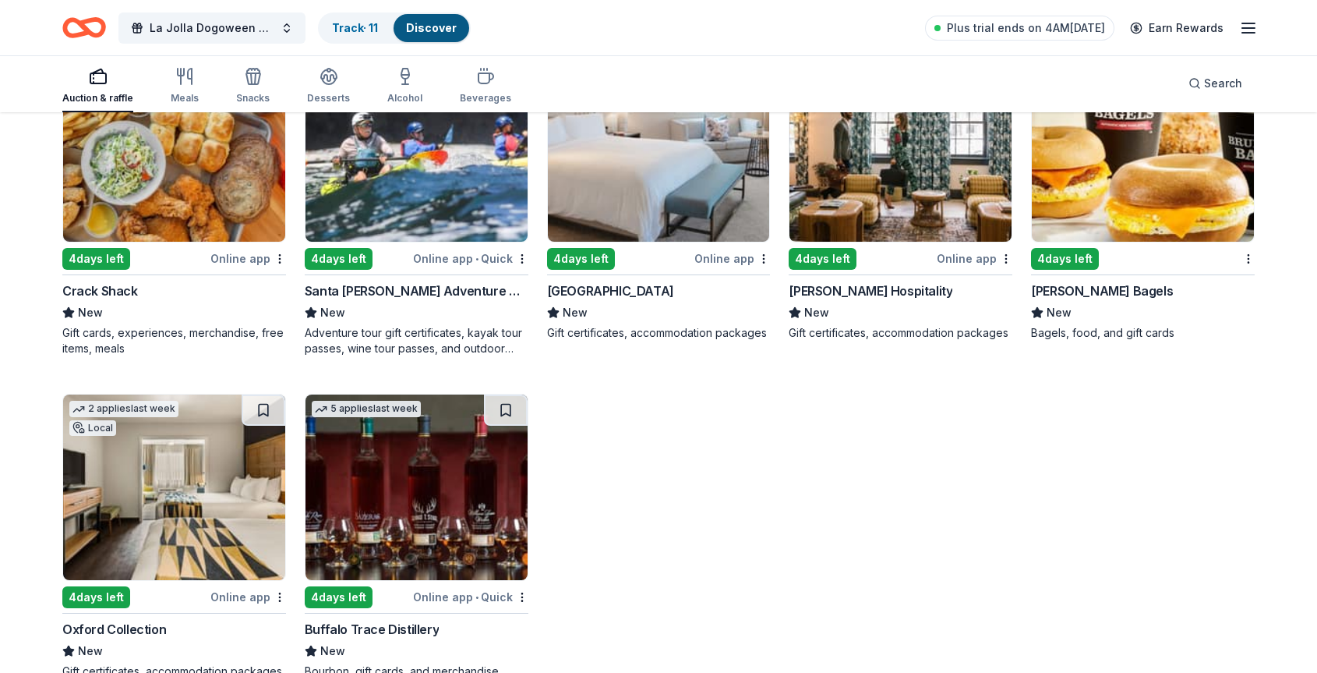
scroll to position [269, 0]
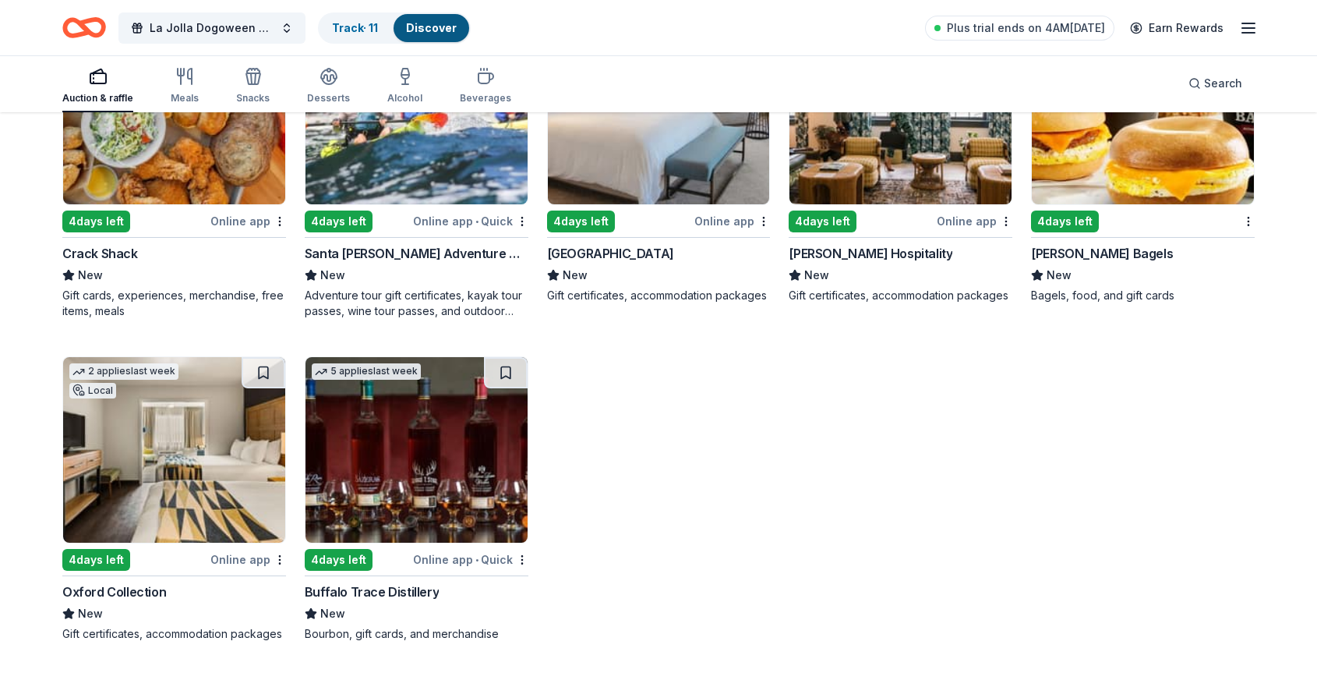
click at [181, 405] on img at bounding box center [174, 450] width 222 height 186
click at [1250, 22] on icon "button" at bounding box center [1249, 28] width 19 height 19
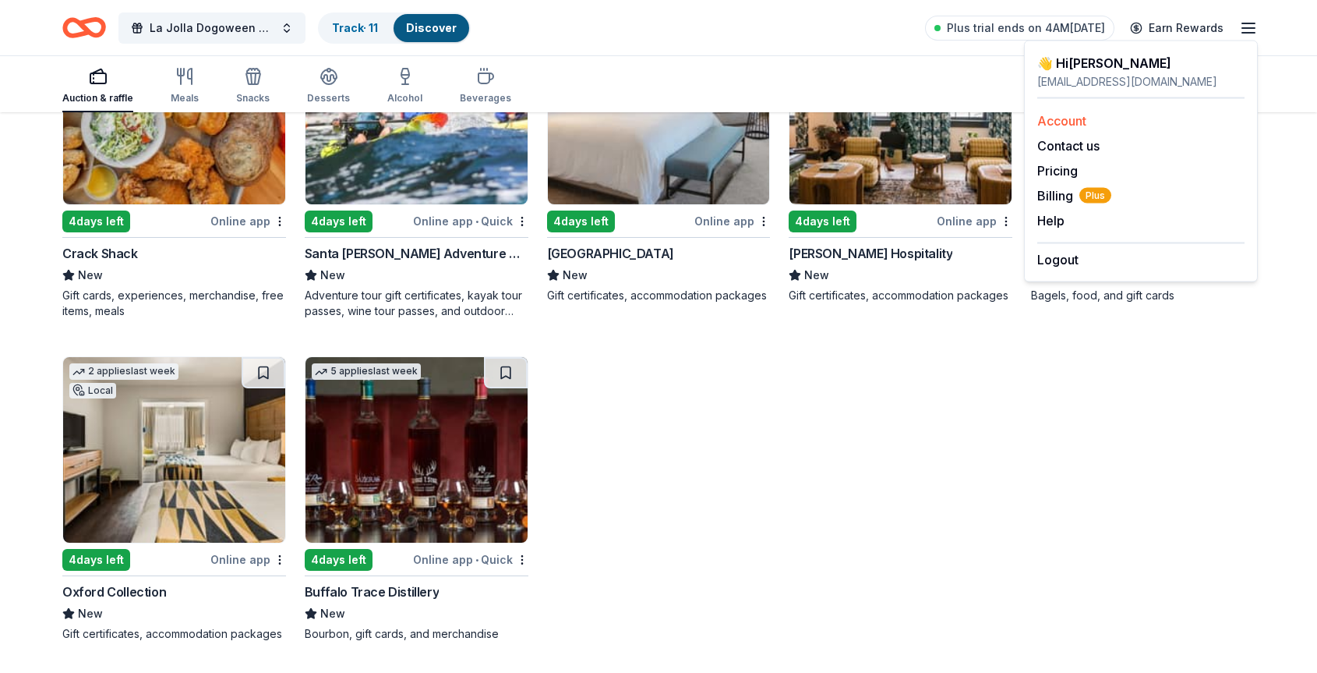
click at [1077, 120] on link "Account" at bounding box center [1062, 121] width 49 height 16
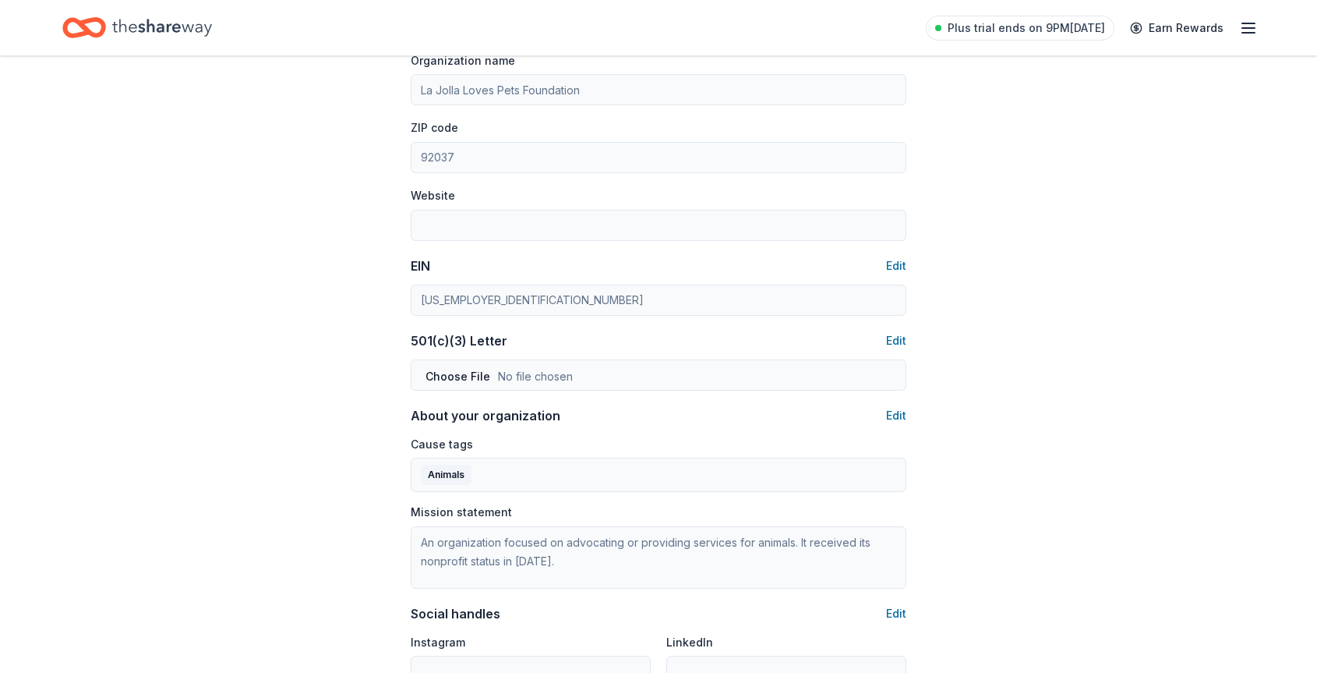
scroll to position [104, 0]
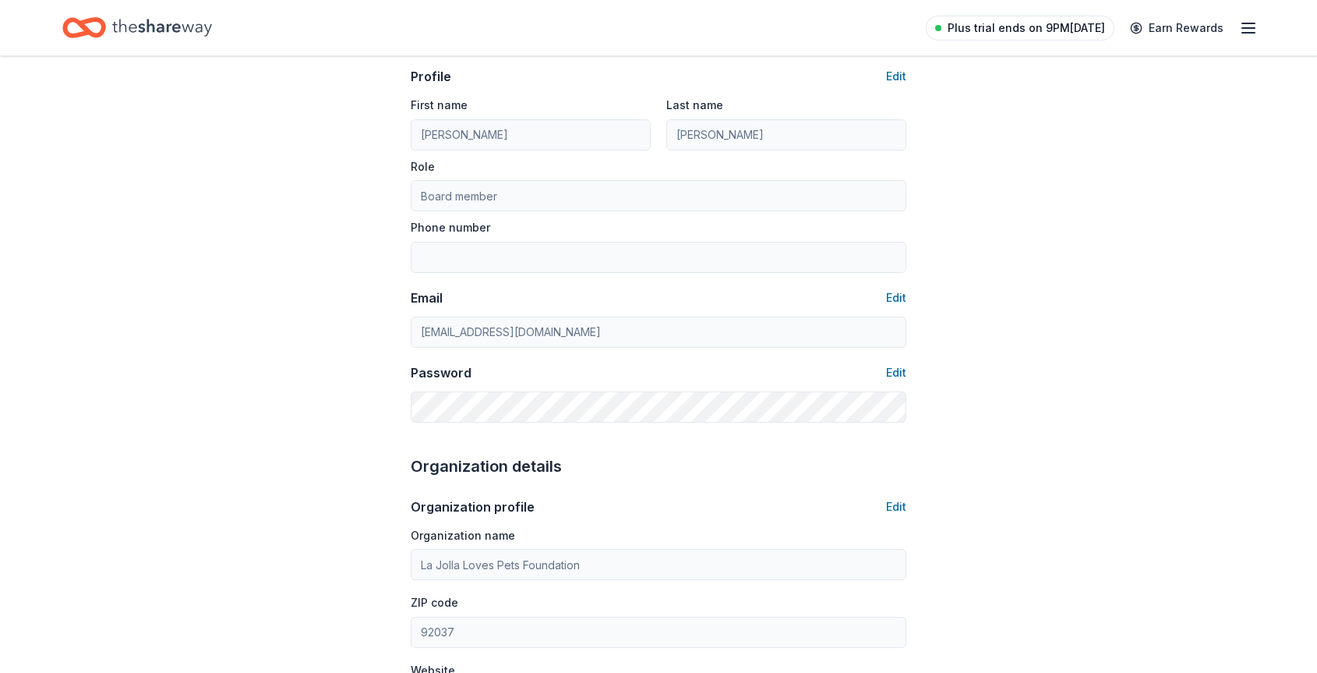
click at [1040, 29] on span "Plus trial ends on 9PM, 9/28" at bounding box center [1026, 28] width 157 height 19
click at [1085, 20] on span "Plus trial ends on 9PM, 9/28" at bounding box center [1026, 28] width 157 height 19
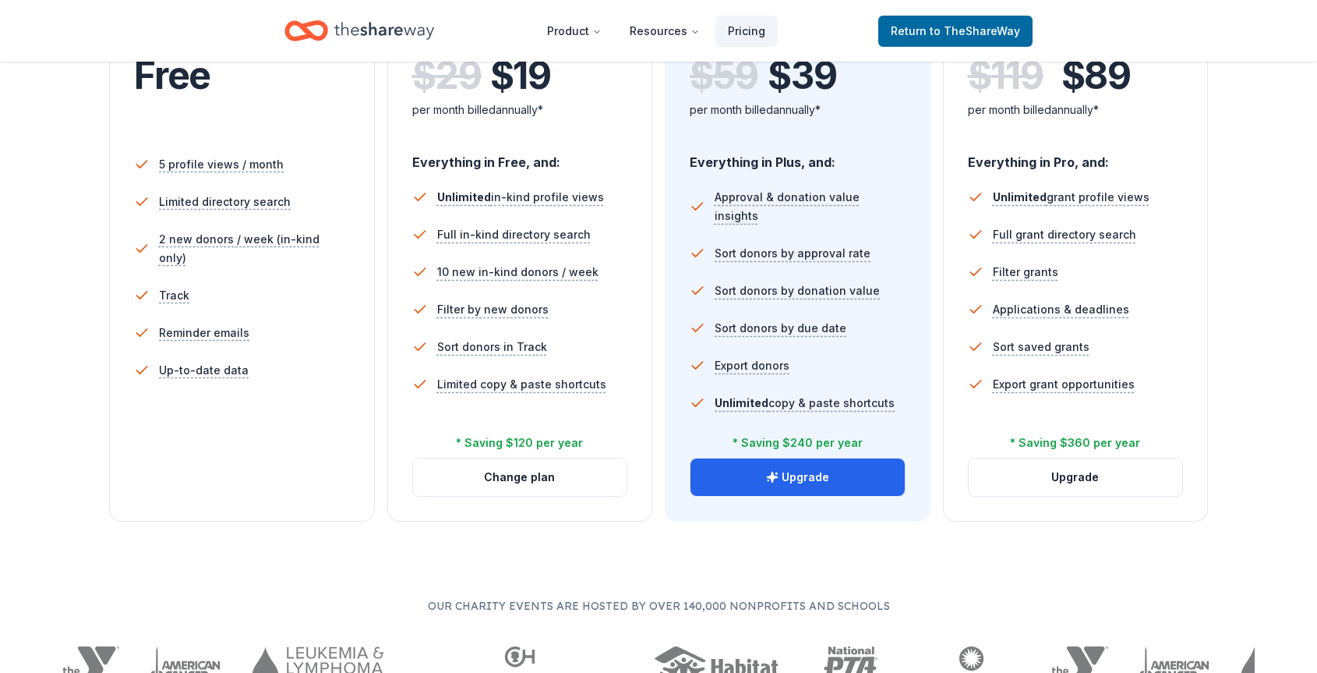
scroll to position [408, 0]
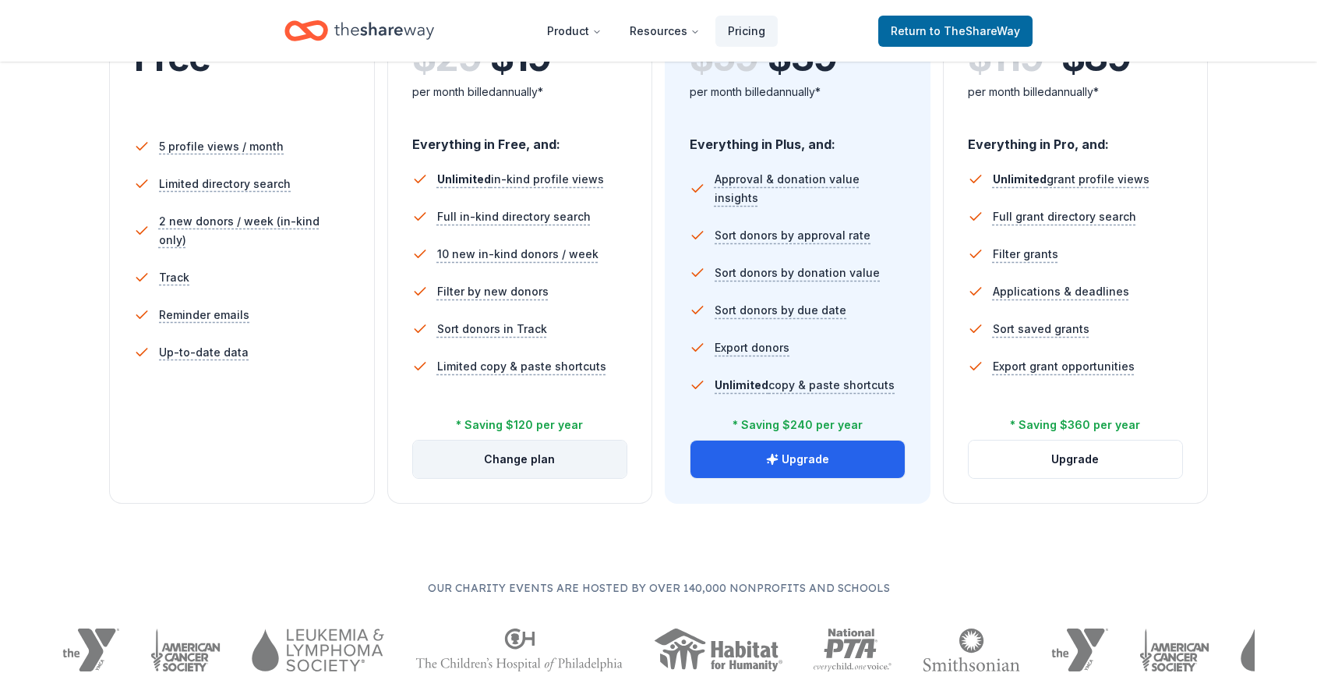
click at [506, 455] on button "Change plan" at bounding box center [520, 458] width 214 height 37
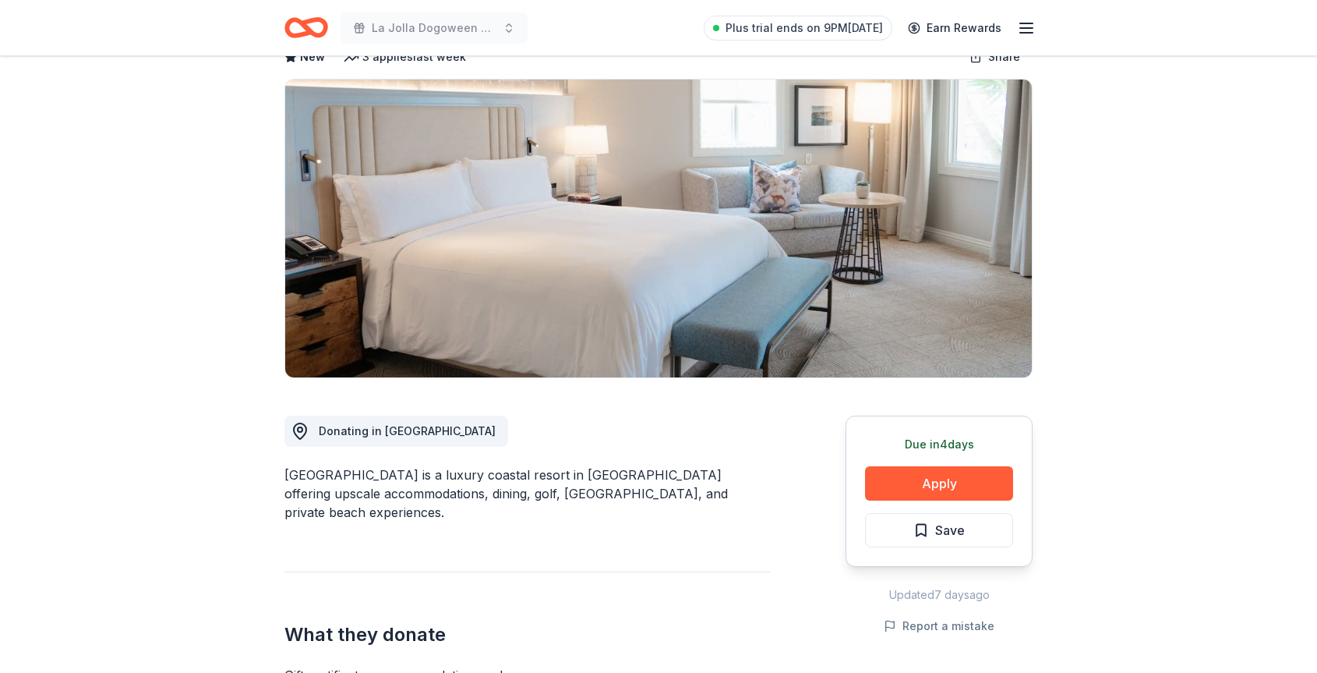
scroll to position [99, 0]
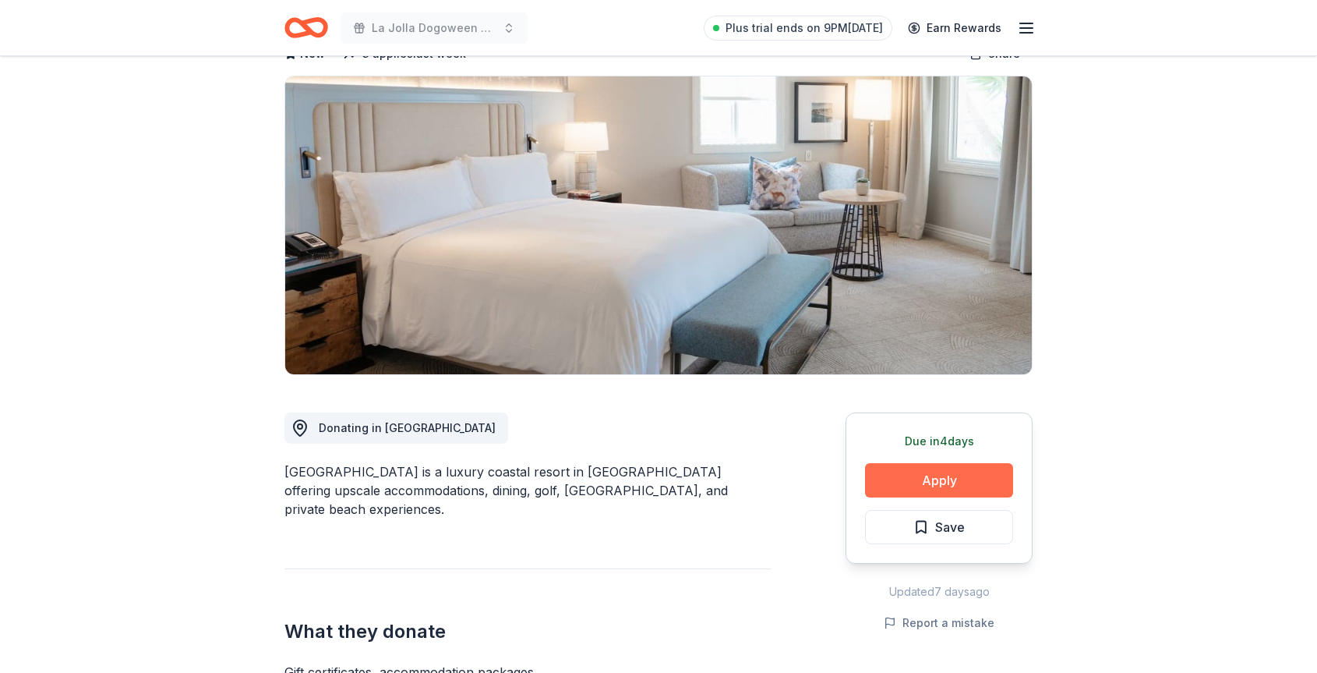
click at [954, 479] on button "Apply" at bounding box center [939, 480] width 148 height 34
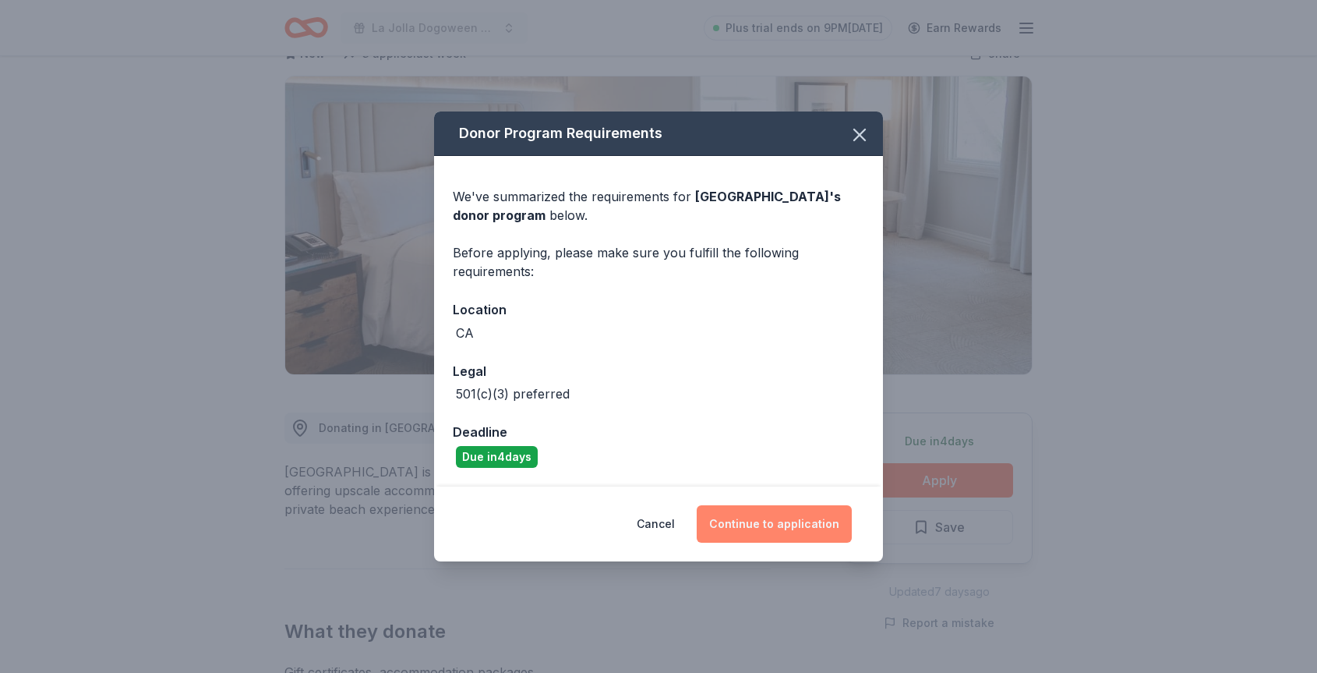
click at [795, 521] on button "Continue to application" at bounding box center [774, 523] width 155 height 37
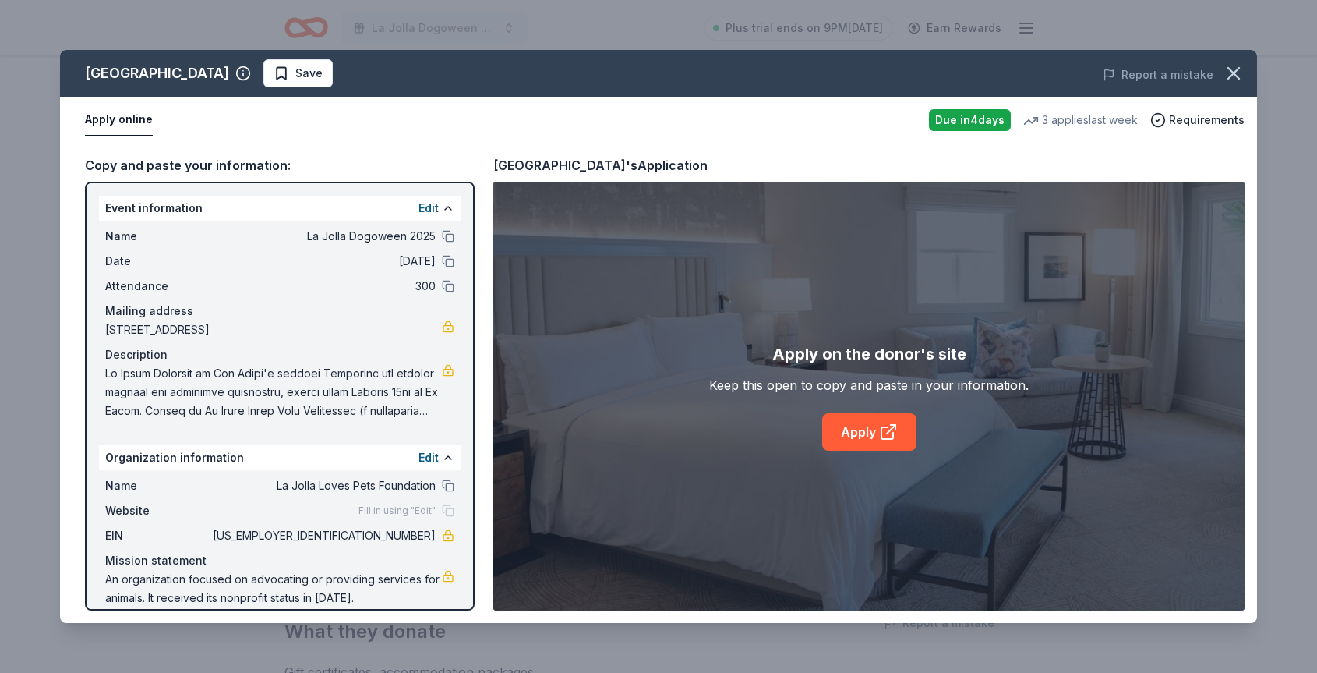
scroll to position [17, 0]
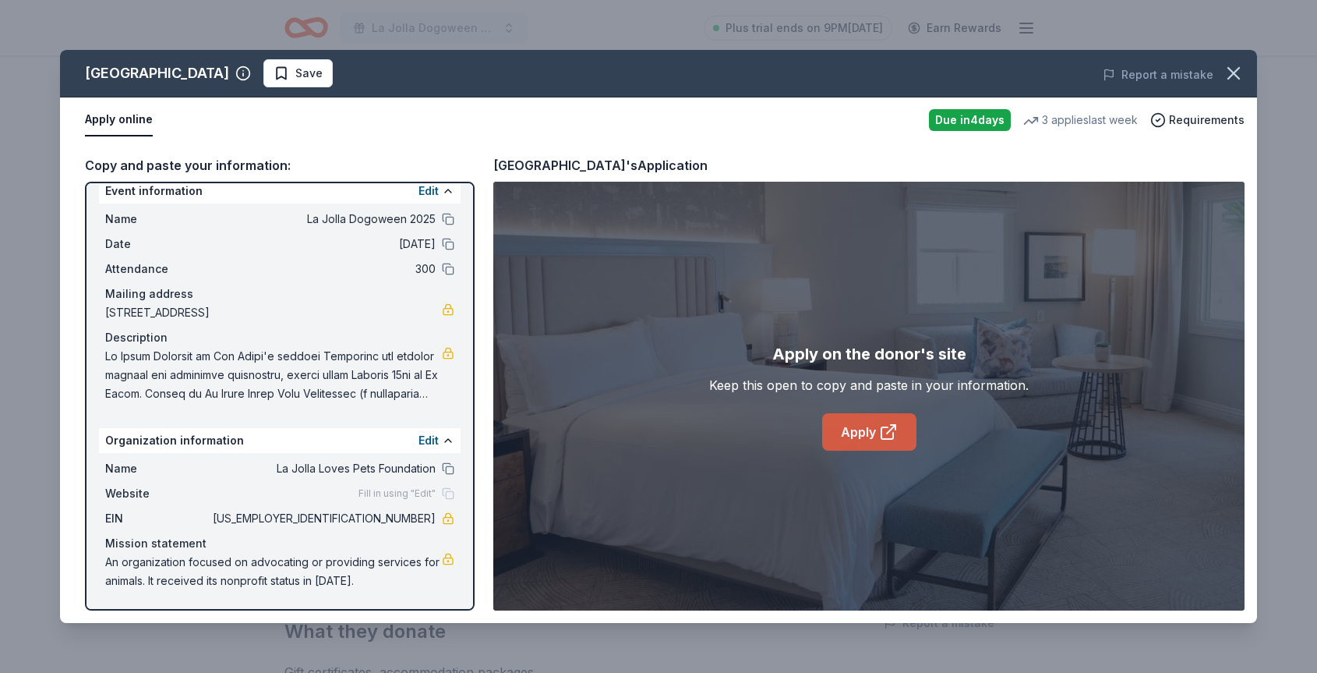
click at [854, 437] on link "Apply" at bounding box center [869, 431] width 94 height 37
click at [1234, 72] on icon "button" at bounding box center [1234, 73] width 11 height 11
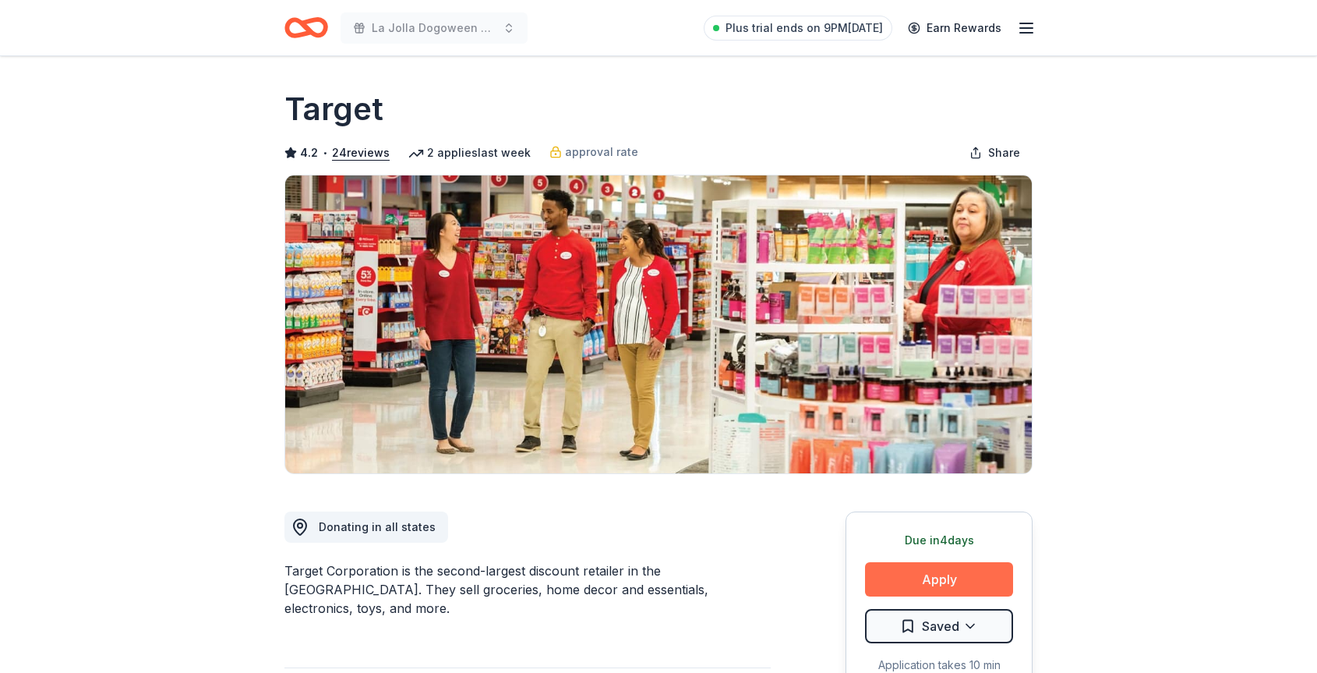
click at [925, 580] on button "Apply" at bounding box center [939, 579] width 148 height 34
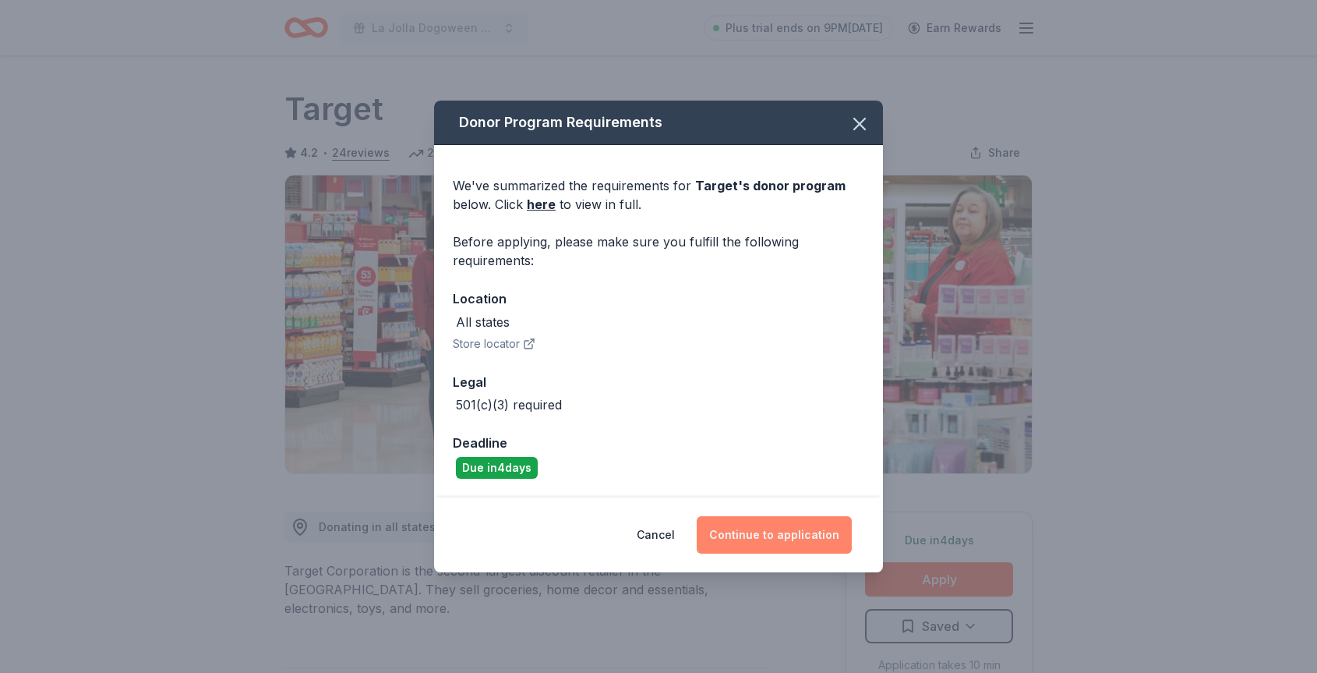
click at [800, 532] on button "Continue to application" at bounding box center [774, 534] width 155 height 37
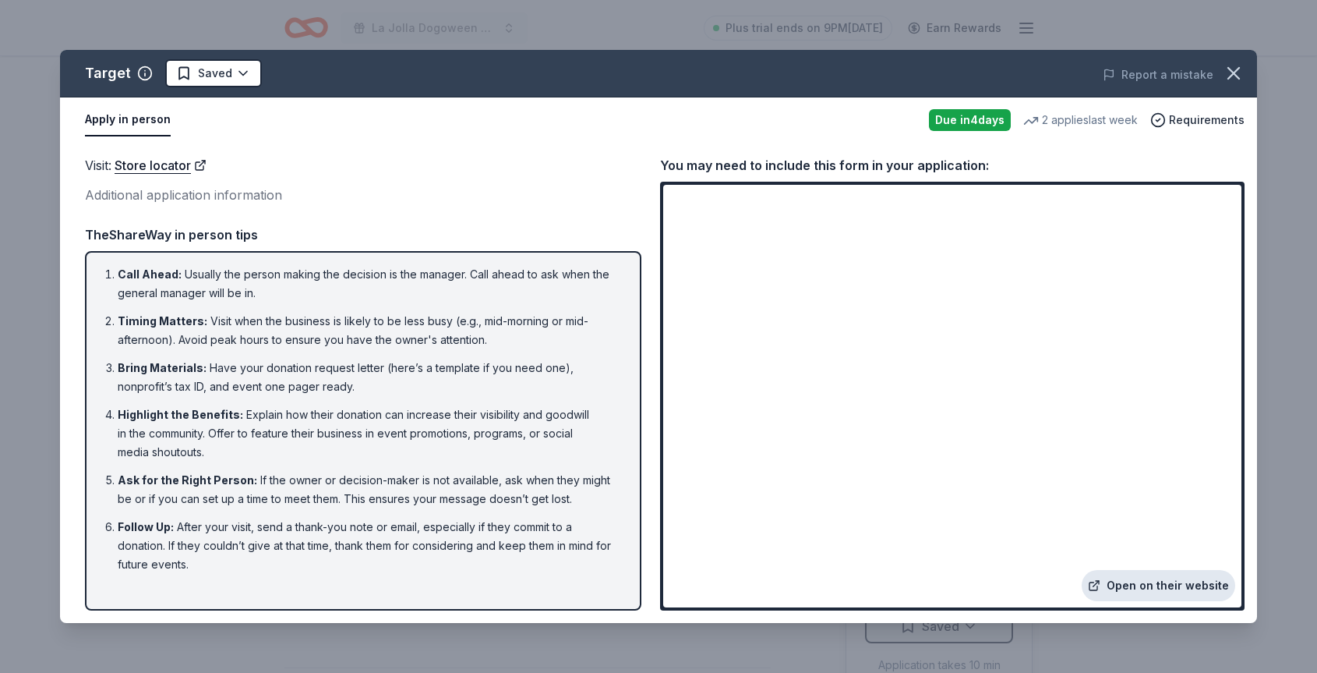
click at [1132, 587] on link "Open on their website" at bounding box center [1159, 585] width 154 height 31
click at [1204, 118] on span "Requirements" at bounding box center [1207, 120] width 76 height 19
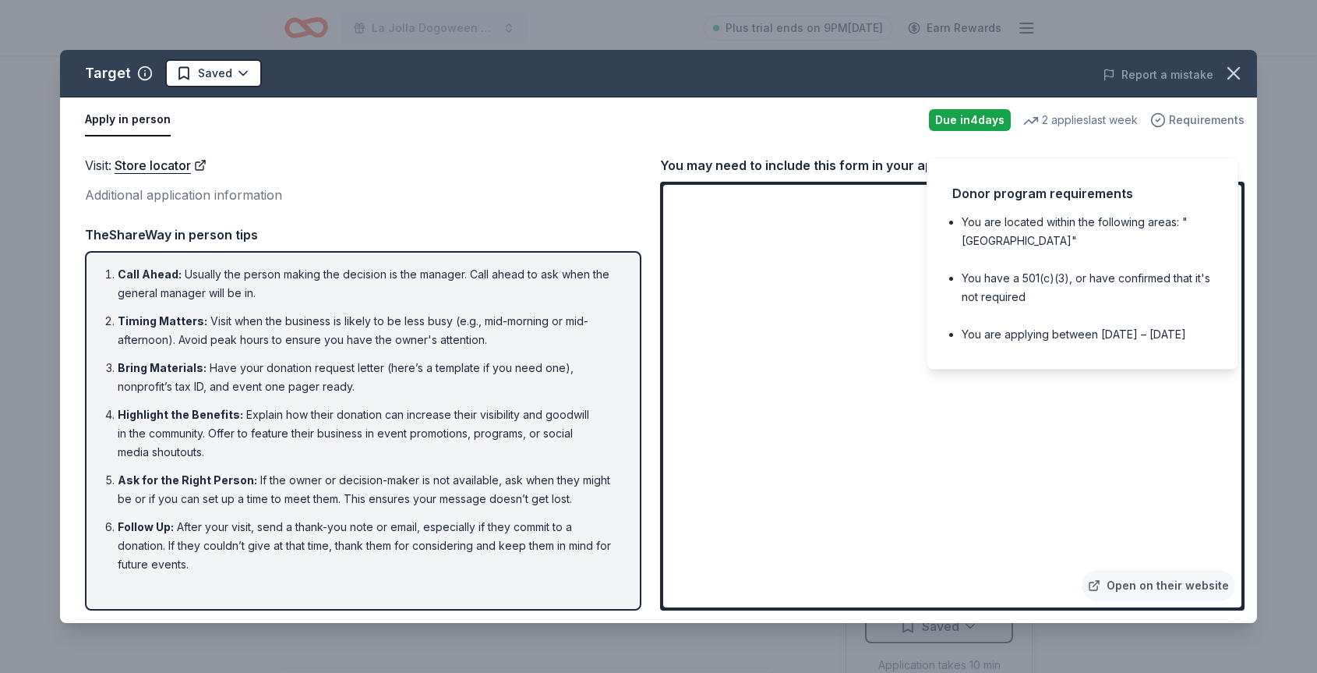
click at [1204, 118] on span "Requirements" at bounding box center [1207, 120] width 76 height 19
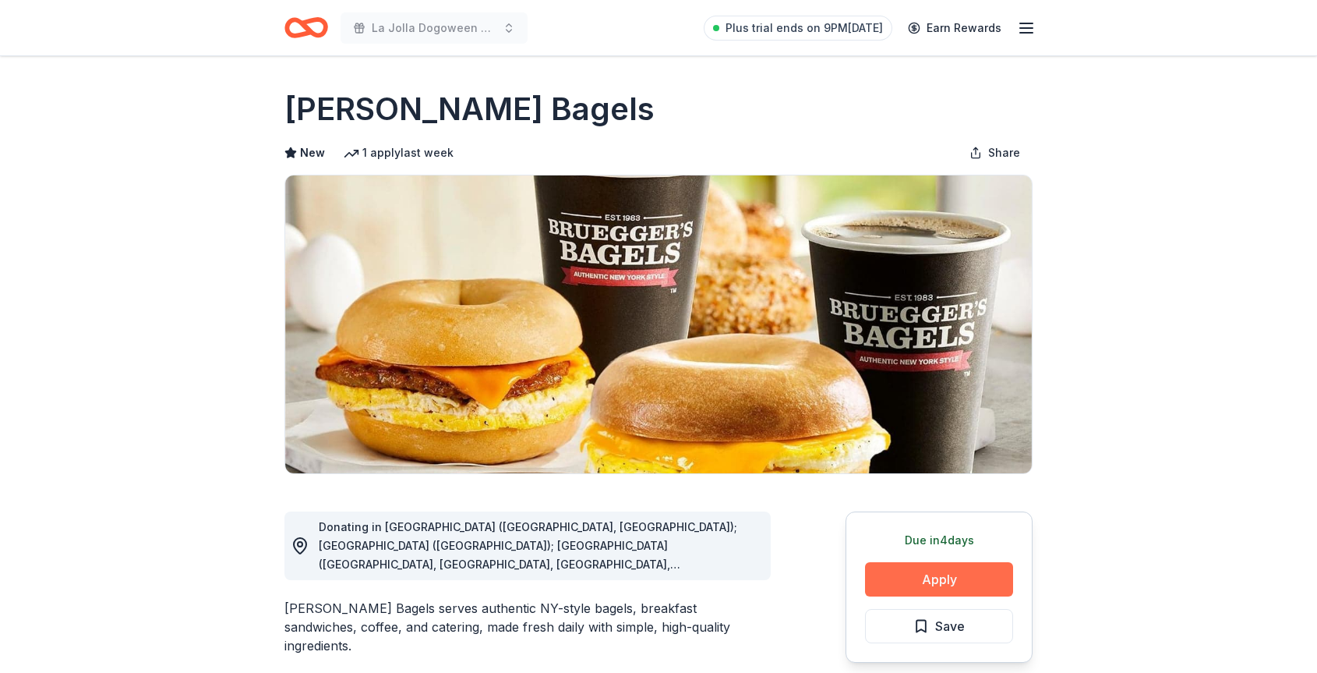
click at [919, 576] on button "Apply" at bounding box center [939, 579] width 148 height 34
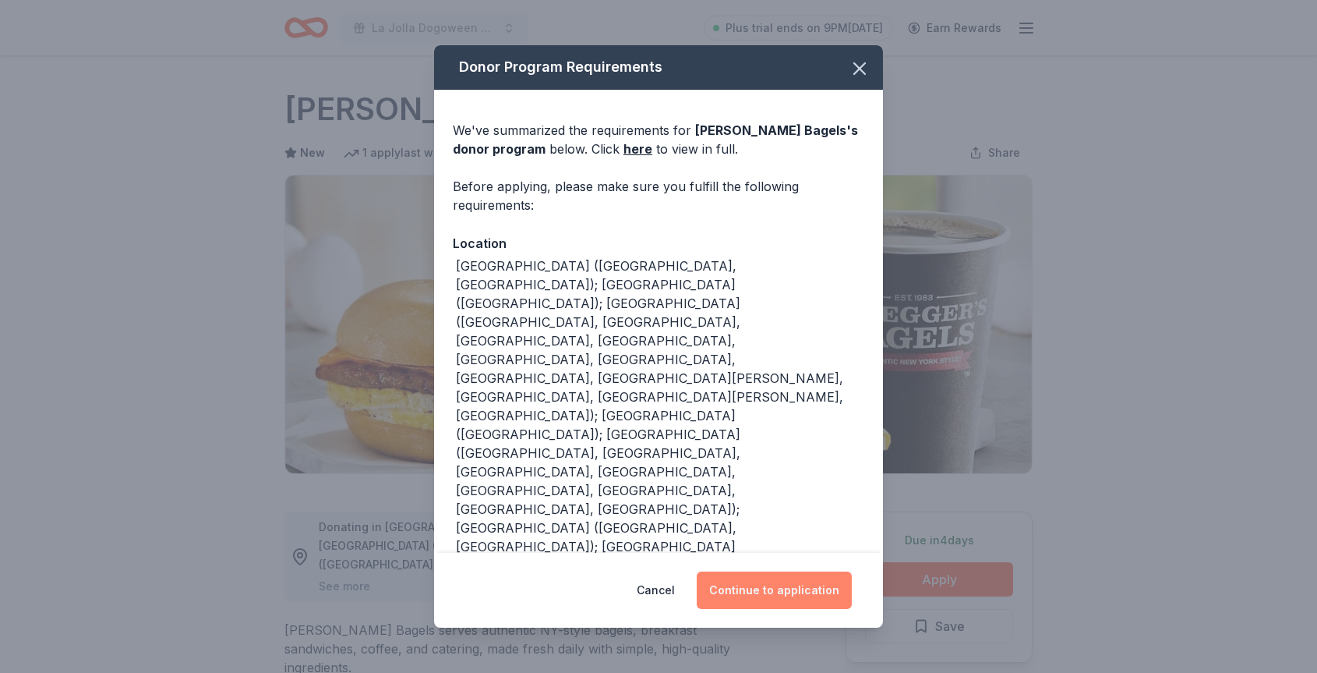
click at [817, 596] on button "Continue to application" at bounding box center [774, 589] width 155 height 37
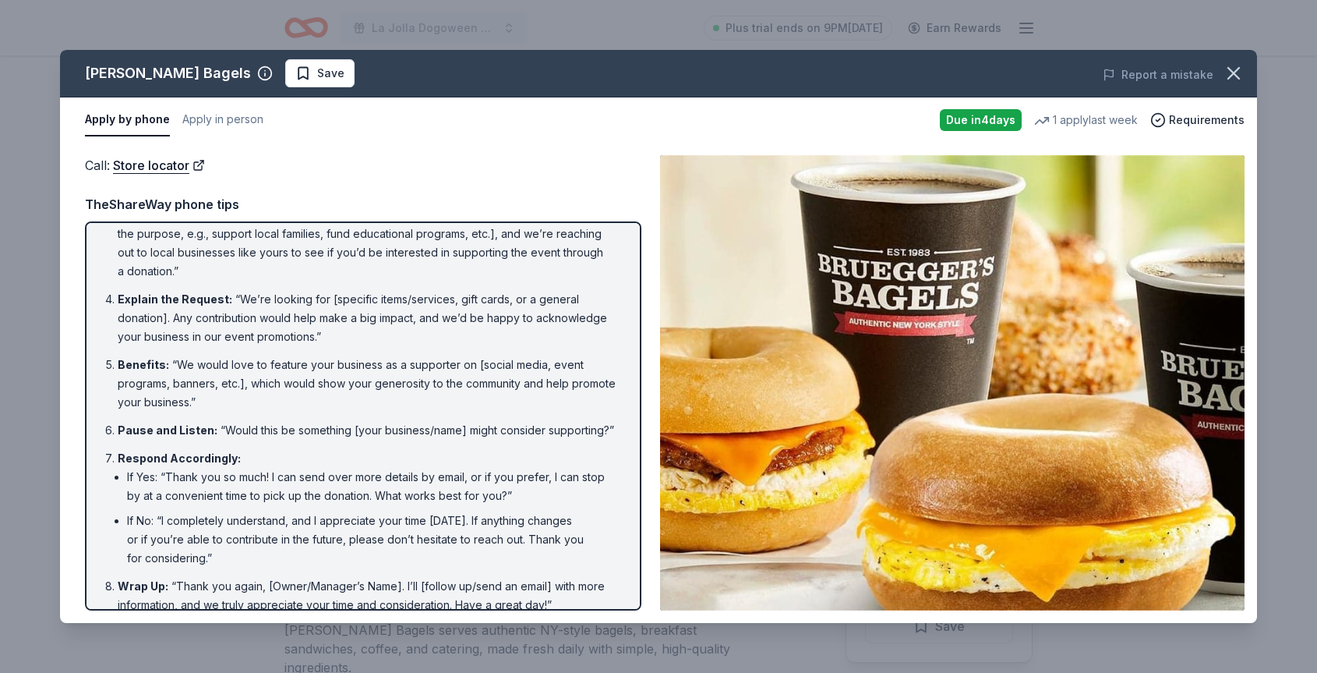
scroll to position [141, 0]
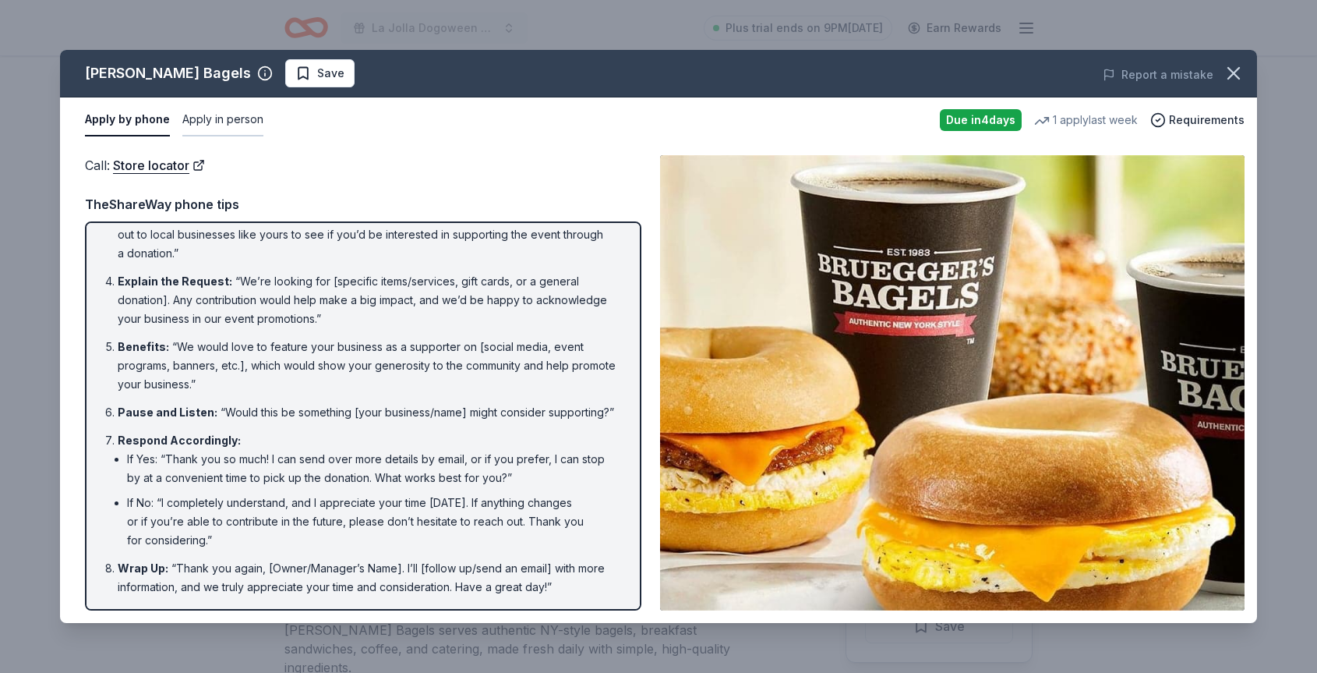
click at [194, 124] on button "Apply in person" at bounding box center [222, 120] width 81 height 33
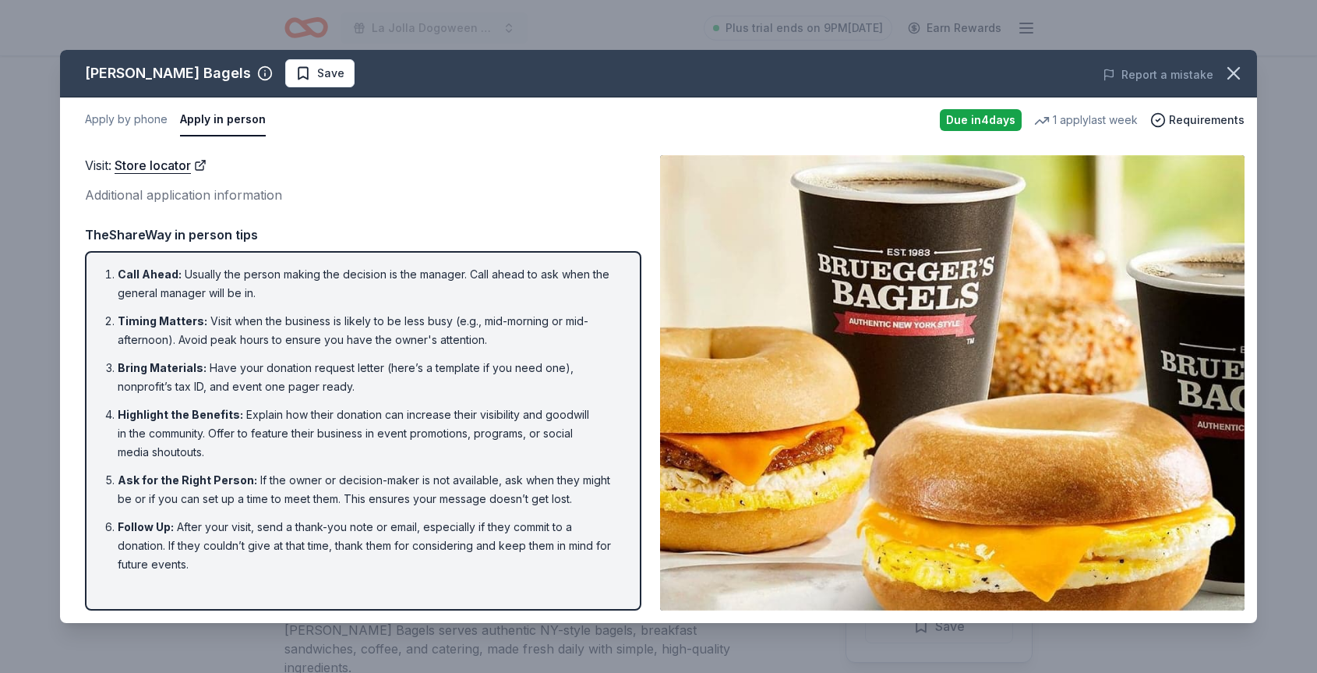
scroll to position [0, 0]
click at [143, 122] on button "Apply by phone" at bounding box center [126, 120] width 83 height 33
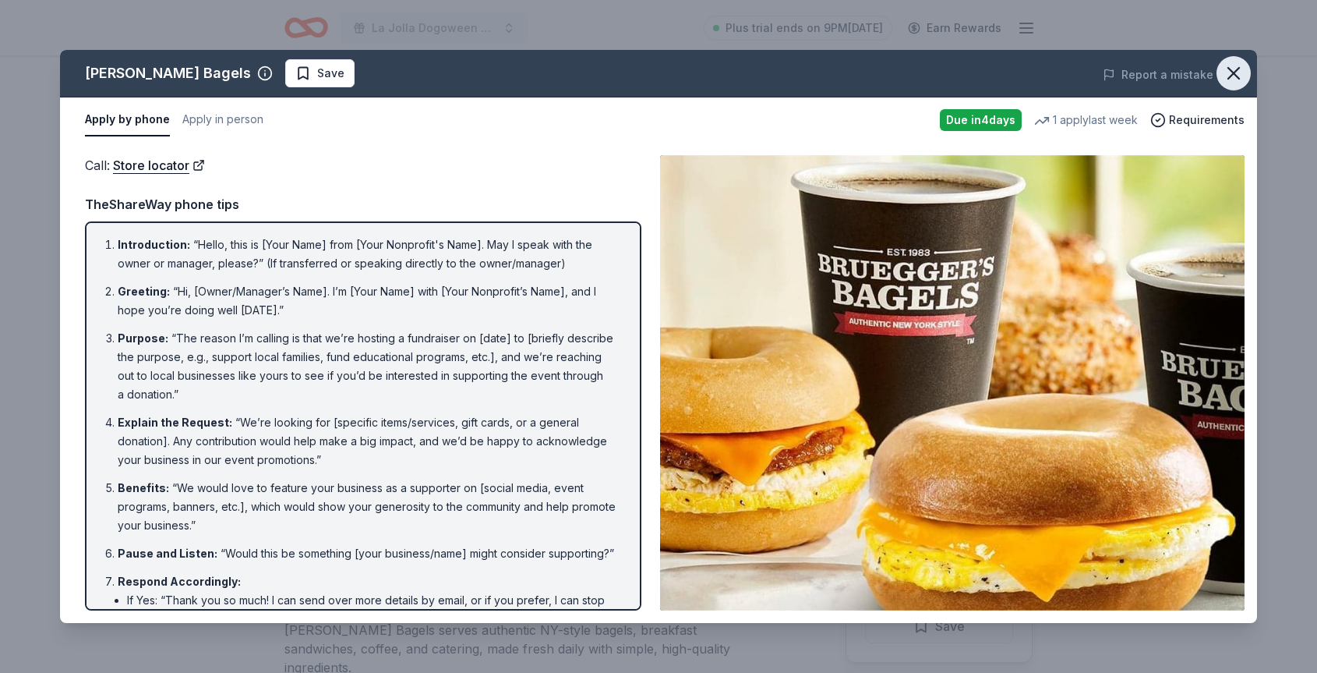
click at [1235, 71] on icon "button" at bounding box center [1234, 73] width 11 height 11
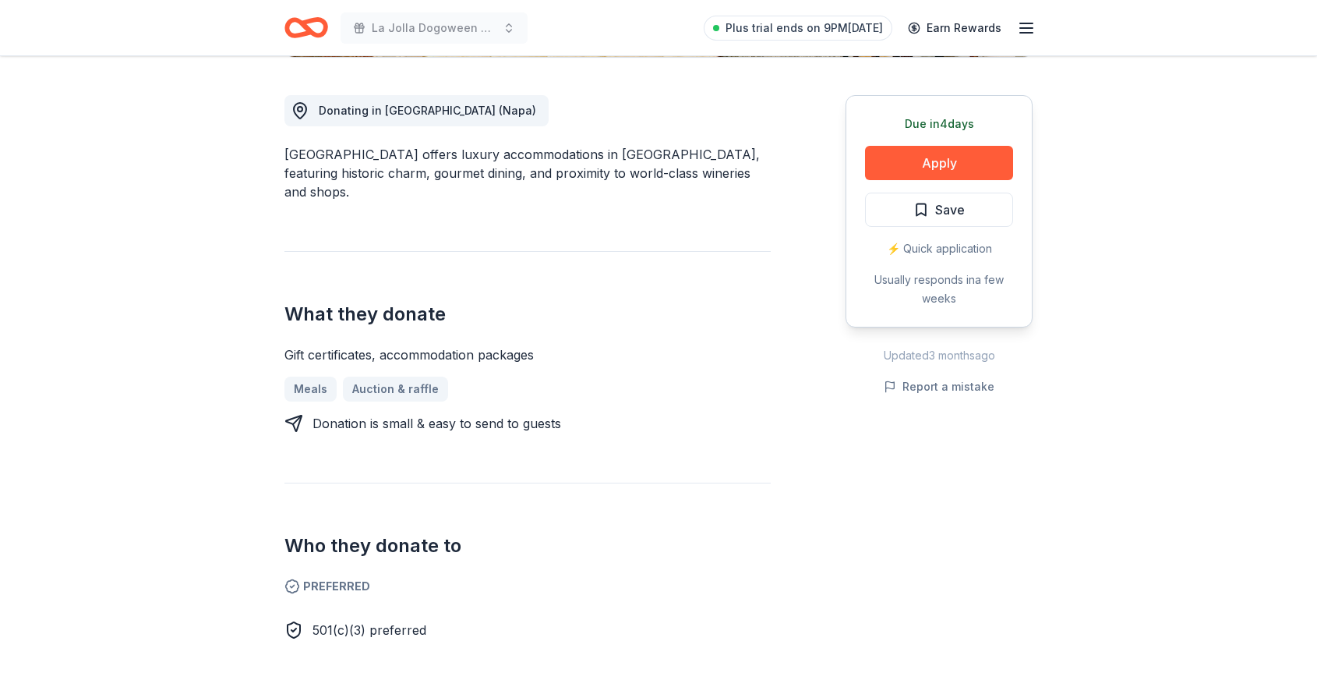
scroll to position [394, 0]
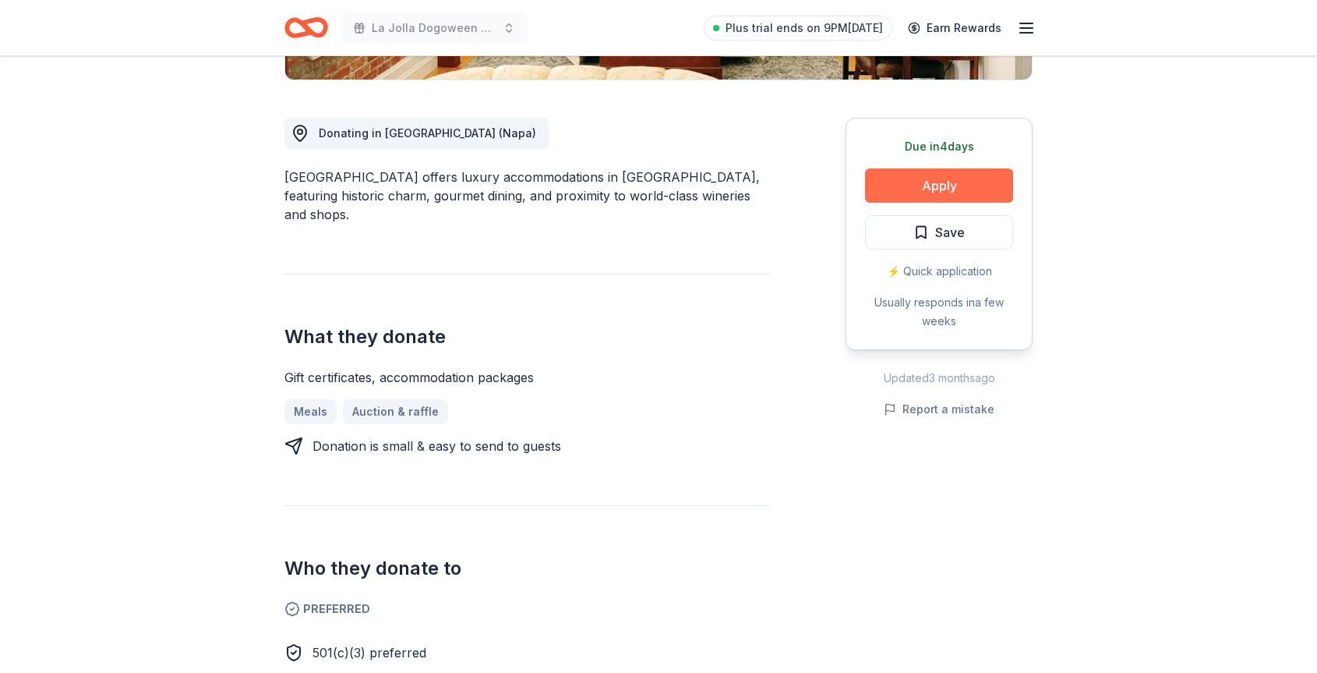
click at [944, 188] on button "Apply" at bounding box center [939, 185] width 148 height 34
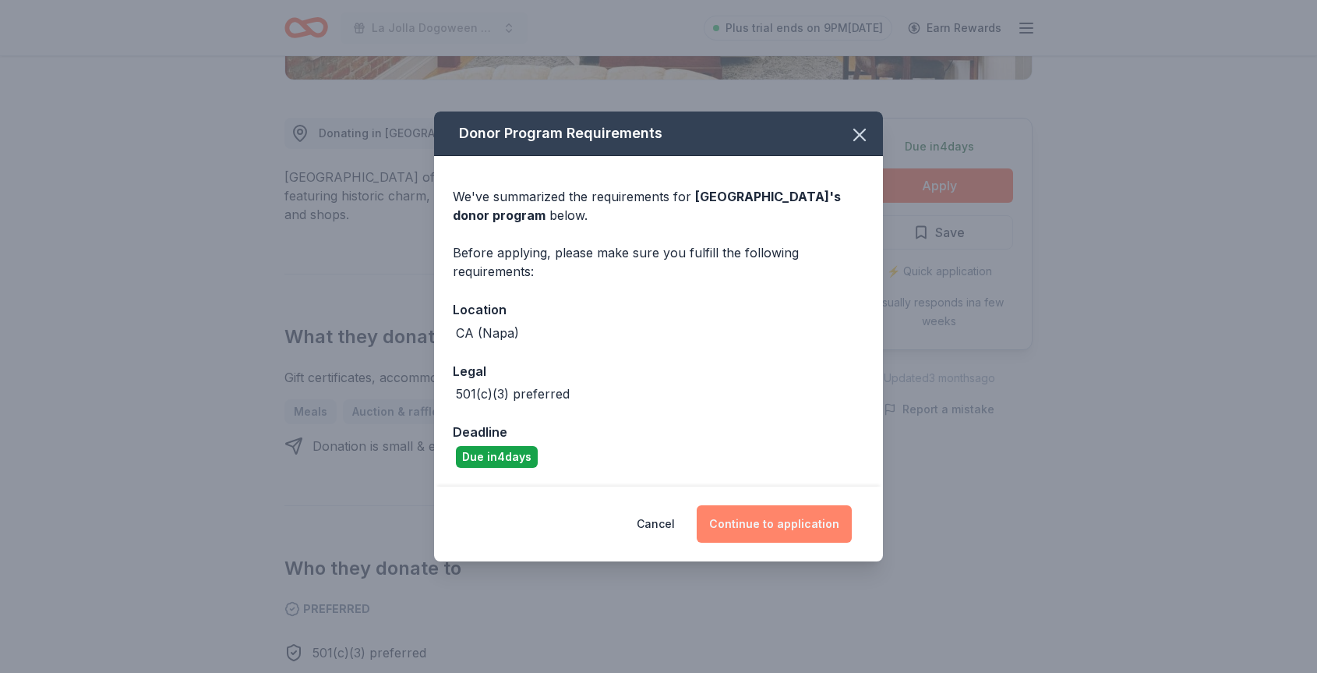
click at [808, 529] on button "Continue to application" at bounding box center [774, 523] width 155 height 37
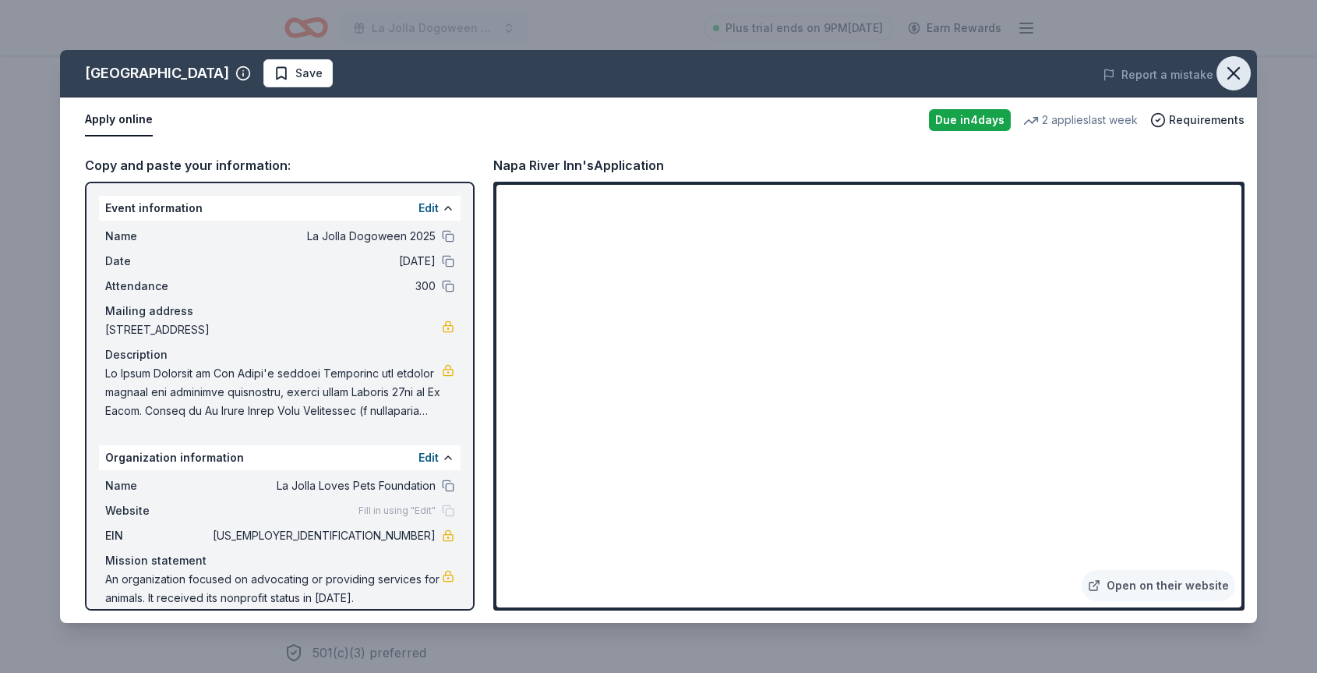
click at [1231, 76] on icon "button" at bounding box center [1234, 73] width 22 height 22
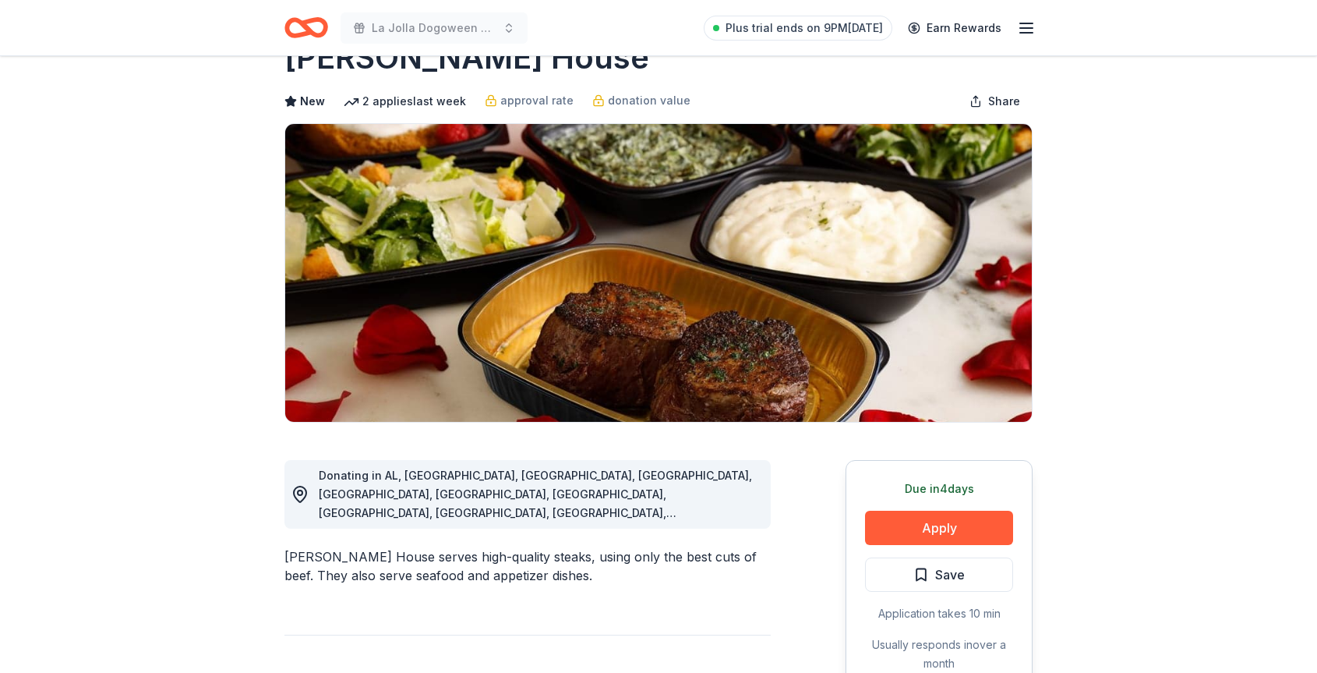
scroll to position [74, 0]
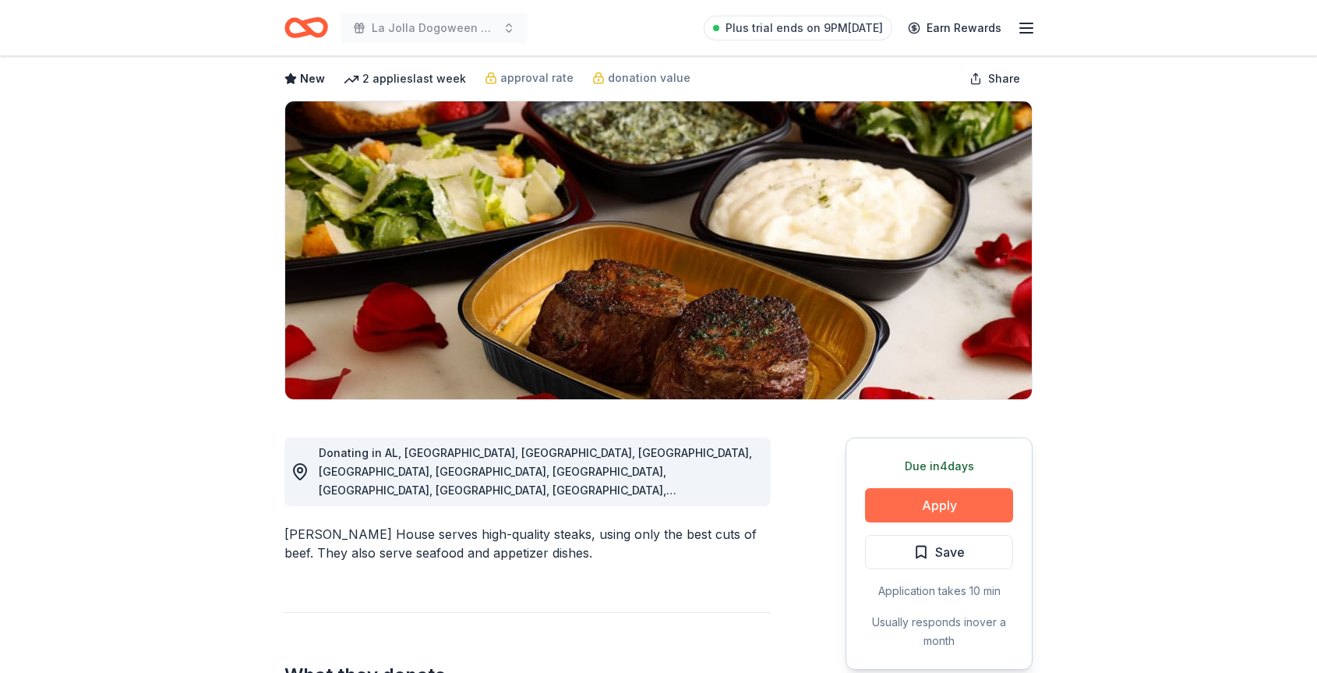
click at [896, 507] on button "Apply" at bounding box center [939, 505] width 148 height 34
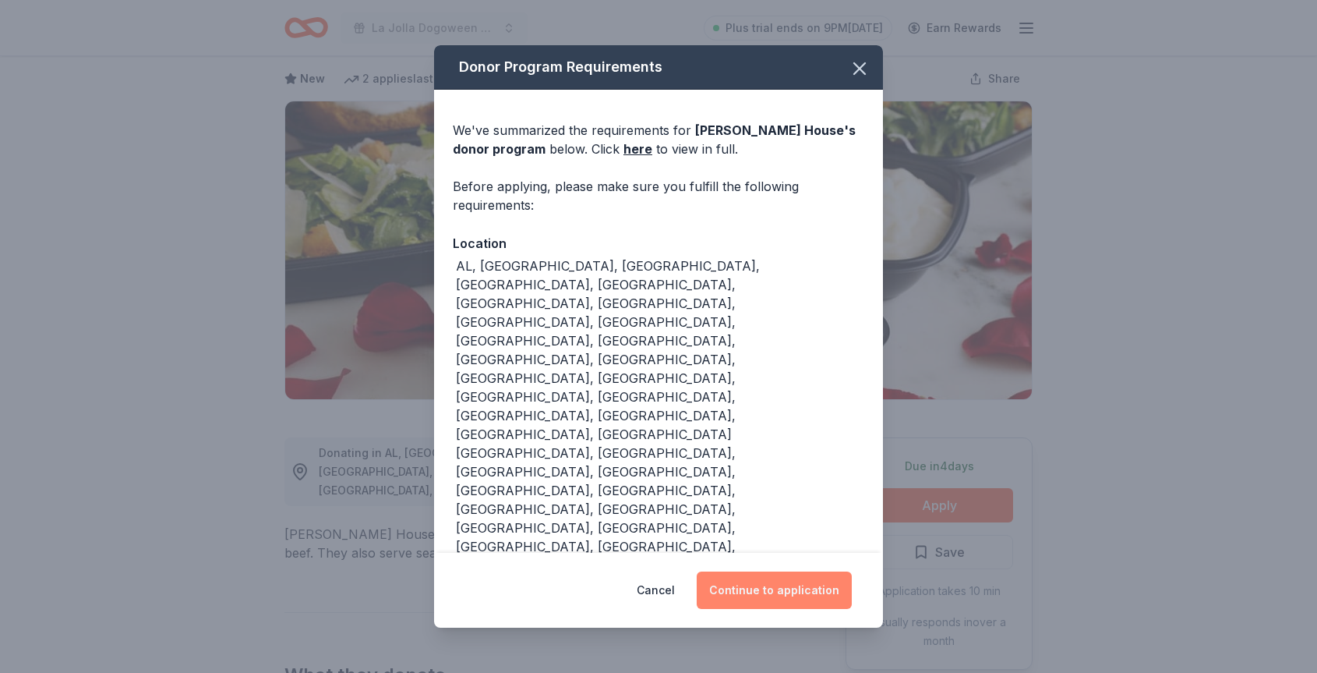
click at [818, 571] on button "Continue to application" at bounding box center [774, 589] width 155 height 37
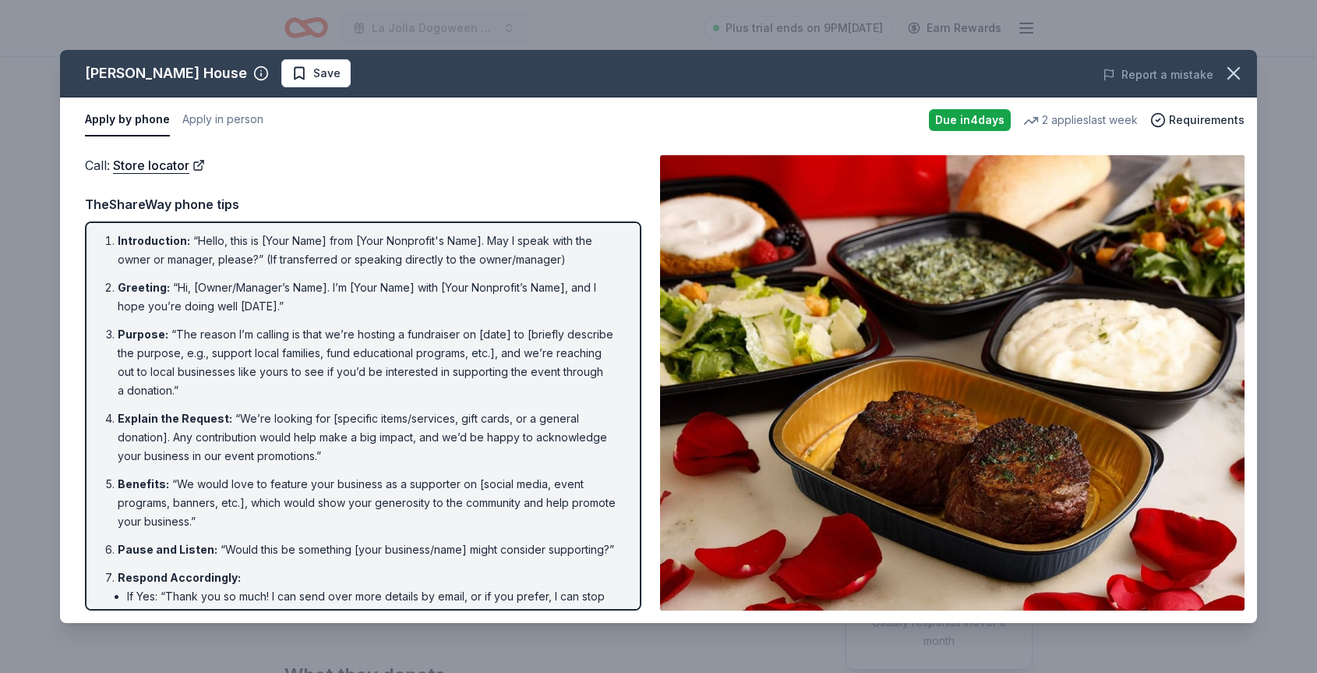
scroll to position [0, 0]
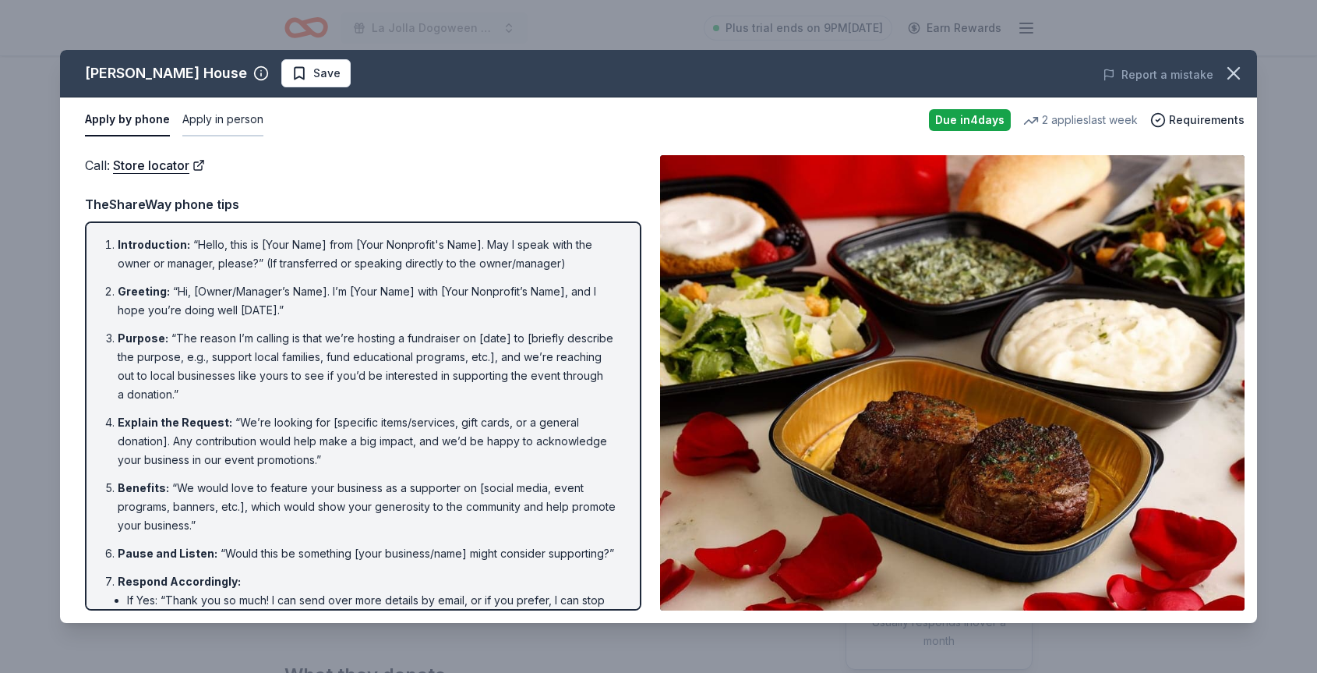
click at [242, 121] on button "Apply in person" at bounding box center [222, 120] width 81 height 33
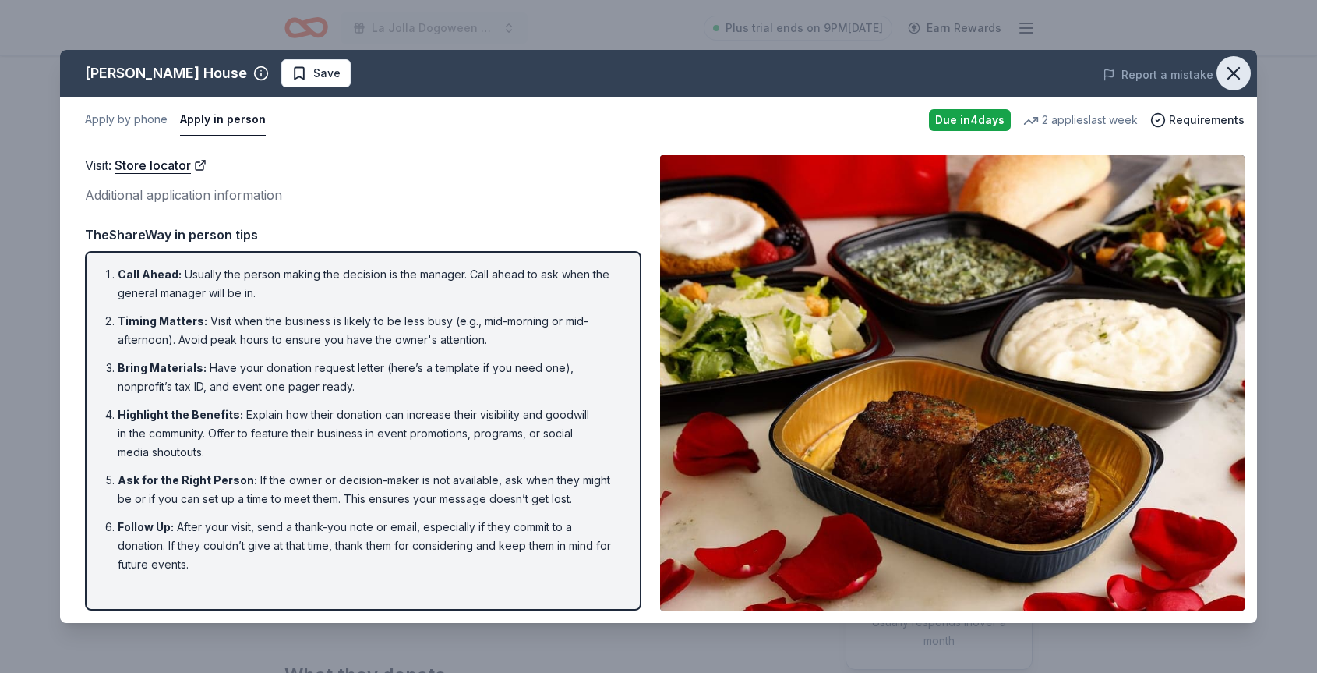
click at [1238, 72] on icon "button" at bounding box center [1234, 73] width 22 height 22
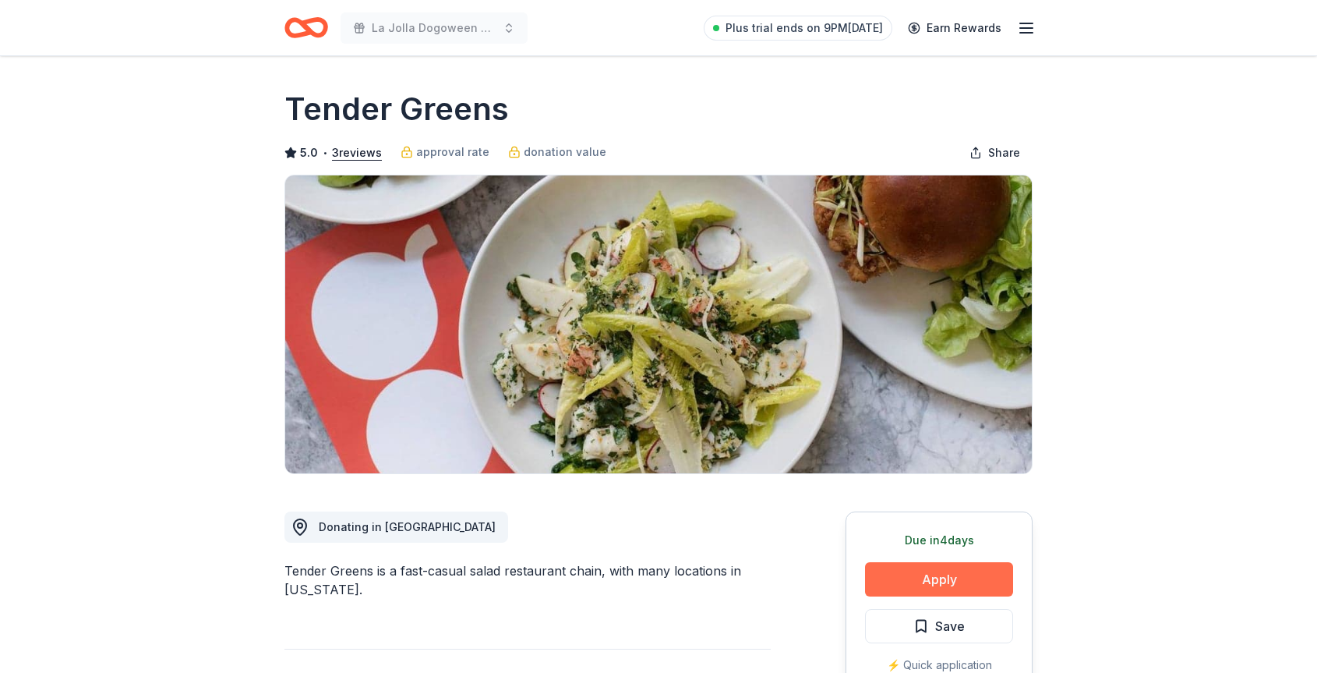
click at [950, 582] on button "Apply" at bounding box center [939, 579] width 148 height 34
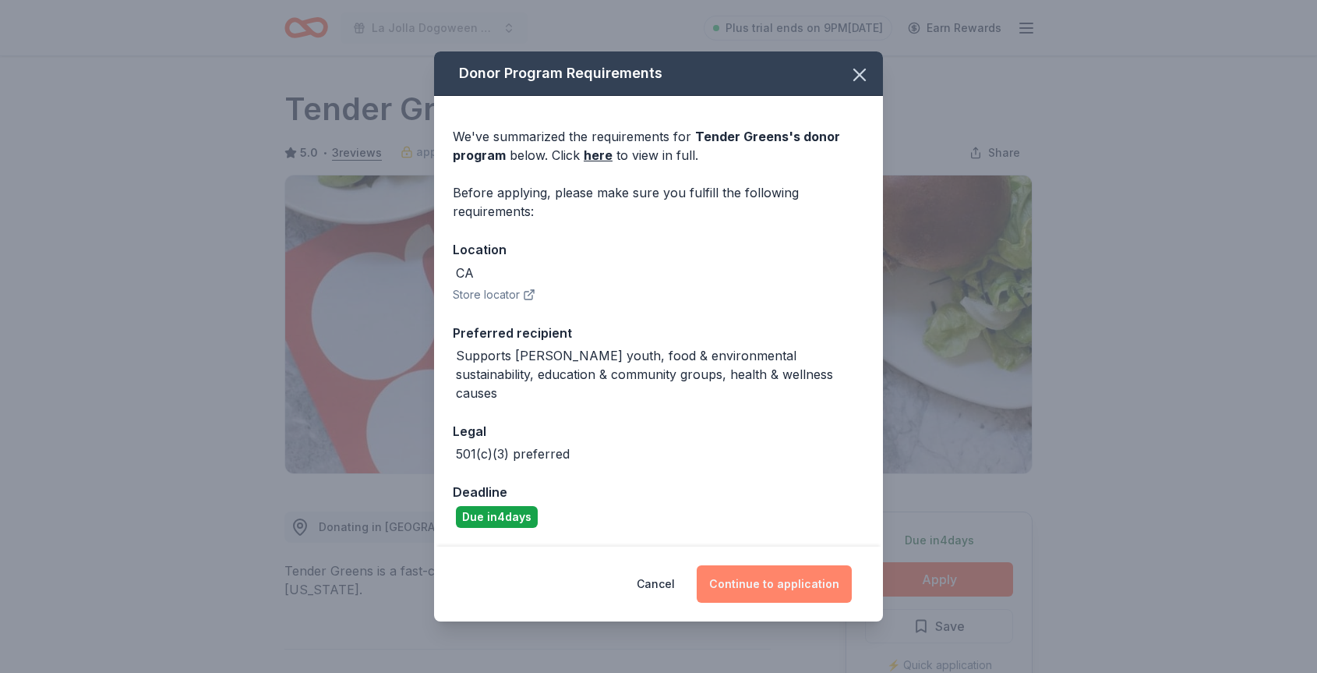
click at [766, 579] on button "Continue to application" at bounding box center [774, 583] width 155 height 37
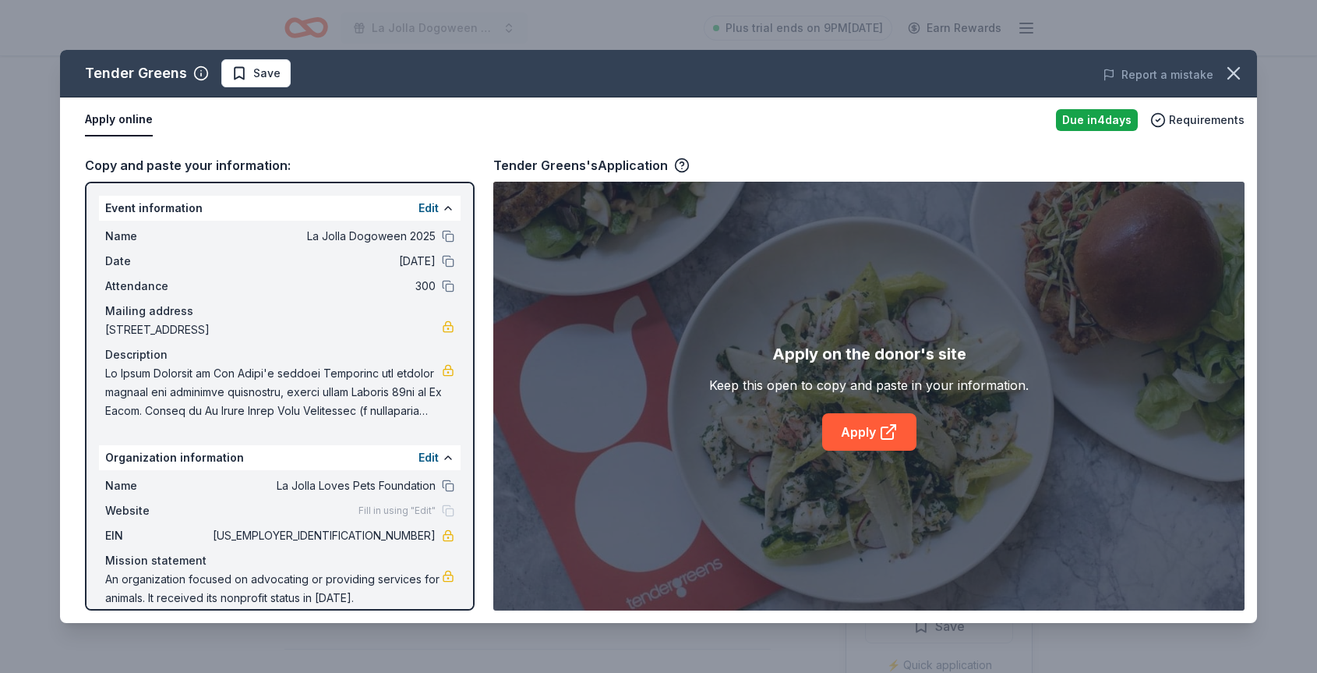
click at [869, 451] on div "Apply on the donor's site Keep this open to copy and paste in your information.…" at bounding box center [869, 396] width 752 height 429
click at [869, 429] on link "Apply" at bounding box center [869, 431] width 94 height 37
click at [344, 387] on span at bounding box center [273, 392] width 337 height 56
click at [438, 462] on button "Edit" at bounding box center [429, 457] width 20 height 19
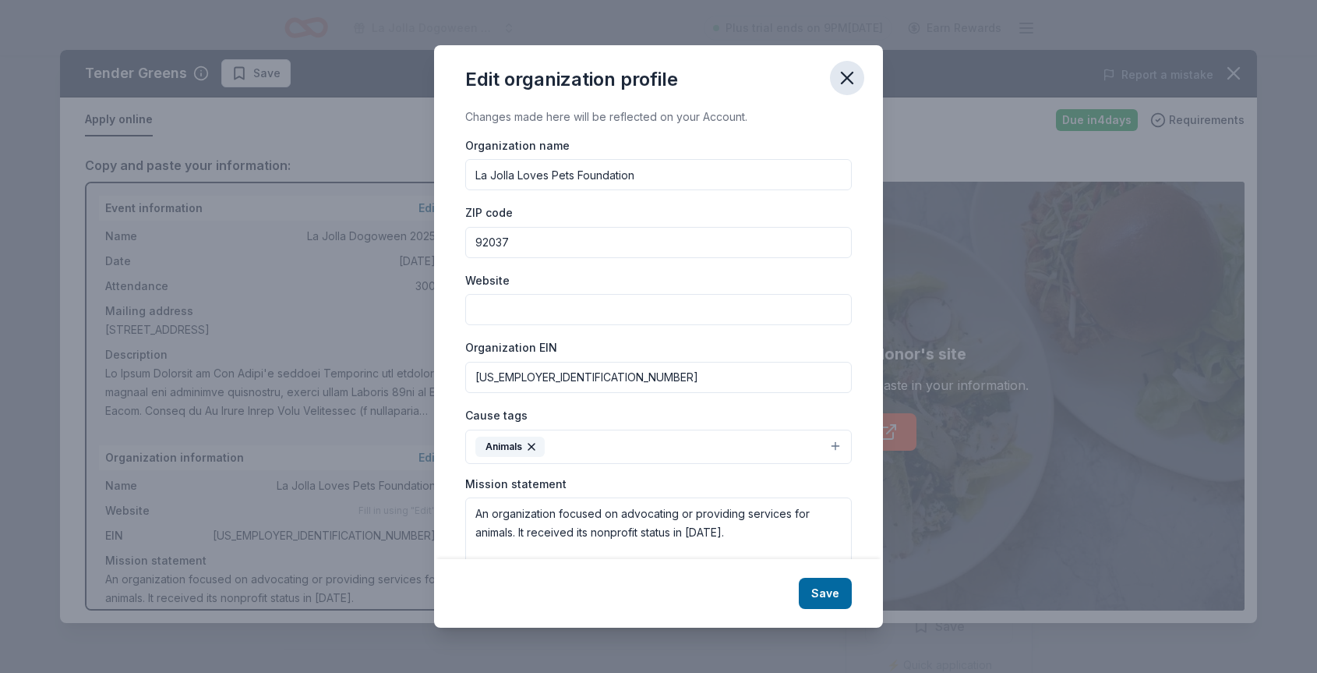
click at [846, 80] on icon "button" at bounding box center [847, 77] width 11 height 11
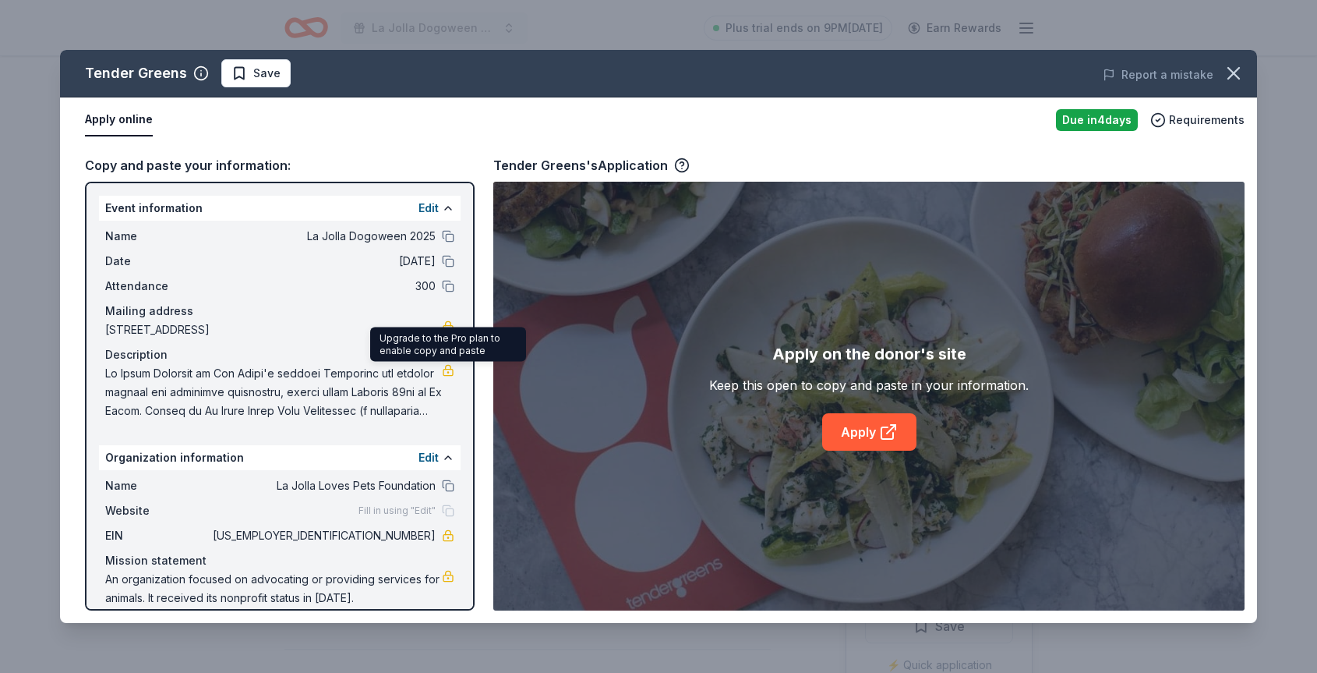
click at [452, 370] on link at bounding box center [448, 370] width 12 height 12
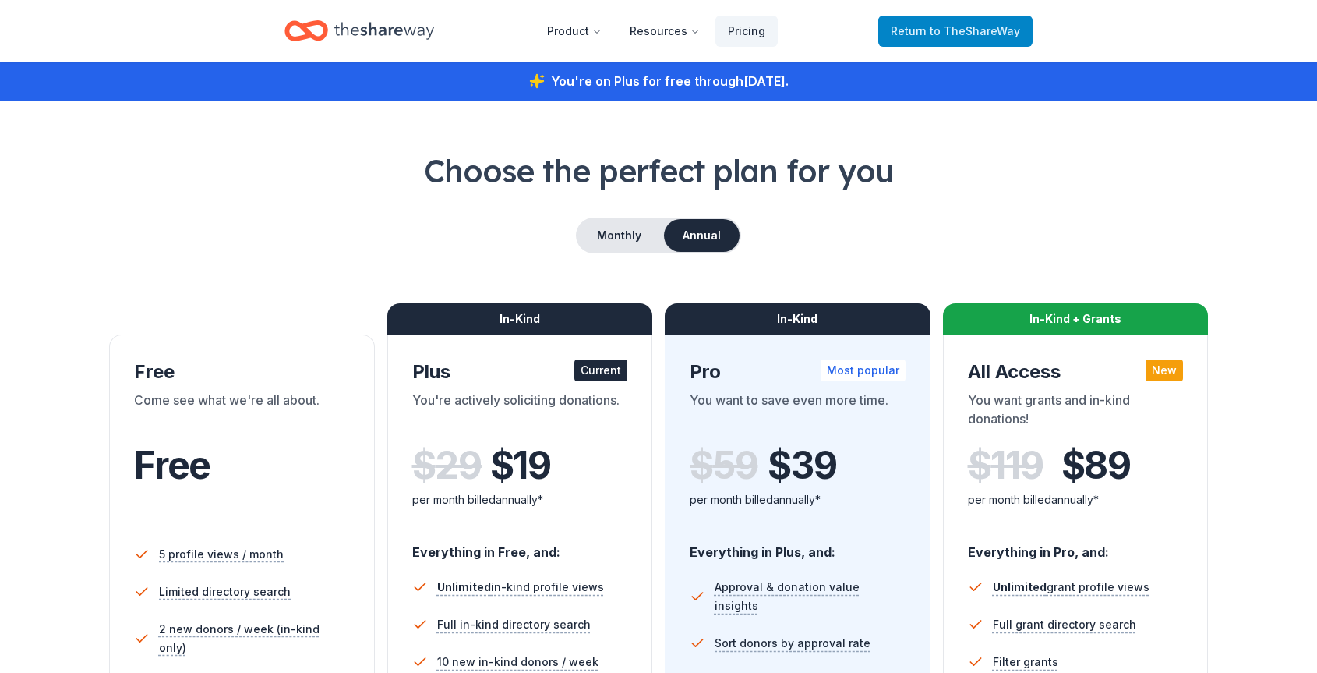
click at [1008, 27] on span "to TheShareWay" at bounding box center [975, 30] width 90 height 13
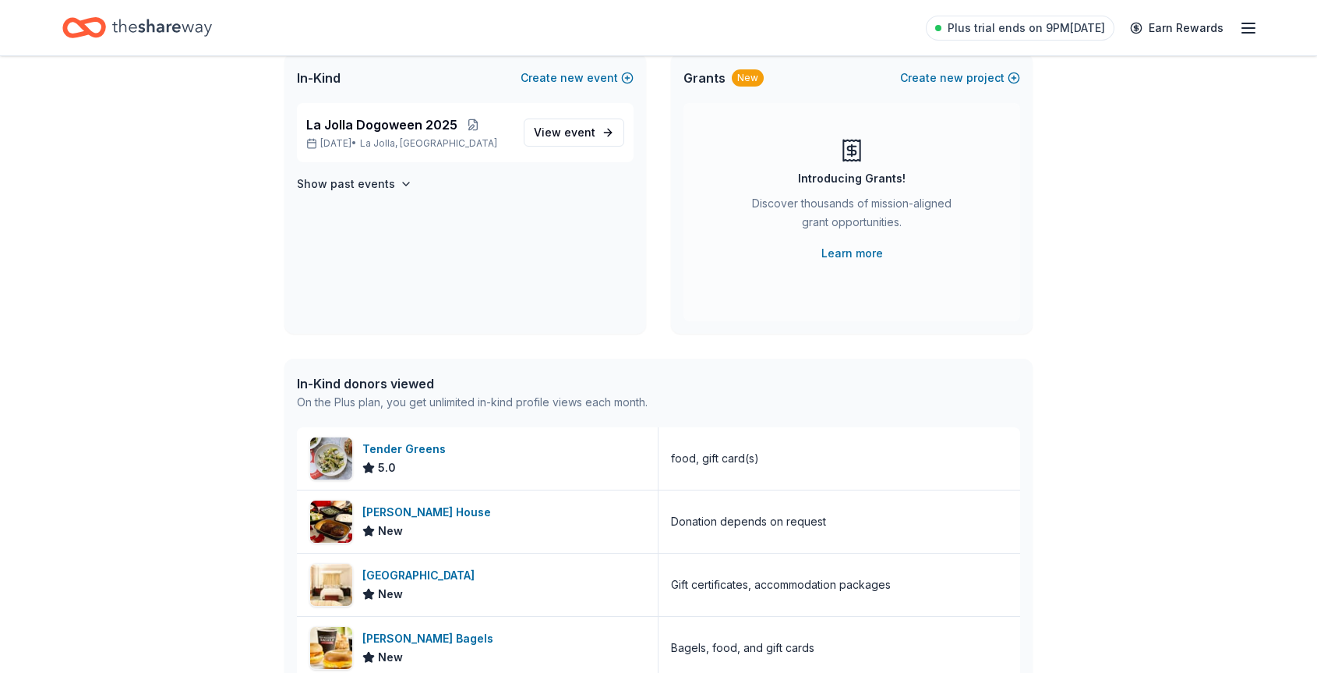
scroll to position [115, 0]
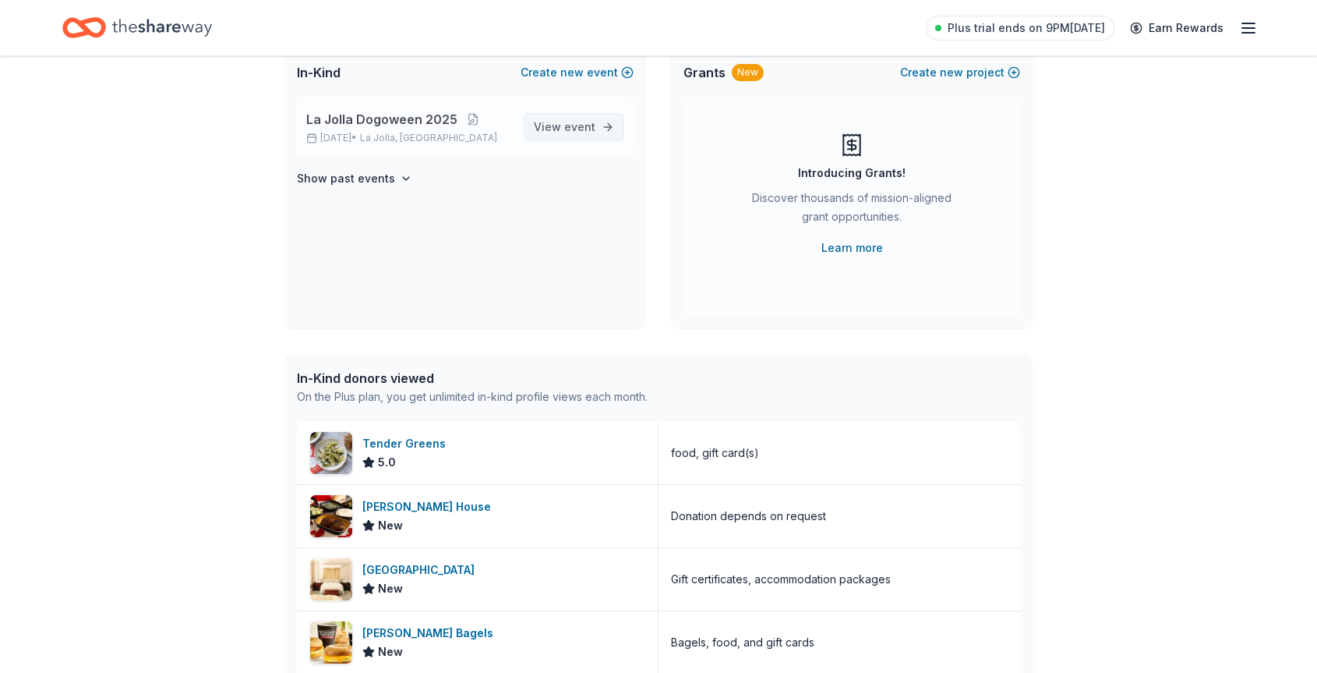
click at [579, 123] on span "event" at bounding box center [579, 126] width 31 height 13
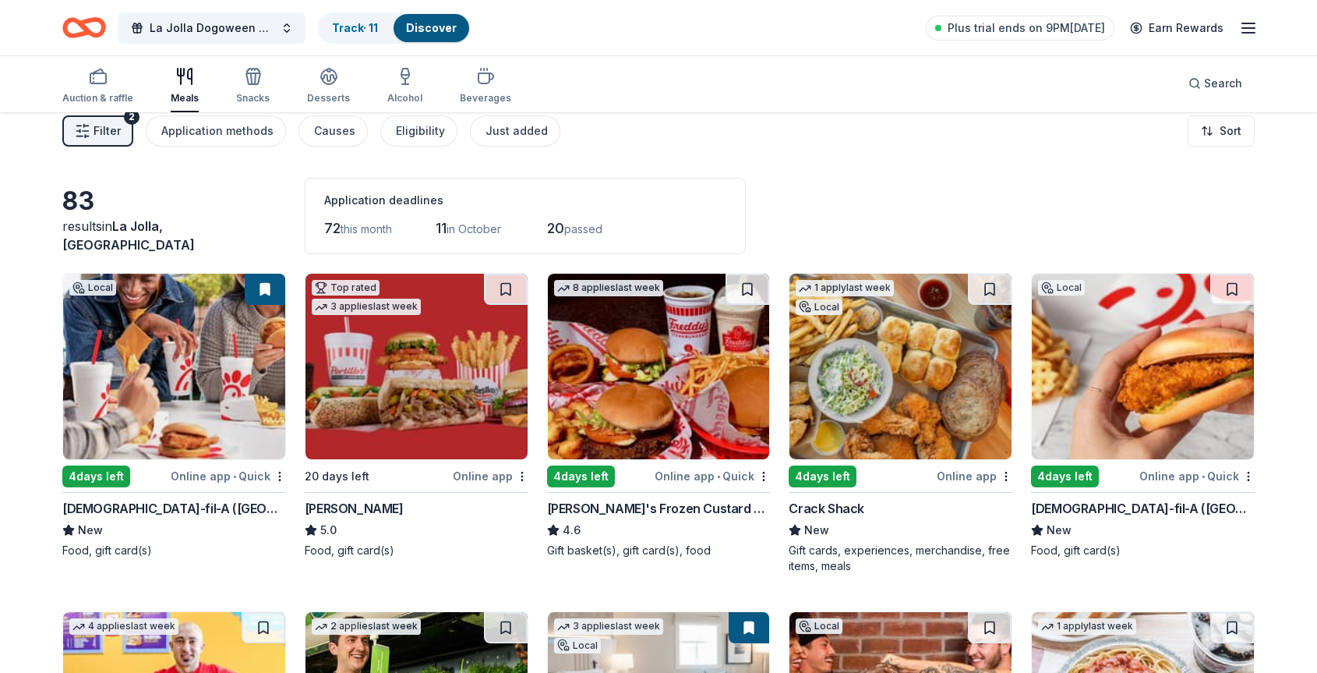
scroll to position [13, 0]
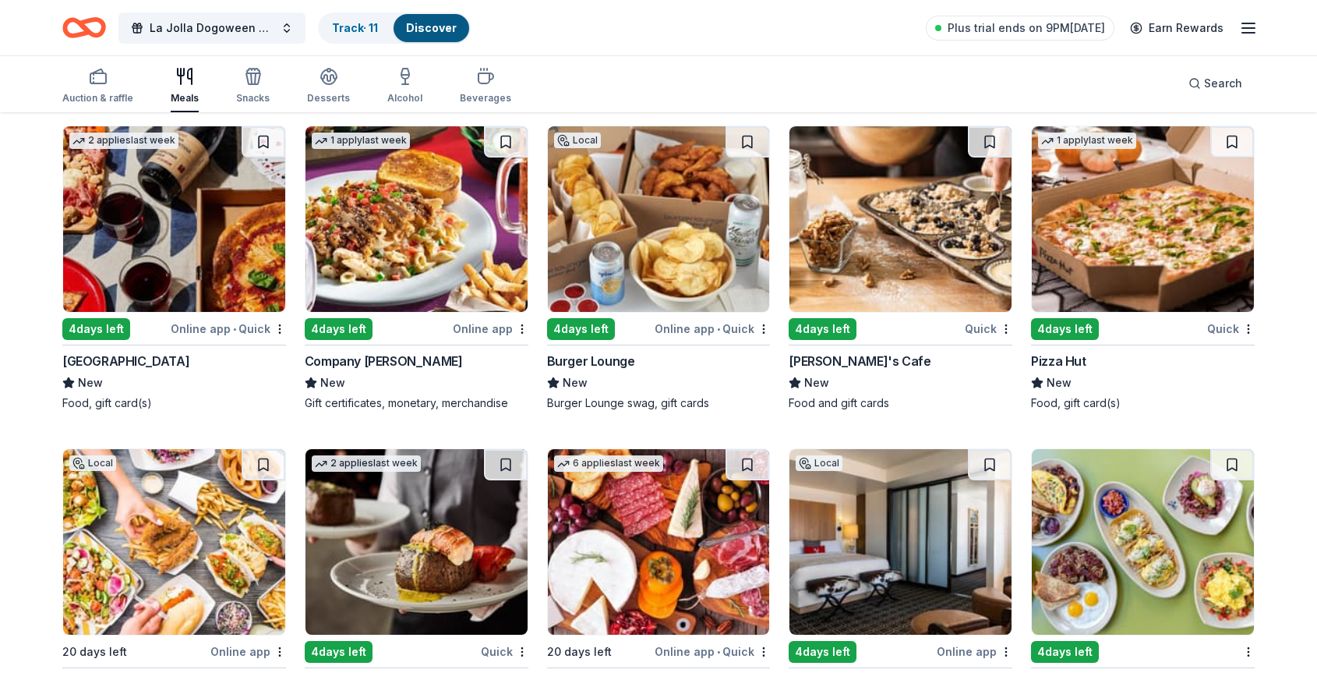
scroll to position [3147, 0]
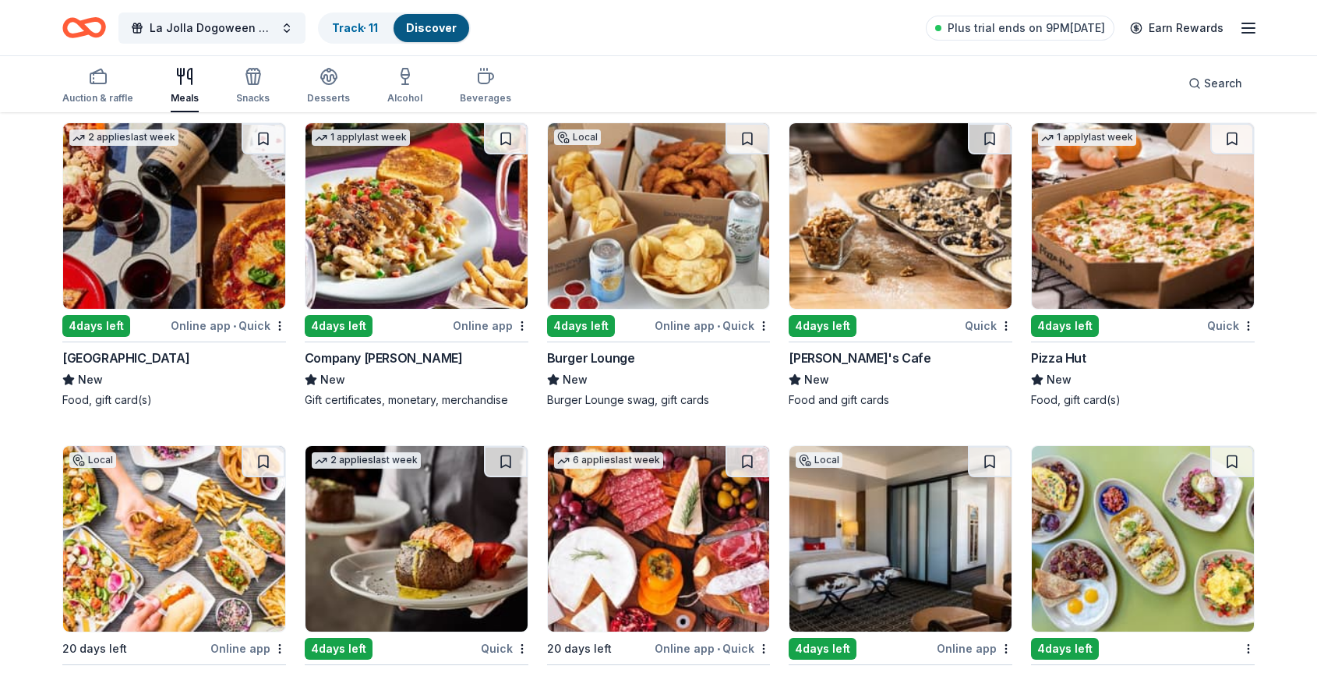
click at [639, 221] on img at bounding box center [659, 216] width 222 height 186
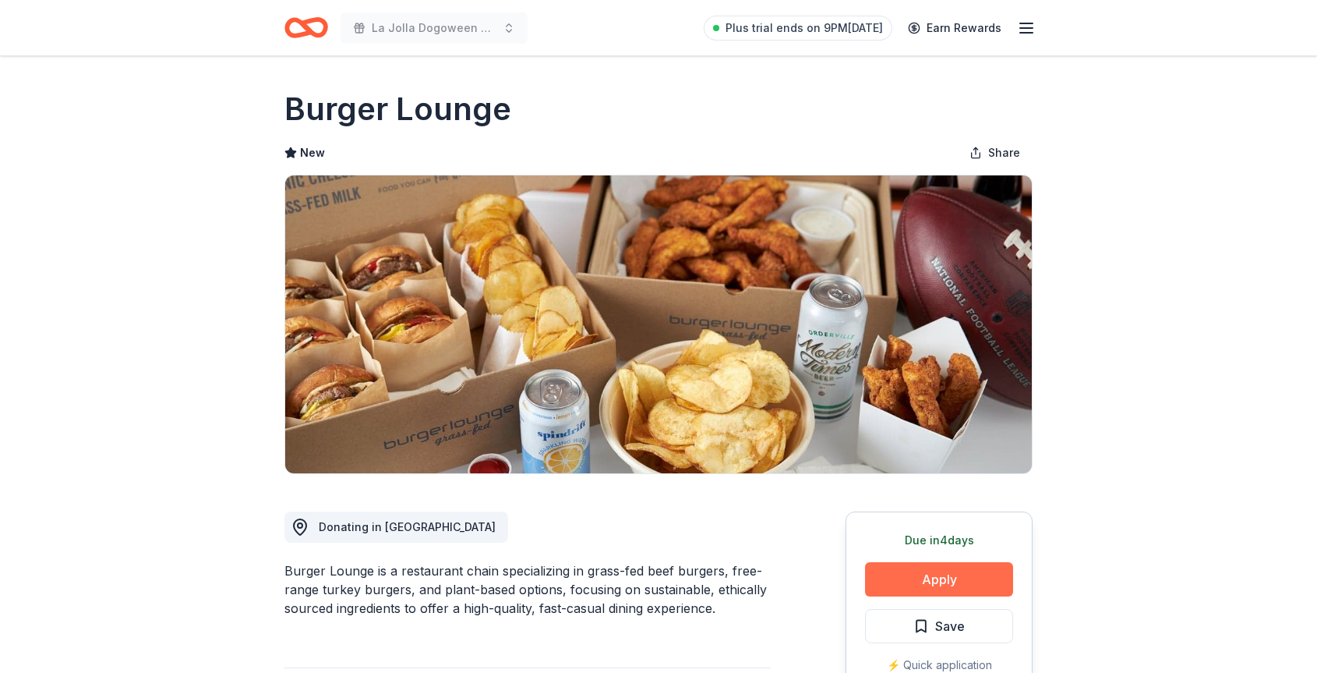
click at [935, 582] on button "Apply" at bounding box center [939, 579] width 148 height 34
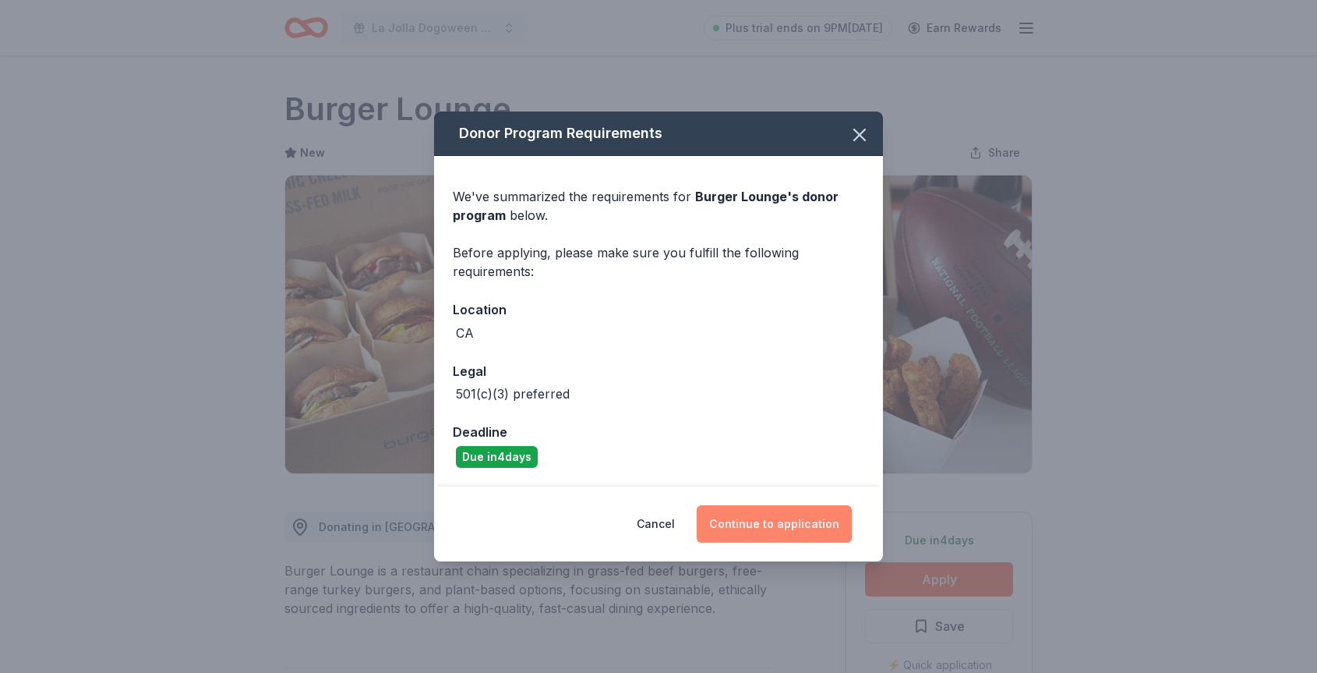
click at [787, 525] on button "Continue to application" at bounding box center [774, 523] width 155 height 37
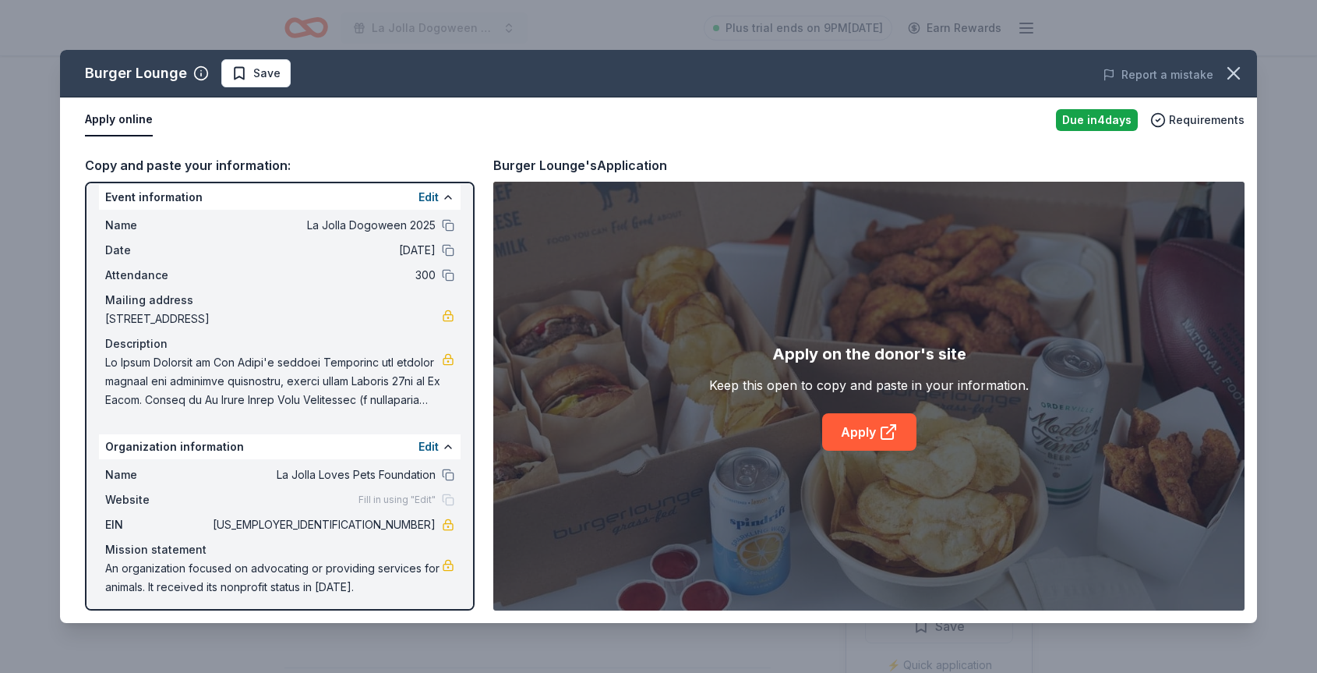
scroll to position [17, 0]
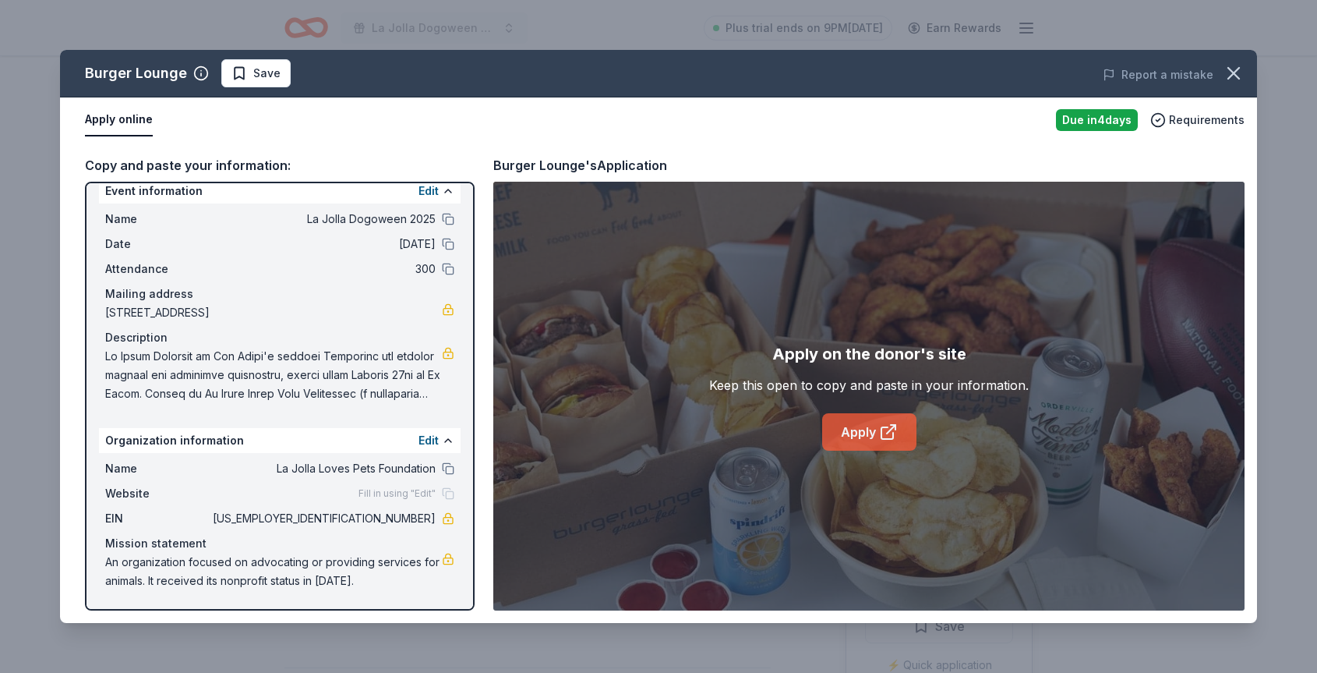
click at [858, 420] on link "Apply" at bounding box center [869, 431] width 94 height 37
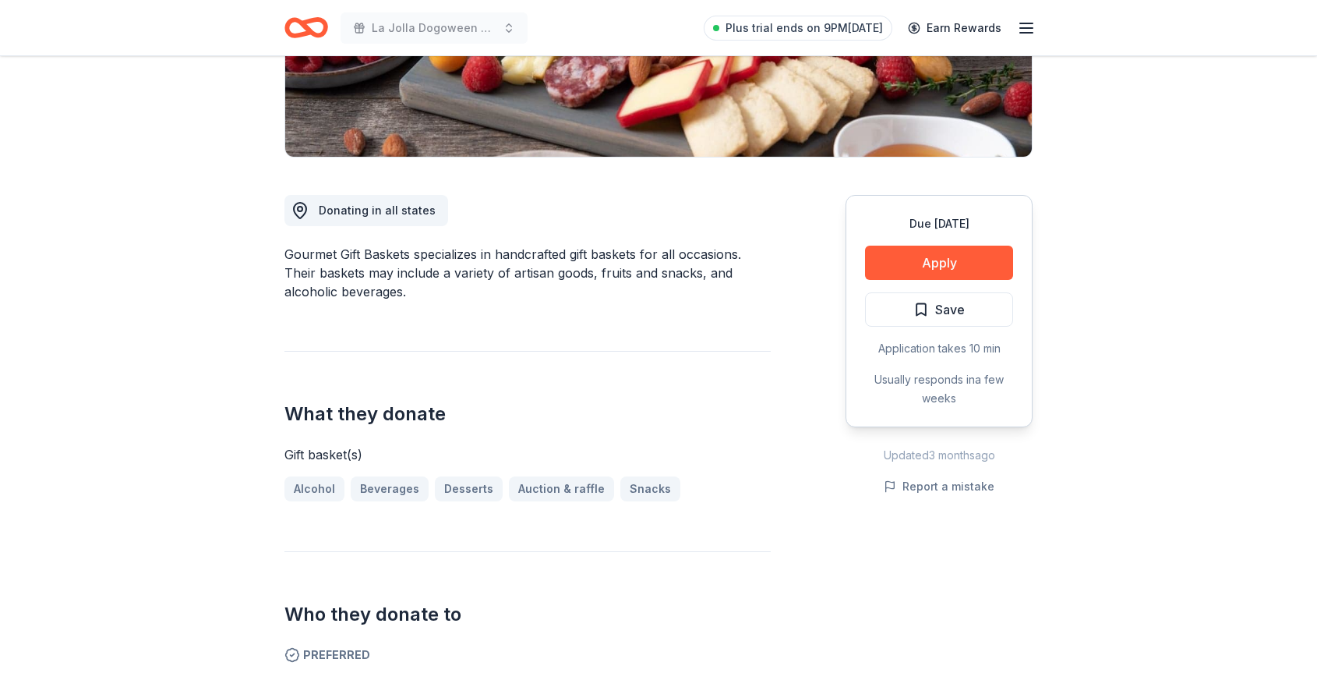
scroll to position [320, 0]
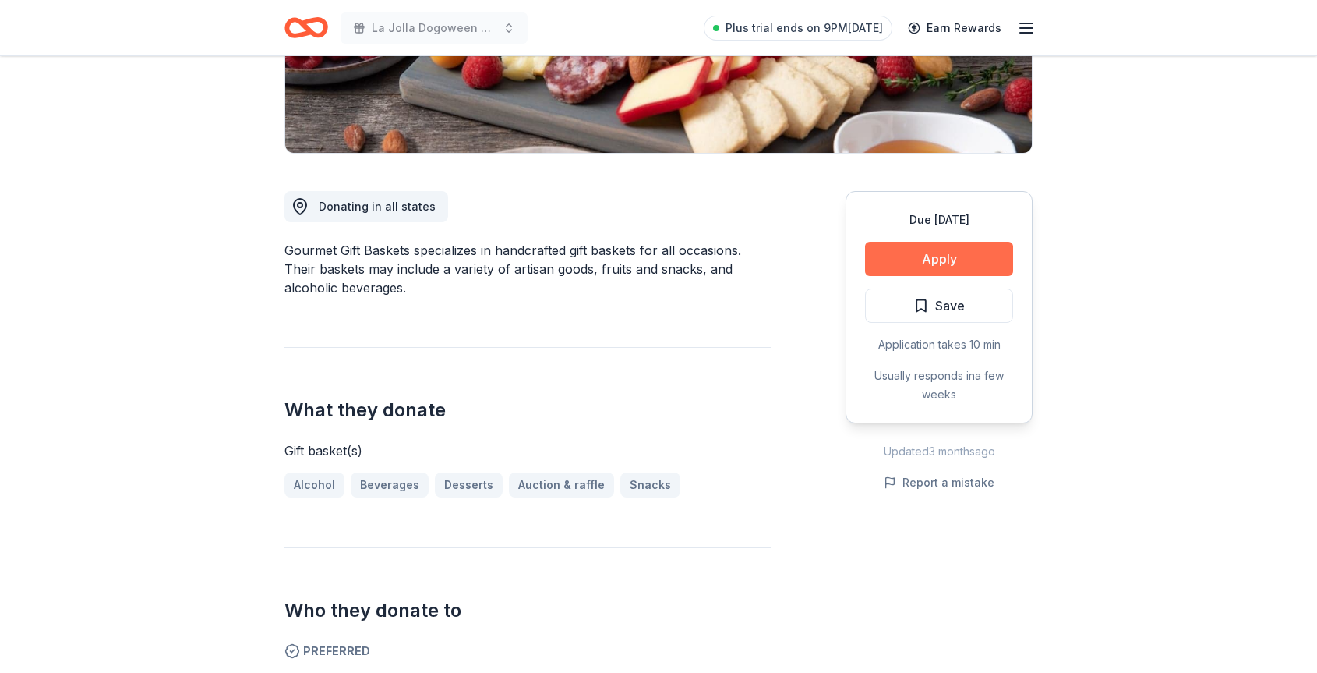
click at [932, 252] on button "Apply" at bounding box center [939, 259] width 148 height 34
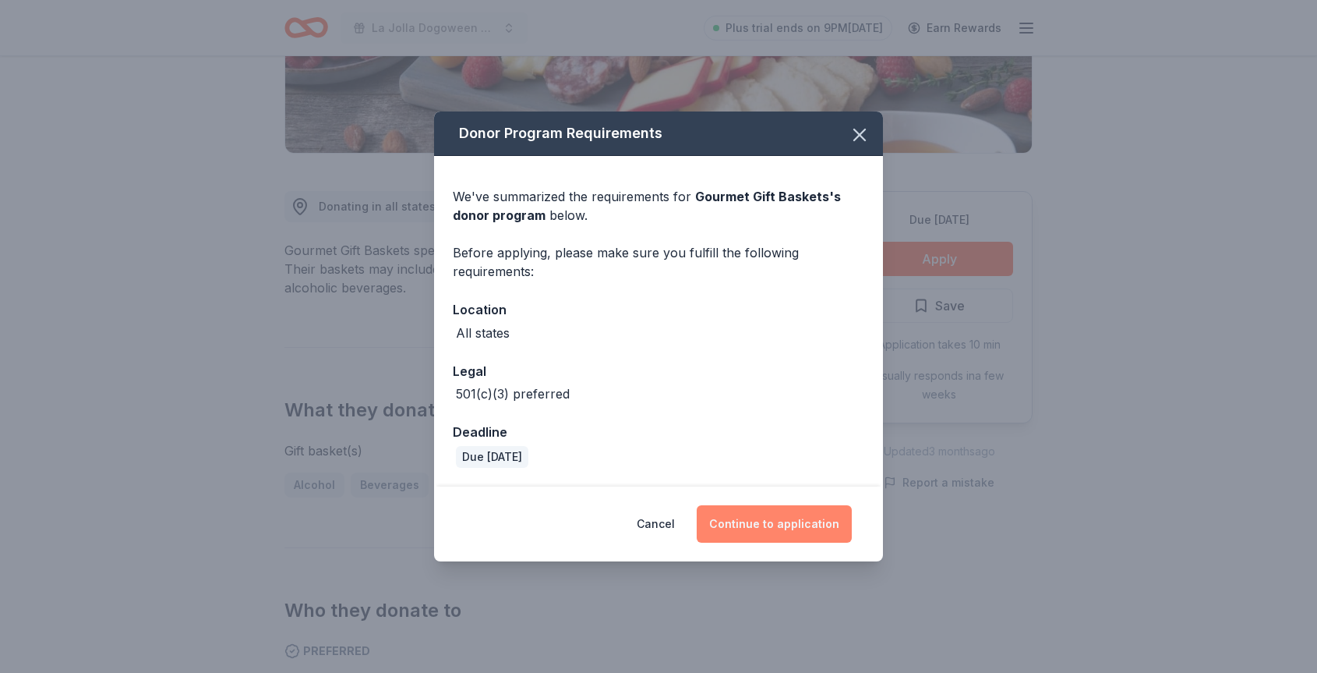
click at [732, 517] on button "Continue to application" at bounding box center [774, 523] width 155 height 37
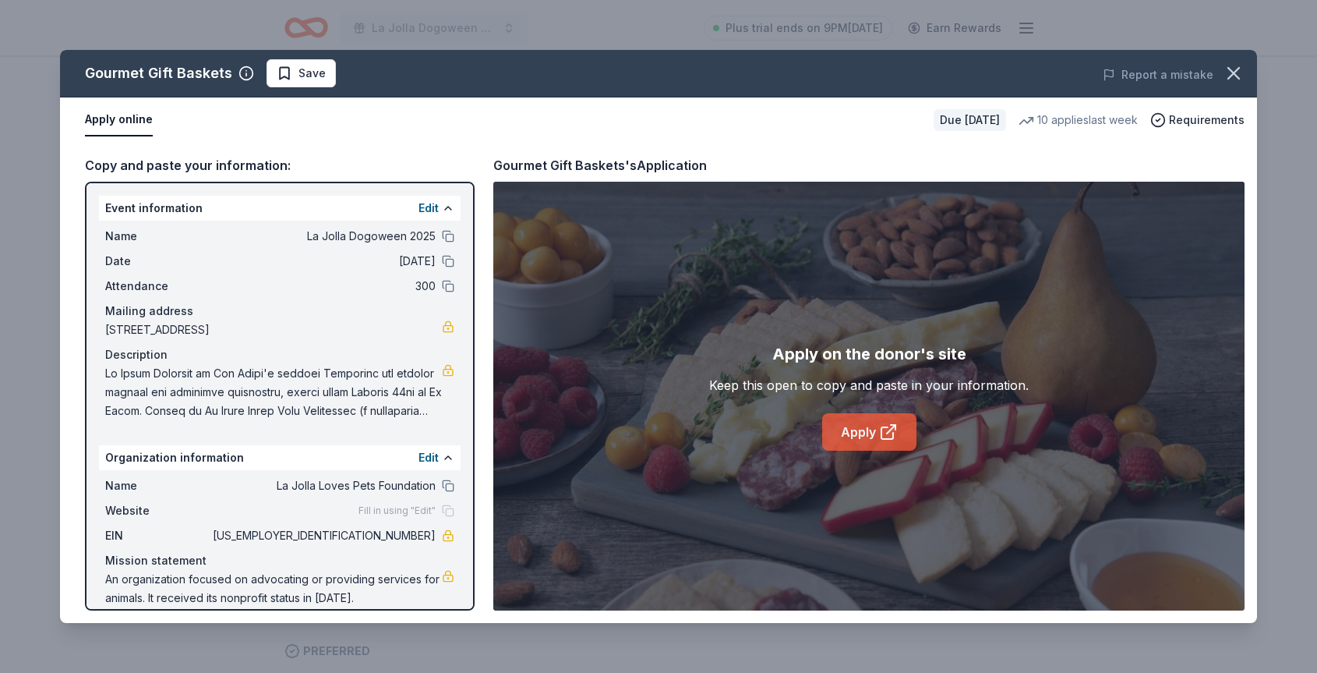
click at [855, 450] on link "Apply" at bounding box center [869, 431] width 94 height 37
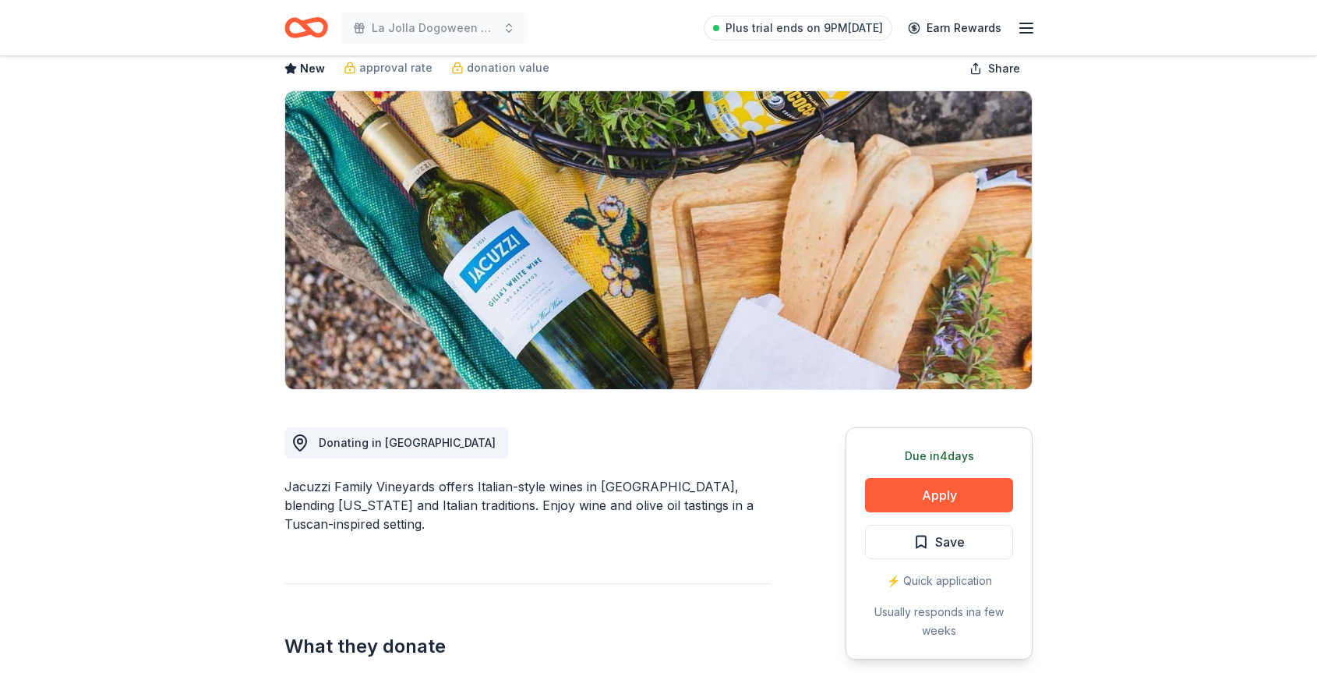
scroll to position [91, 0]
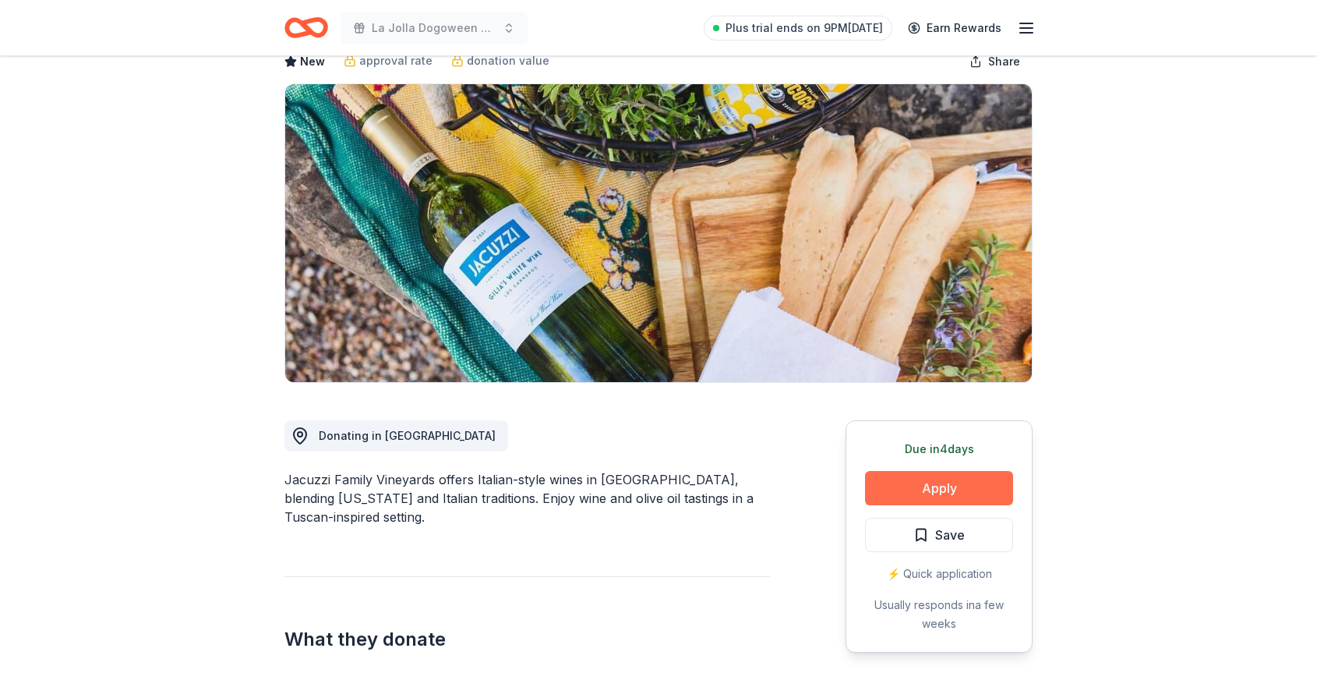
click at [962, 486] on button "Apply" at bounding box center [939, 488] width 148 height 34
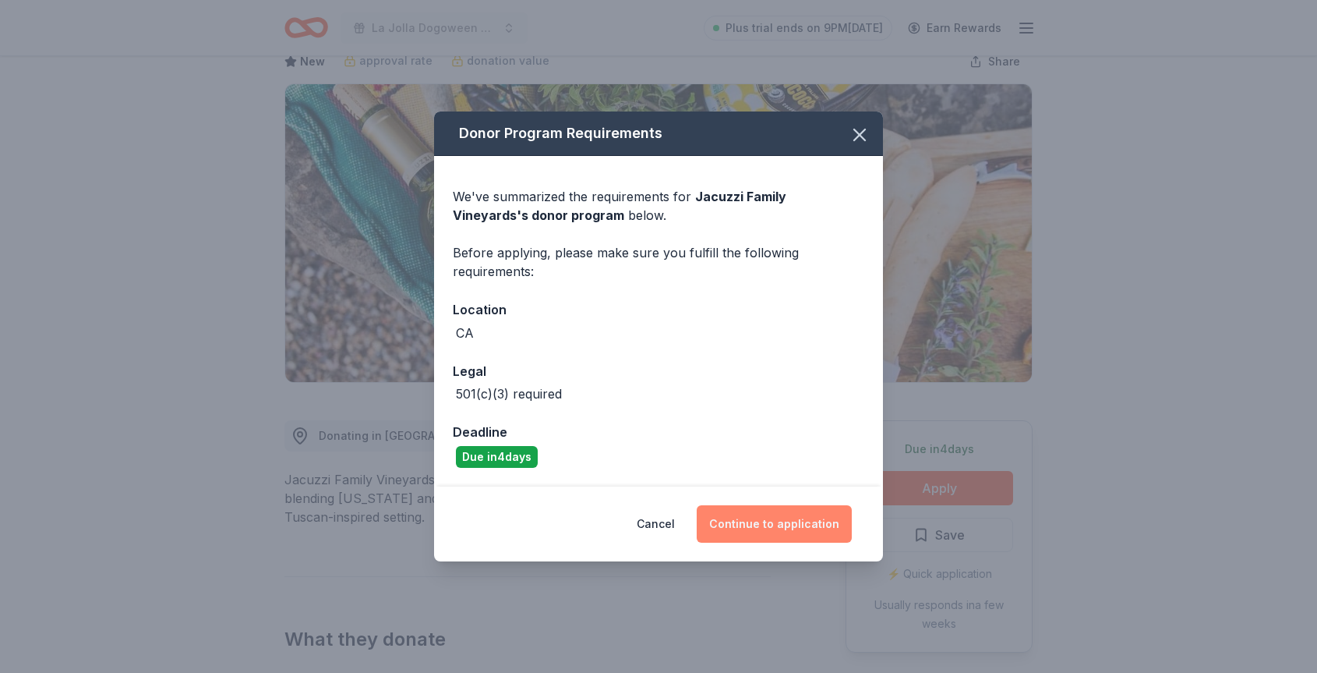
click at [780, 524] on button "Continue to application" at bounding box center [774, 523] width 155 height 37
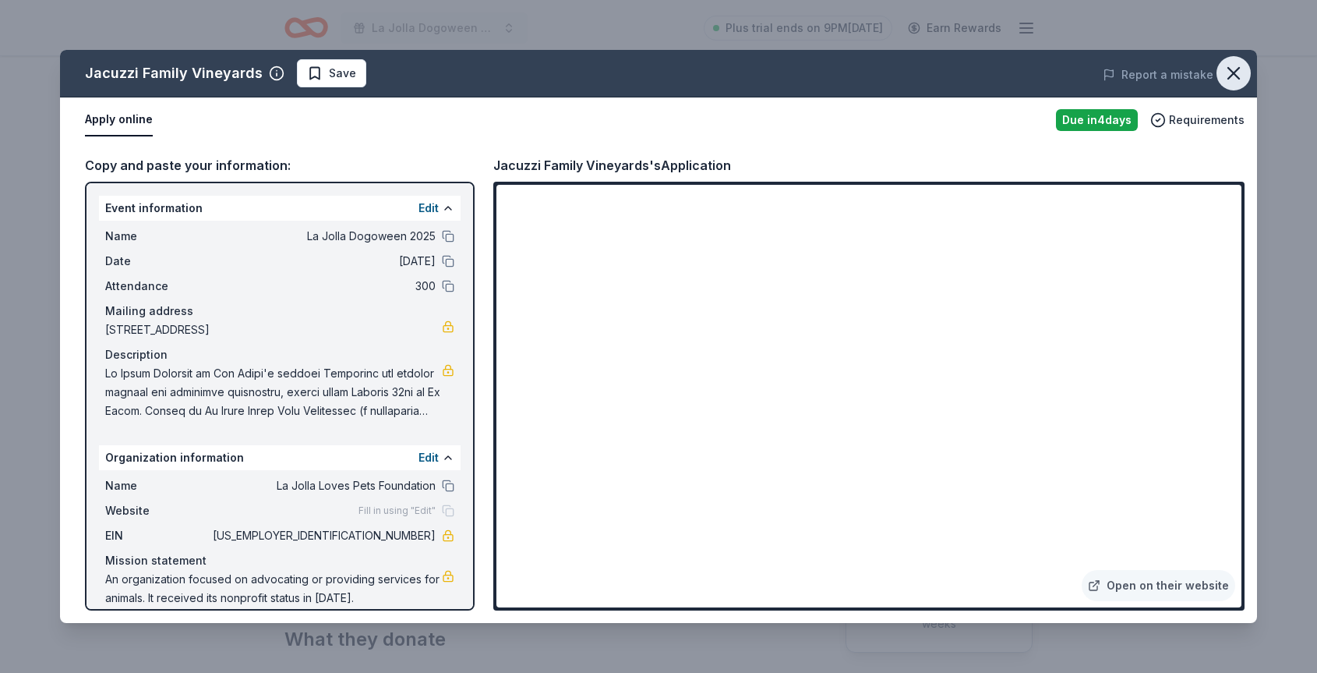
click at [1240, 69] on icon "button" at bounding box center [1234, 73] width 22 height 22
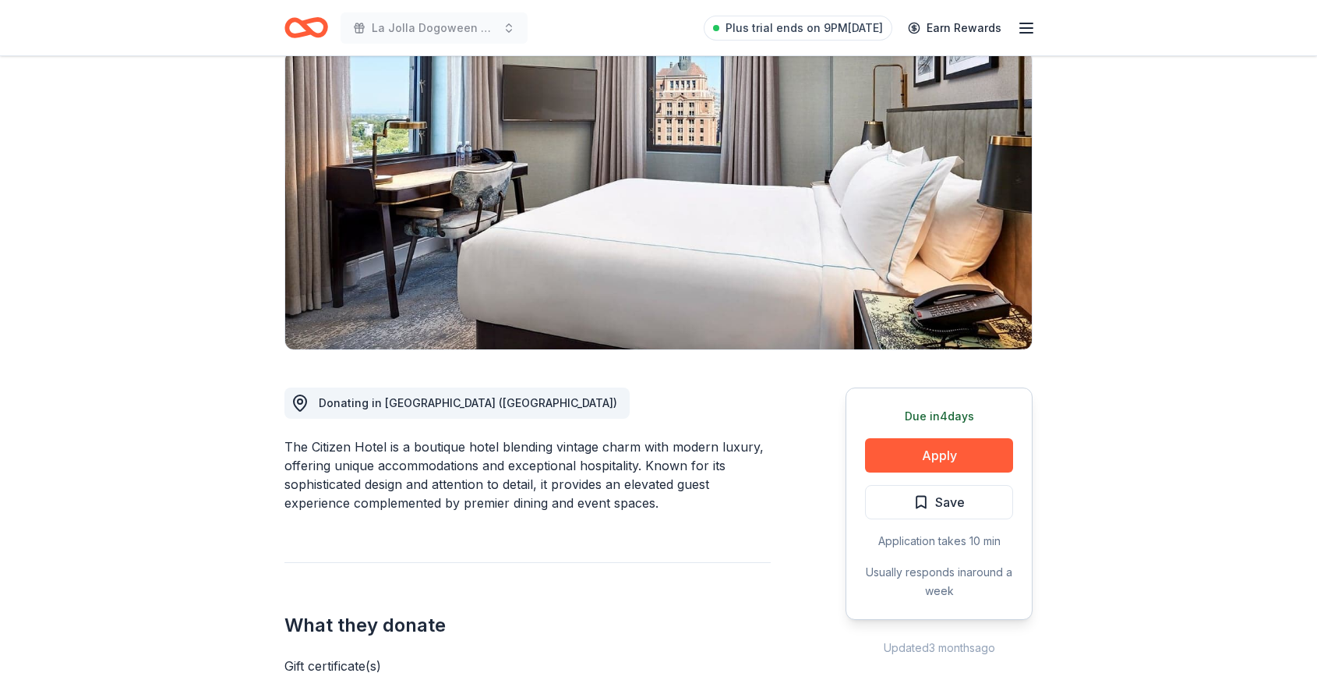
scroll to position [5, 0]
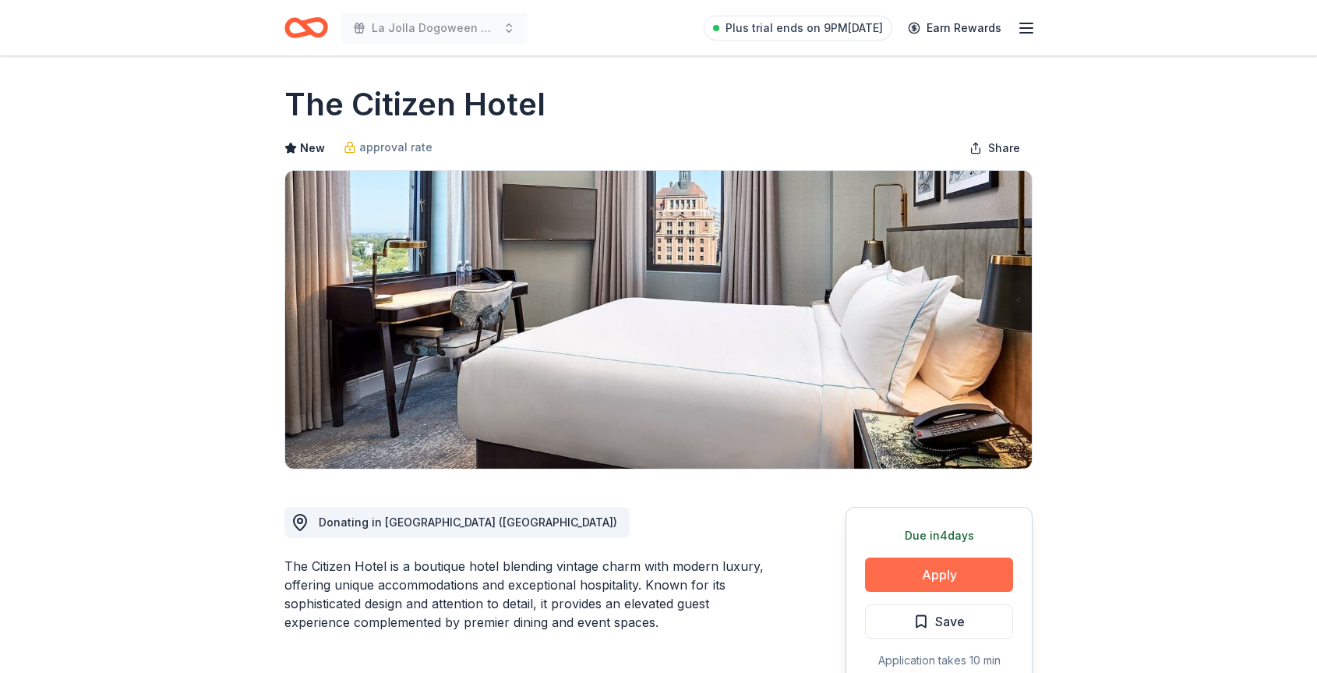
click at [932, 580] on button "Apply" at bounding box center [939, 574] width 148 height 34
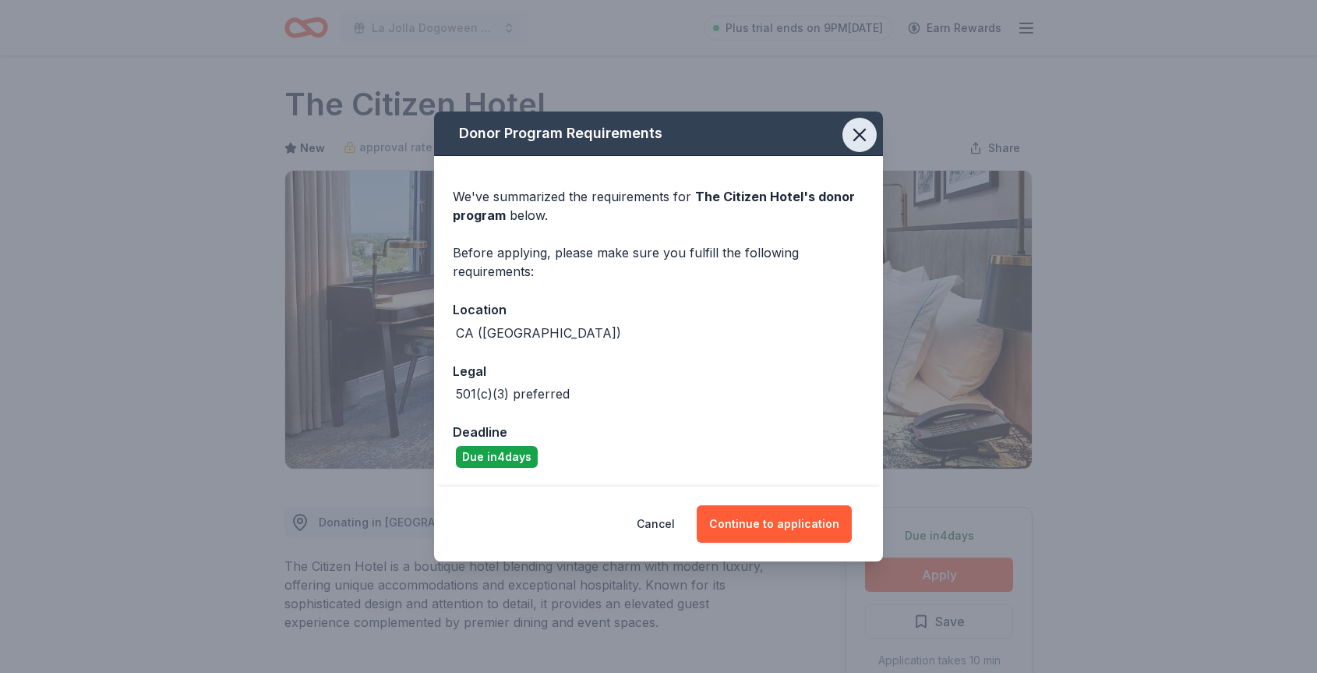
click at [858, 135] on icon "button" at bounding box center [859, 134] width 11 height 11
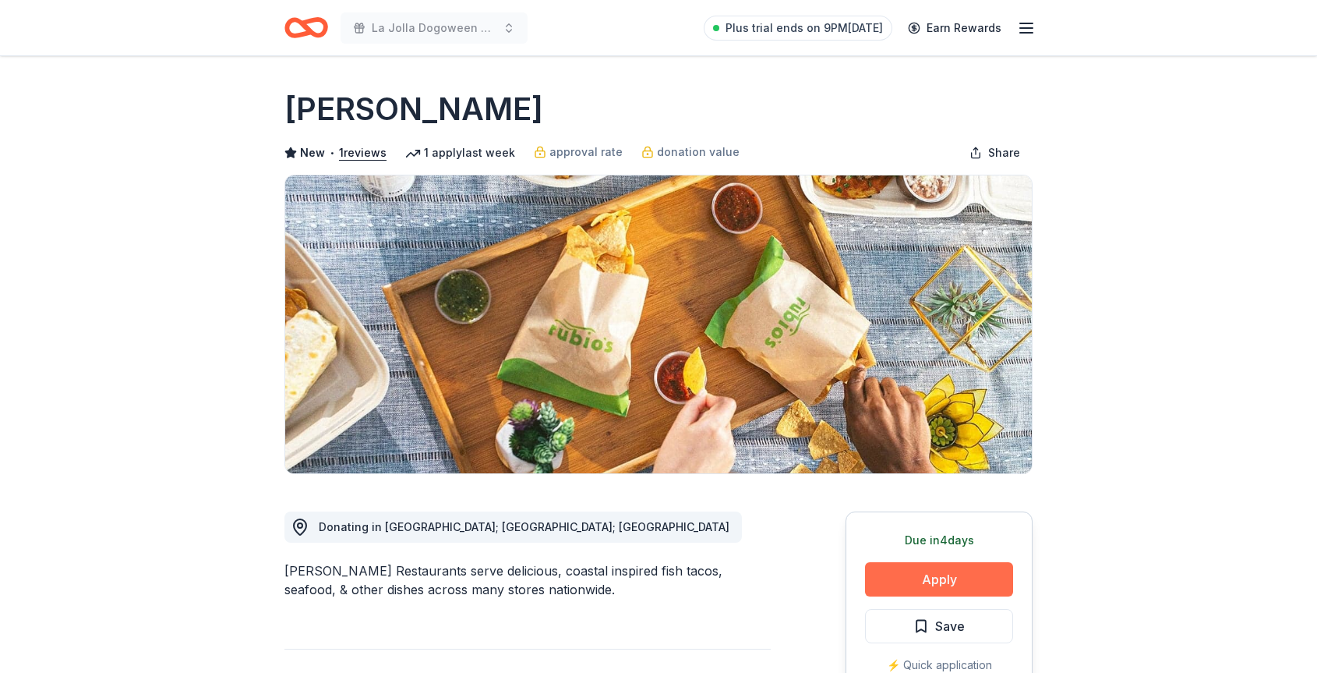
click at [932, 583] on button "Apply" at bounding box center [939, 579] width 148 height 34
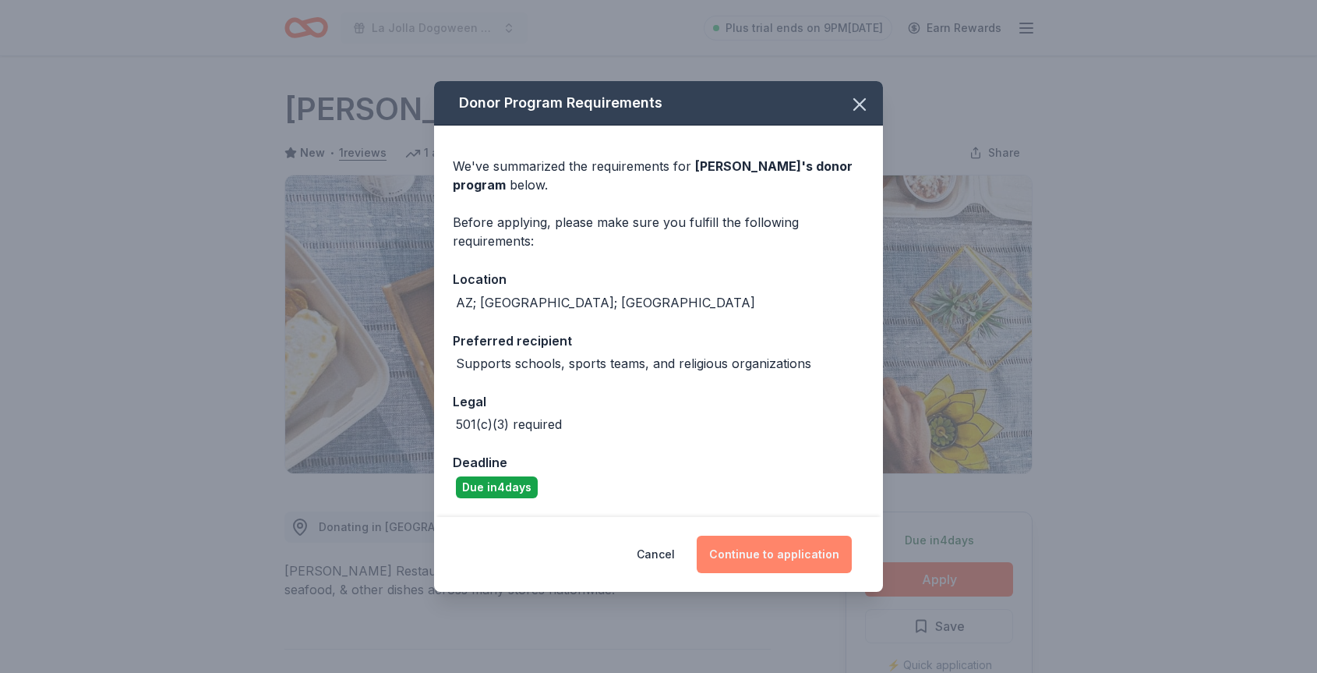
click at [776, 556] on button "Continue to application" at bounding box center [774, 554] width 155 height 37
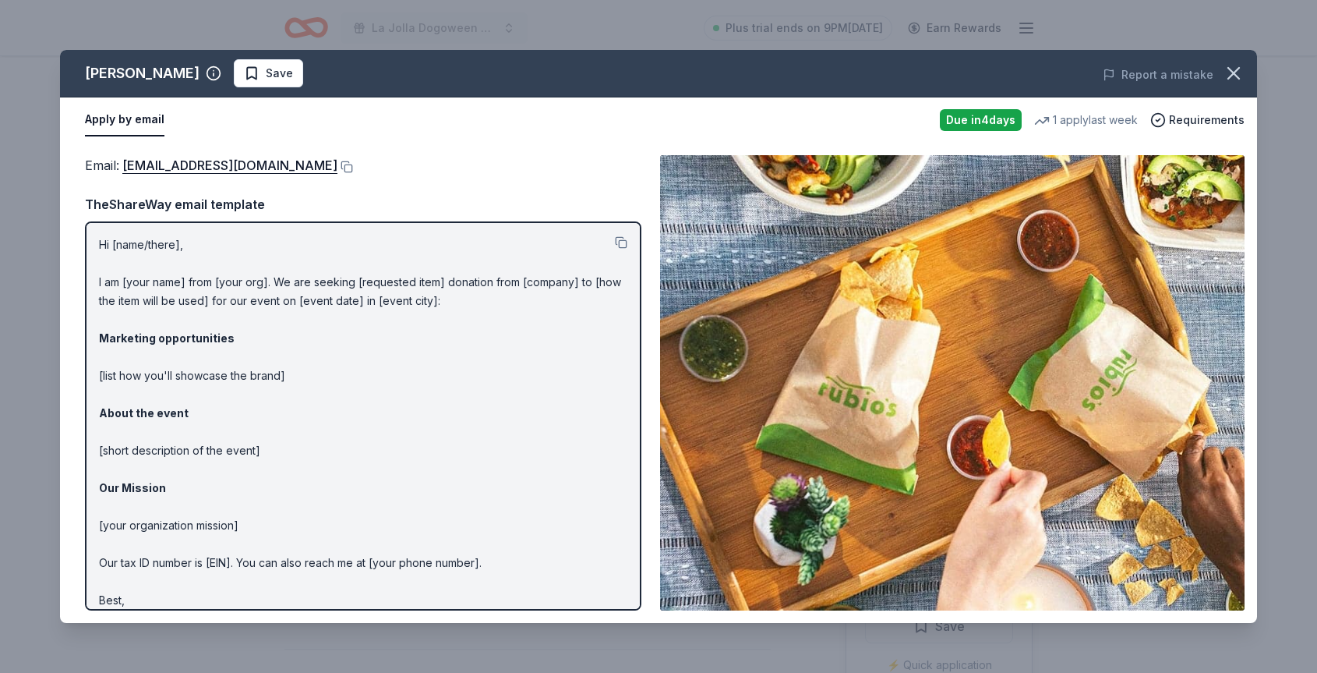
scroll to position [32, 0]
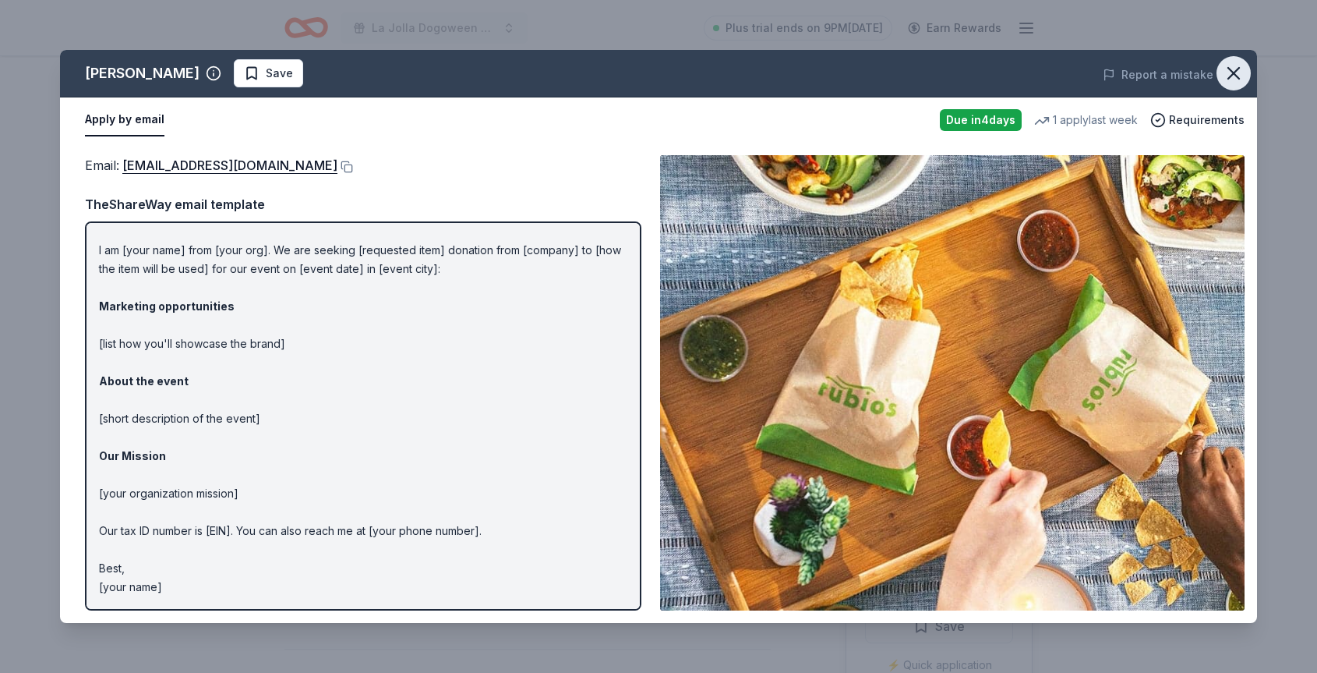
click at [1240, 69] on icon "button" at bounding box center [1234, 73] width 22 height 22
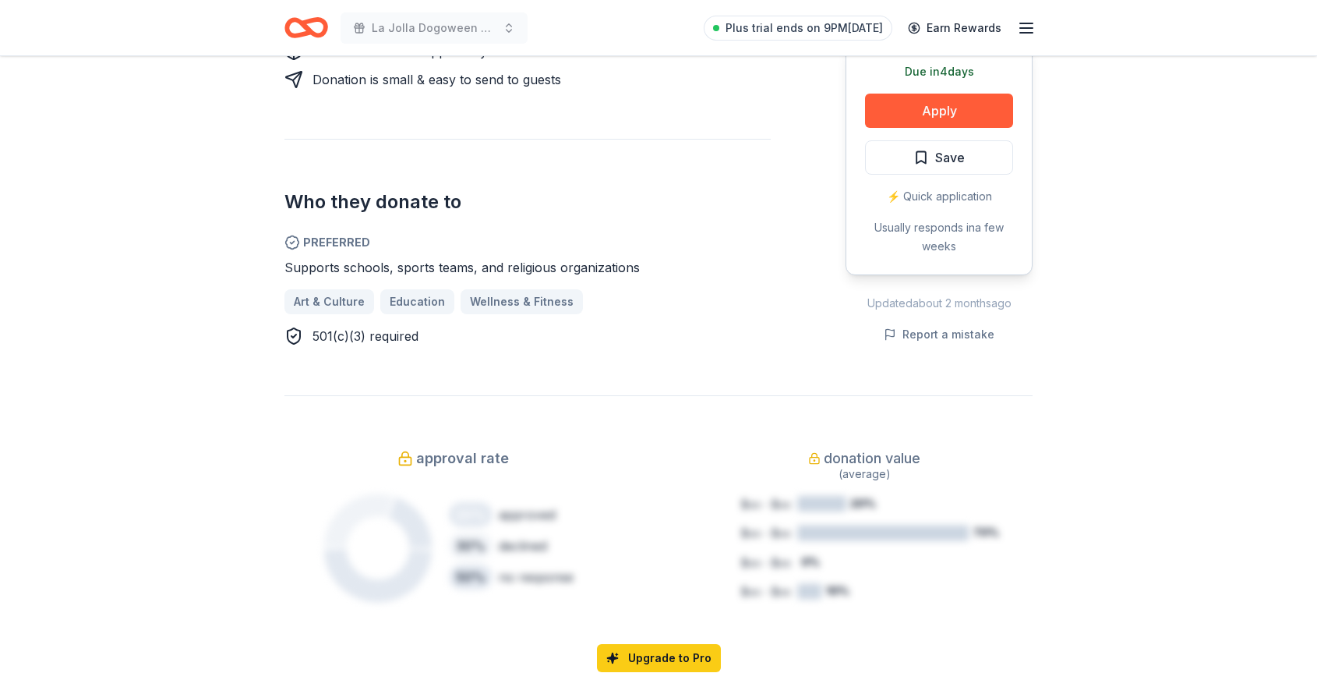
scroll to position [0, 0]
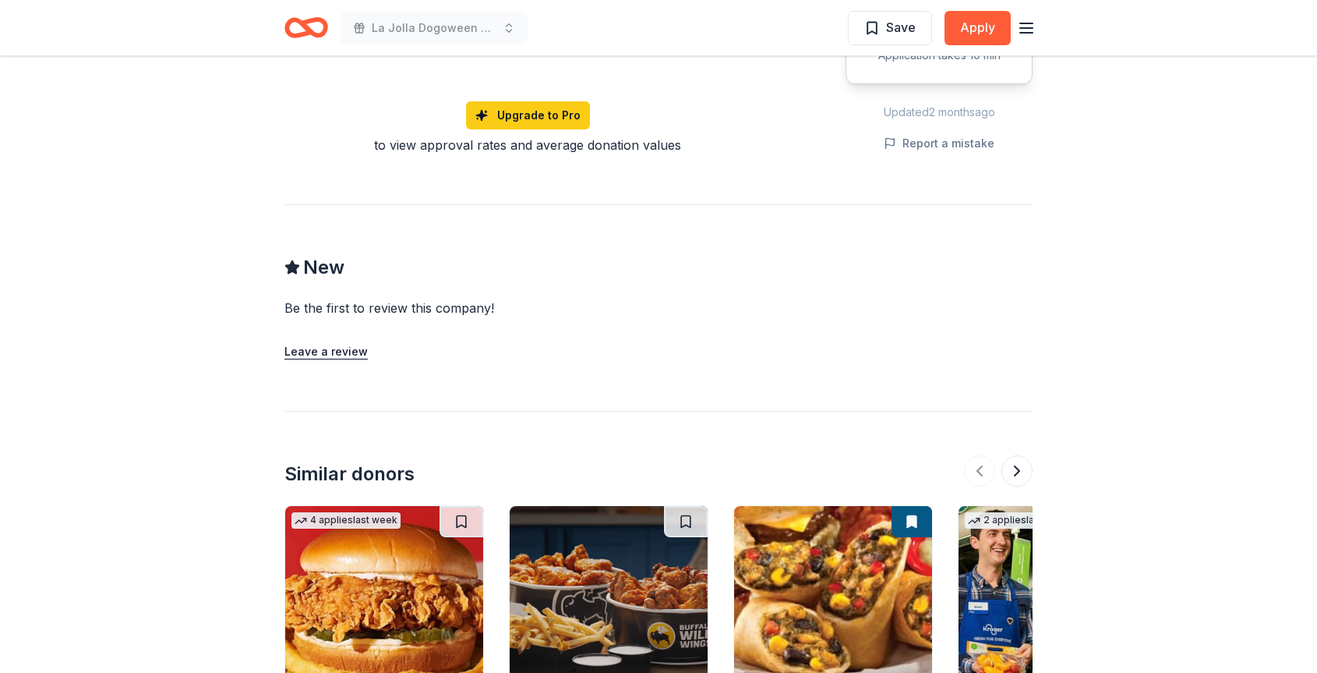
scroll to position [1074, 0]
click at [989, 19] on button "Apply" at bounding box center [978, 28] width 66 height 34
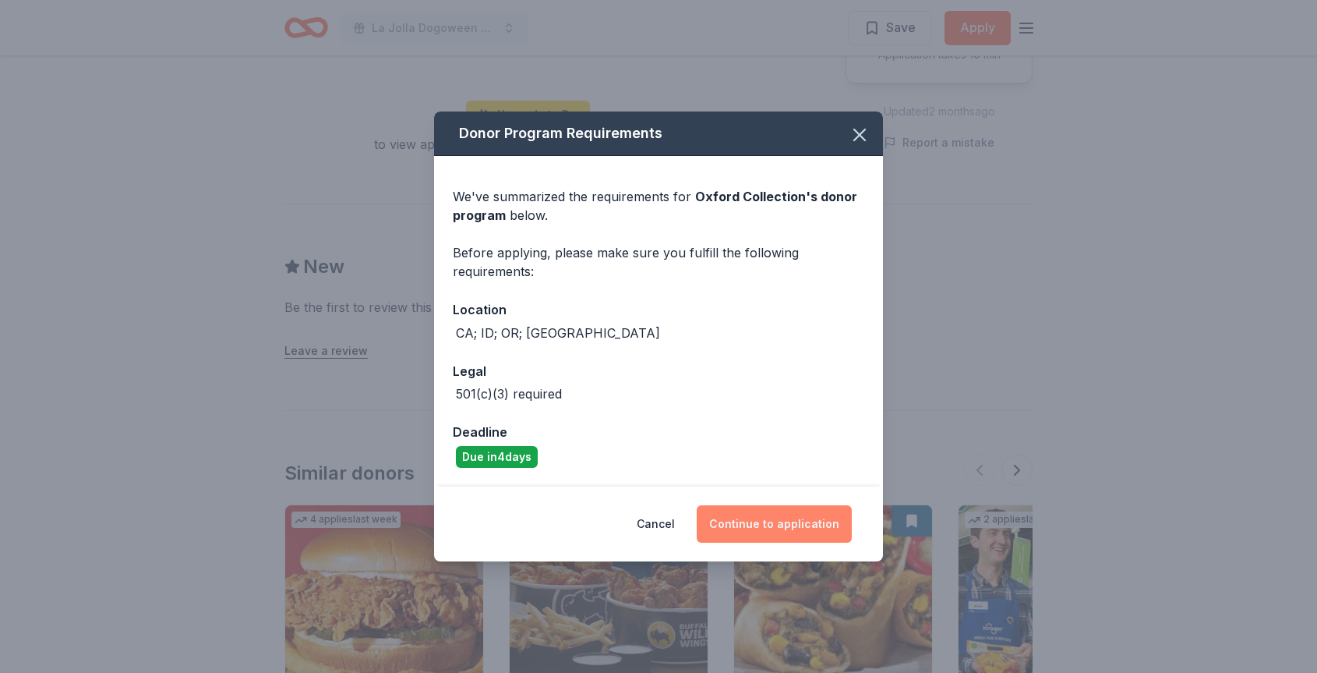
click at [789, 525] on button "Continue to application" at bounding box center [774, 523] width 155 height 37
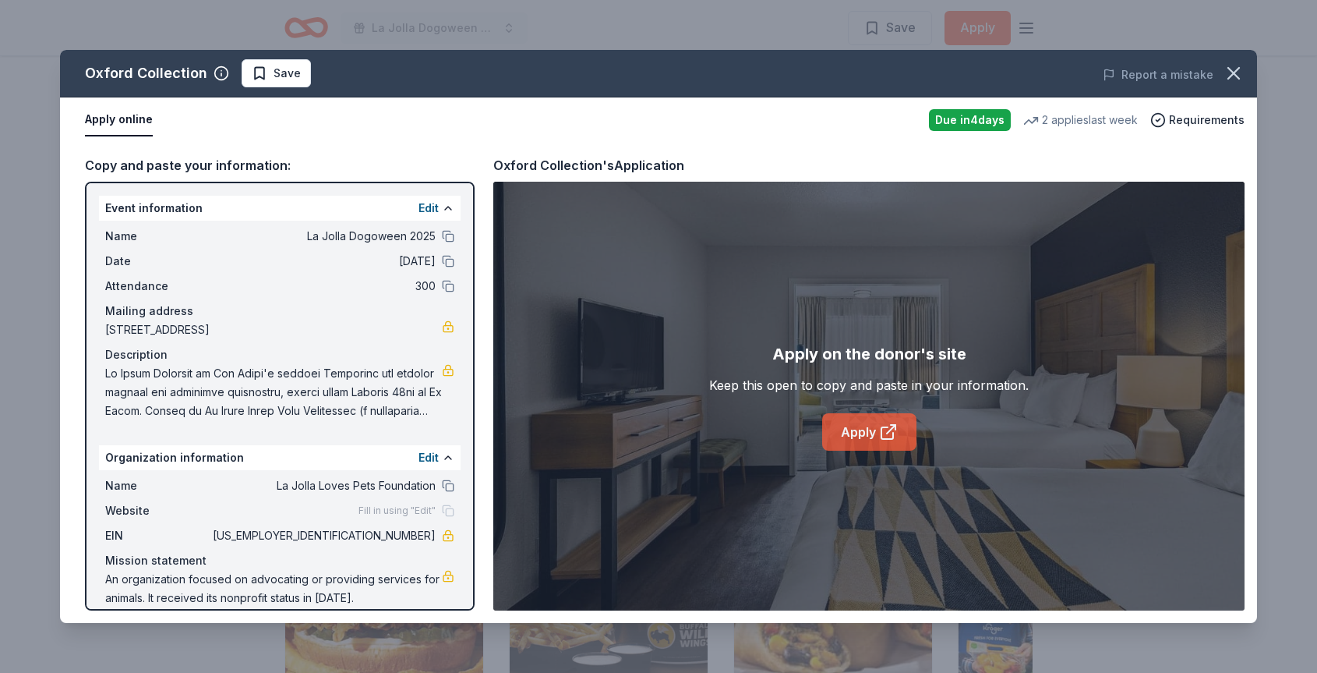
click at [858, 437] on link "Apply" at bounding box center [869, 431] width 94 height 37
